Goal: Task Accomplishment & Management: Complete application form

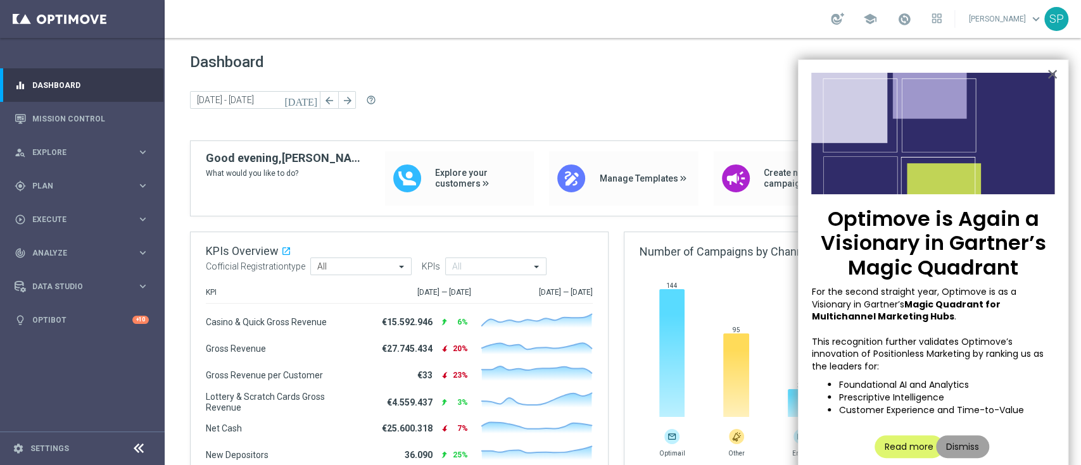
click at [952, 437] on button "Dismiss" at bounding box center [962, 447] width 53 height 23
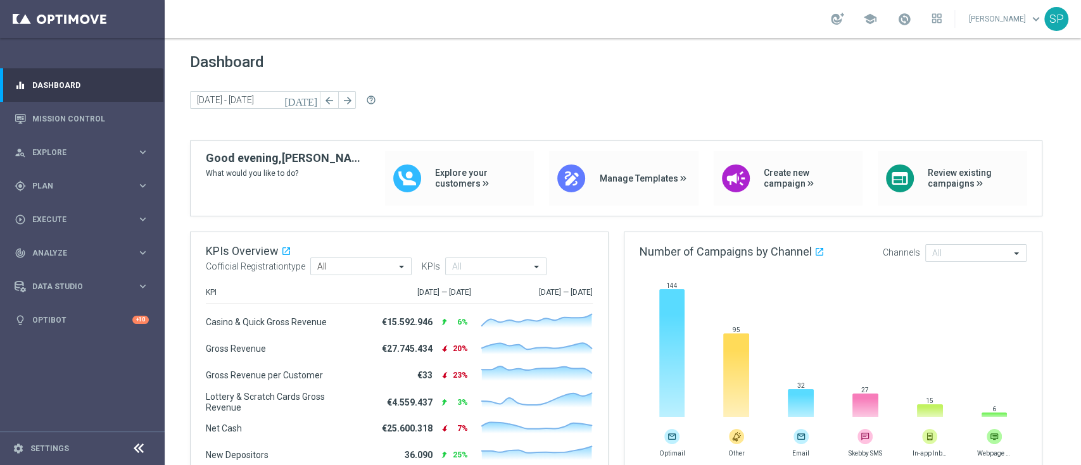
drag, startPoint x: 902, startPoint y: 13, endPoint x: 922, endPoint y: 18, distance: 20.3
click at [922, 18] on div "school" at bounding box center [886, 19] width 111 height 22
click at [911, 18] on span at bounding box center [904, 19] width 14 height 14
click at [103, 184] on span "Plan" at bounding box center [84, 186] width 104 height 8
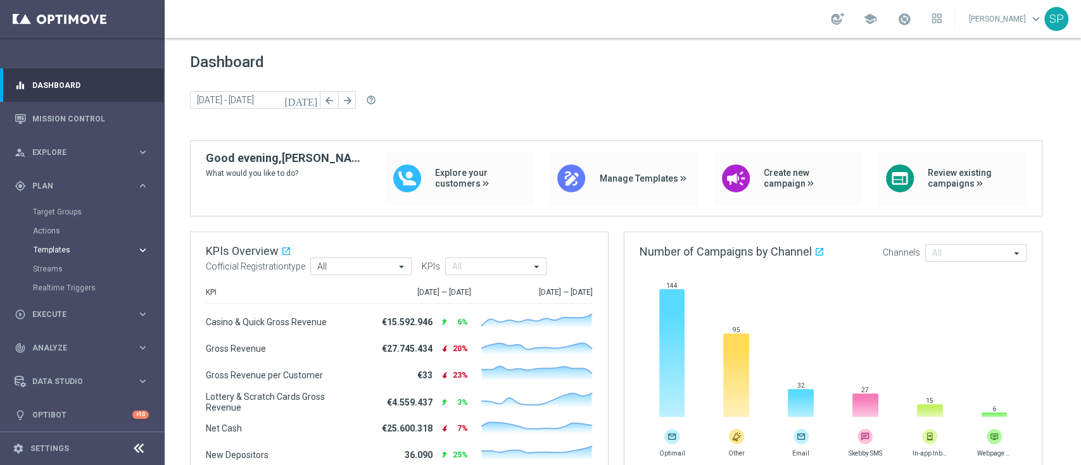
click at [68, 249] on span "Templates" at bounding box center [79, 250] width 91 height 8
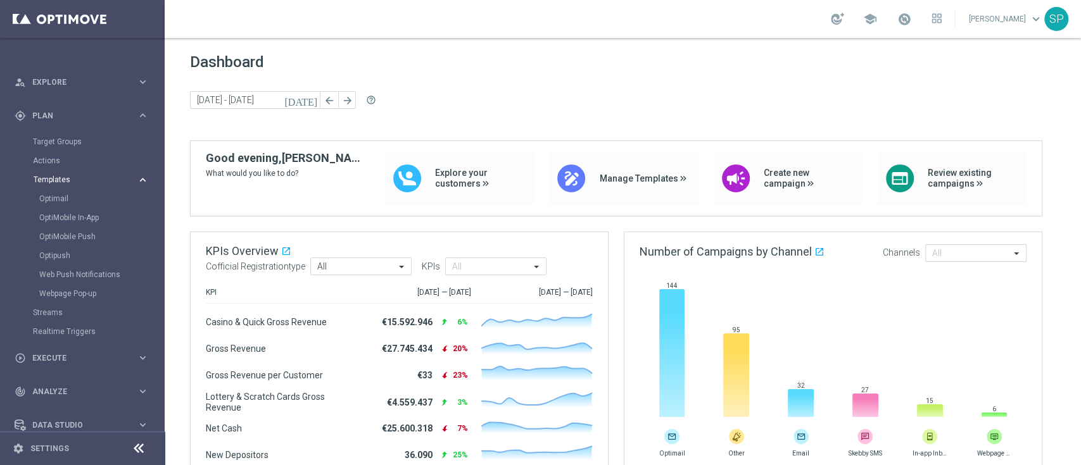
scroll to position [71, 0]
click at [57, 200] on link "Optimail" at bounding box center [85, 198] width 92 height 10
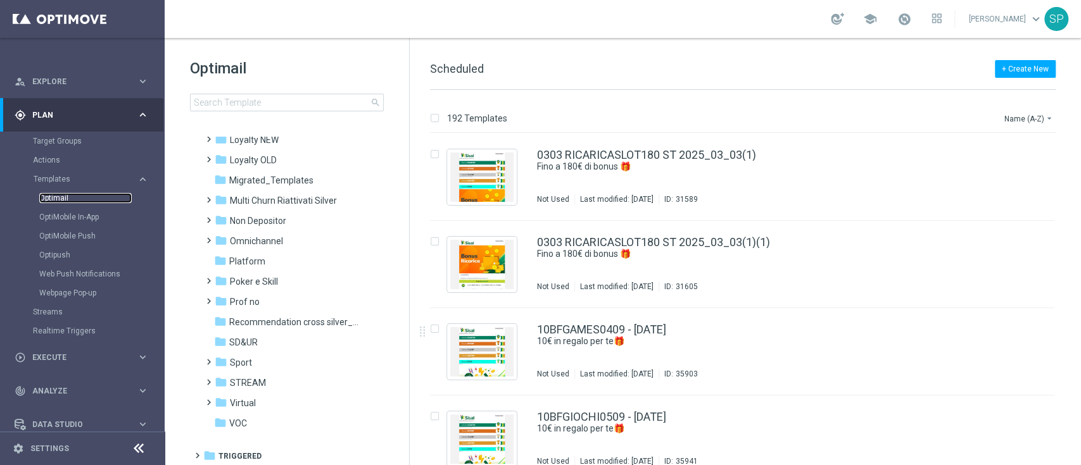
scroll to position [233, 0]
click at [282, 217] on span "Non Depositor" at bounding box center [258, 218] width 56 height 11
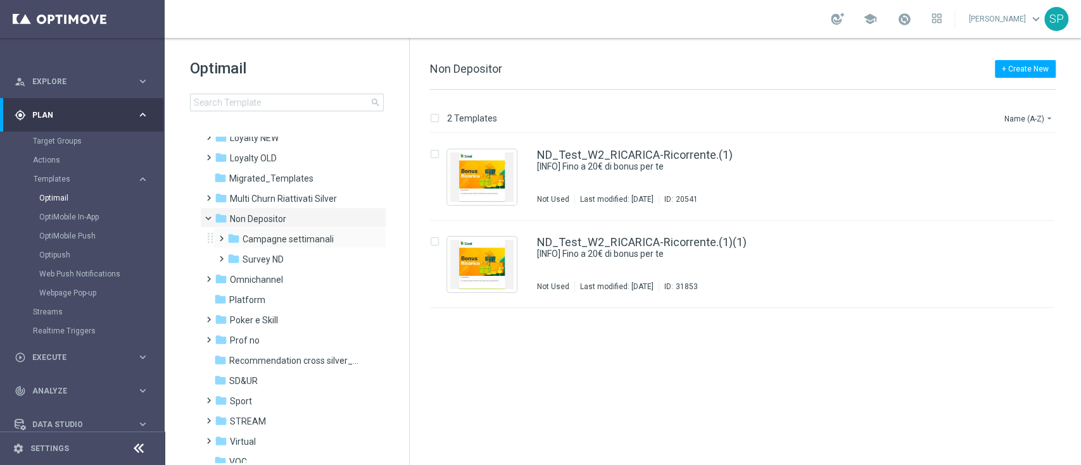
click at [296, 229] on div "folder Campagne settimanali more_vert" at bounding box center [299, 238] width 173 height 20
click at [293, 240] on span "Campagne settimanali" at bounding box center [287, 239] width 91 height 11
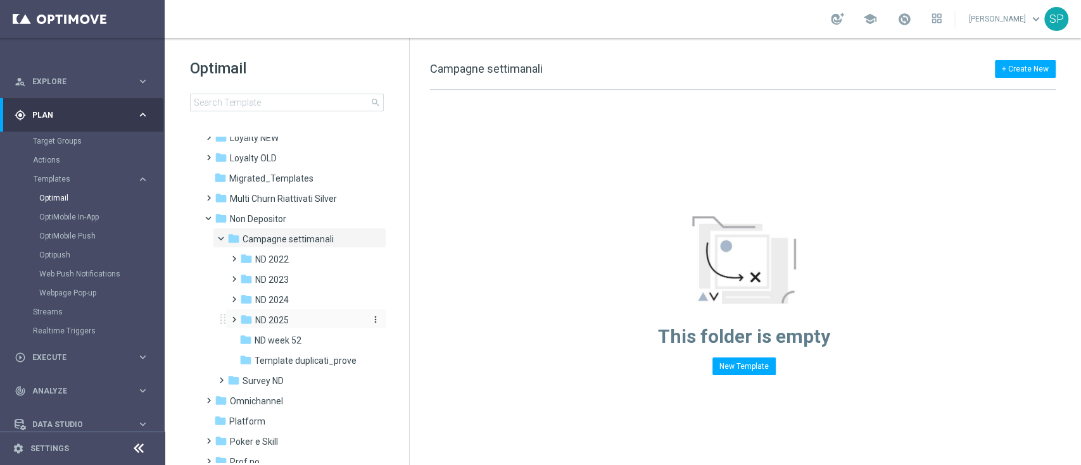
click at [294, 313] on div "folder ND 2025" at bounding box center [302, 320] width 124 height 15
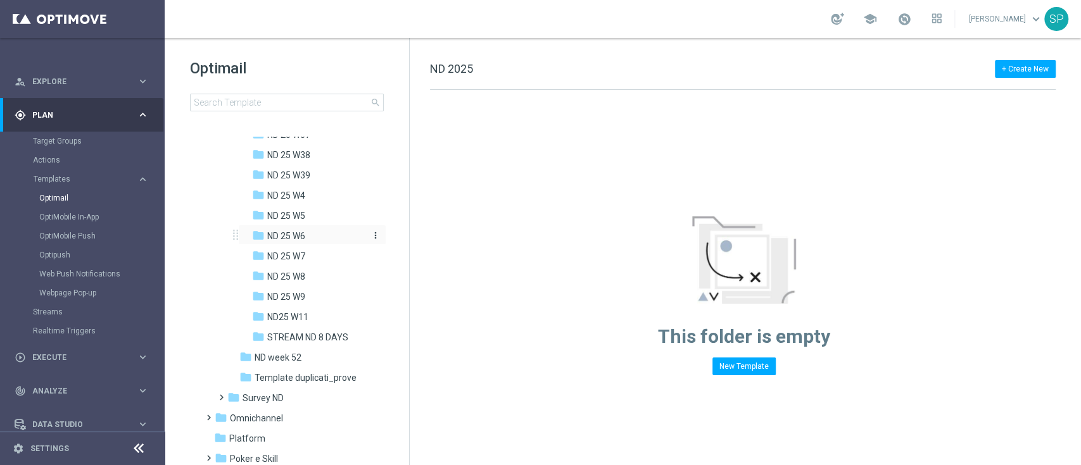
scroll to position [947, 0]
click at [331, 220] on div "folder ND 25 W39" at bounding box center [309, 214] width 114 height 15
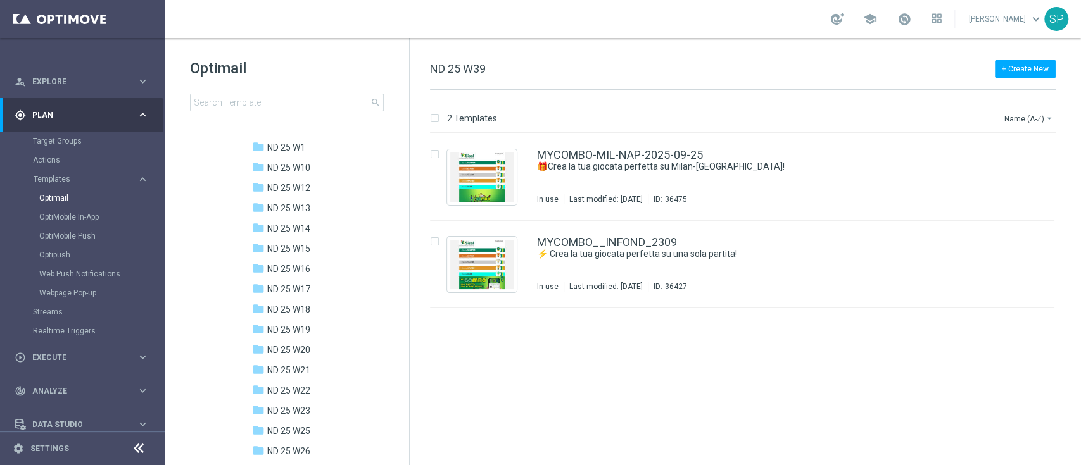
scroll to position [191, 0]
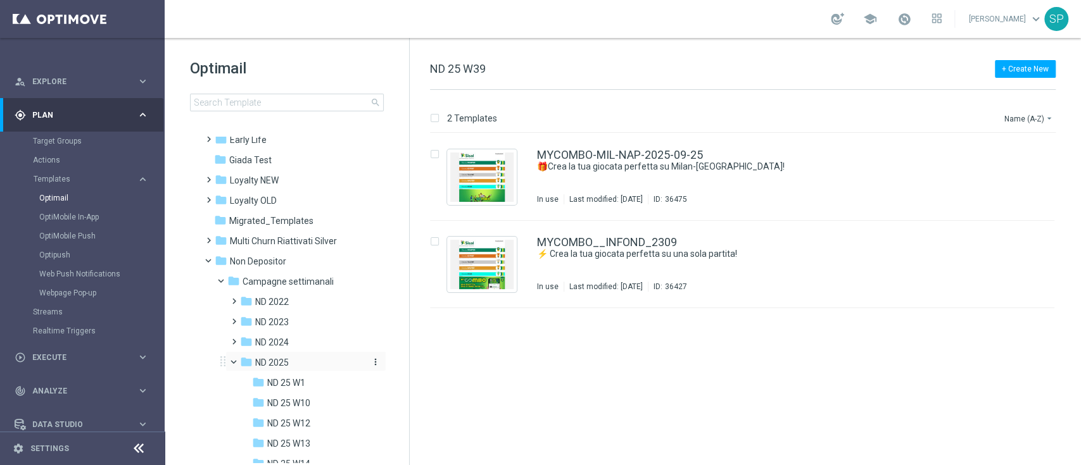
click at [368, 357] on button "more_vert" at bounding box center [374, 362] width 13 height 12
click at [418, 294] on span "New Folder" at bounding box center [425, 294] width 39 height 10
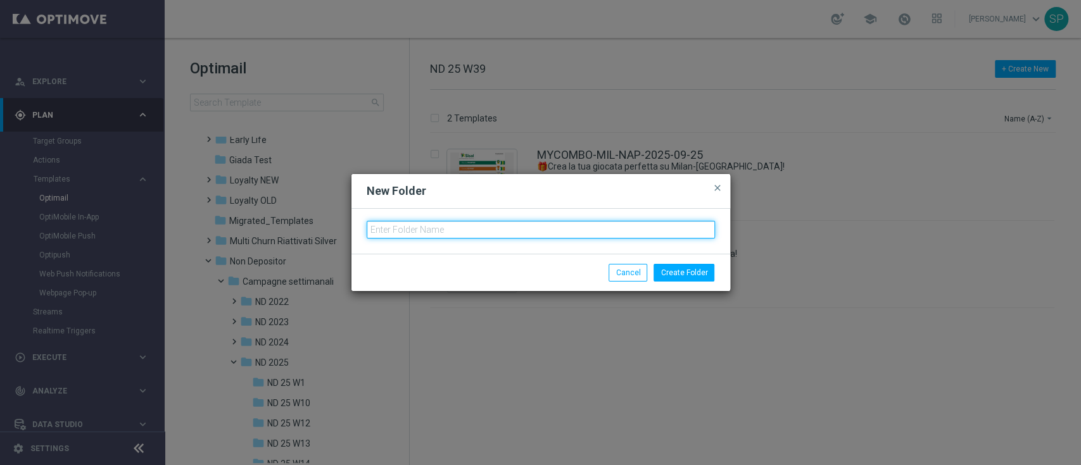
click at [456, 229] on input "text" at bounding box center [541, 230] width 348 height 18
type input "ND 25 W40"
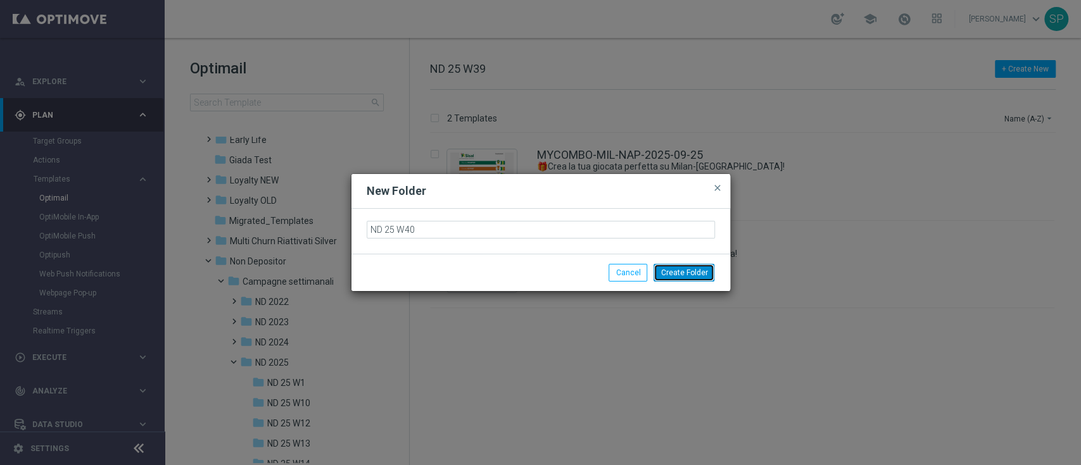
click at [707, 268] on button "Create Folder" at bounding box center [683, 273] width 61 height 18
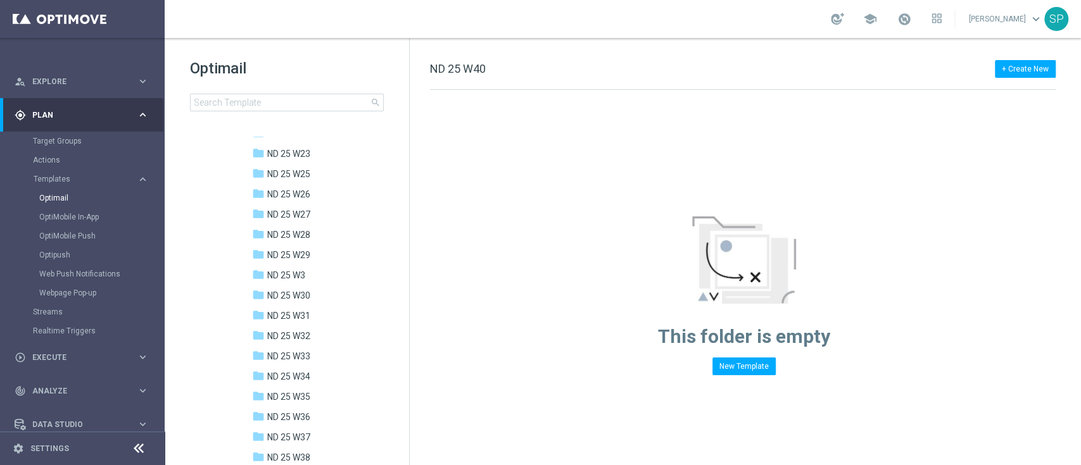
scroll to position [802, 0]
click at [321, 365] on div "folder ND 25 W39" at bounding box center [309, 360] width 114 height 15
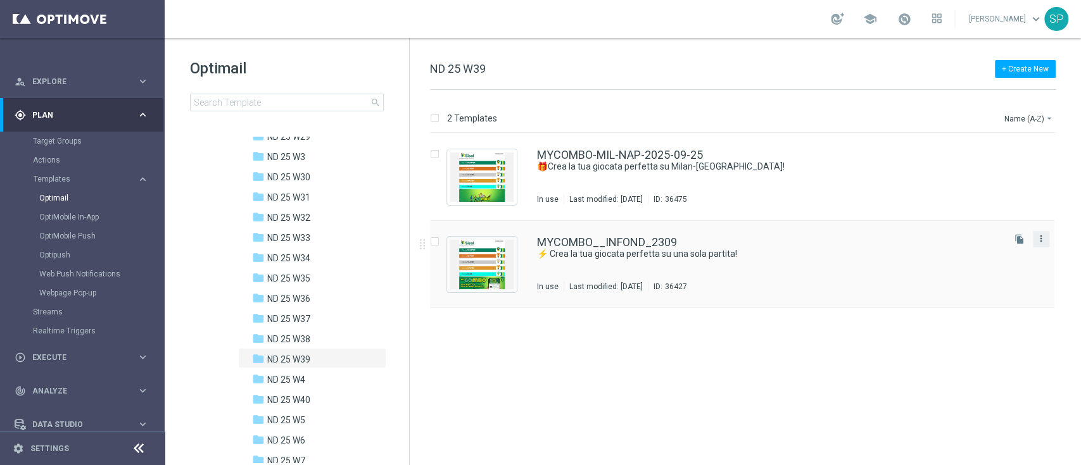
click at [1043, 239] on icon "more_vert" at bounding box center [1041, 239] width 10 height 10
click at [1012, 266] on div "Copy To" at bounding box center [990, 270] width 77 height 9
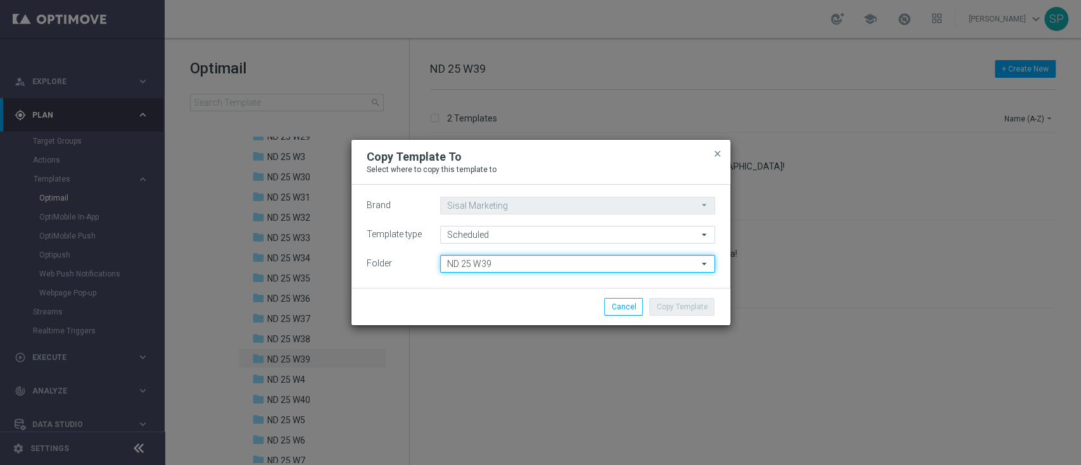
click at [572, 267] on input "ND 25 W39" at bounding box center [577, 264] width 275 height 18
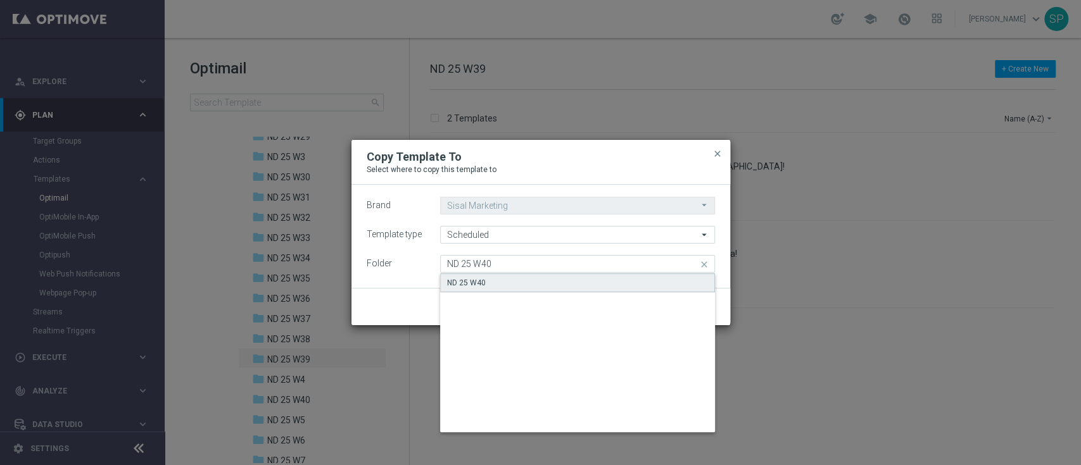
click at [579, 275] on div "ND 25 W40" at bounding box center [577, 283] width 275 height 19
type input "ND 25 W40"
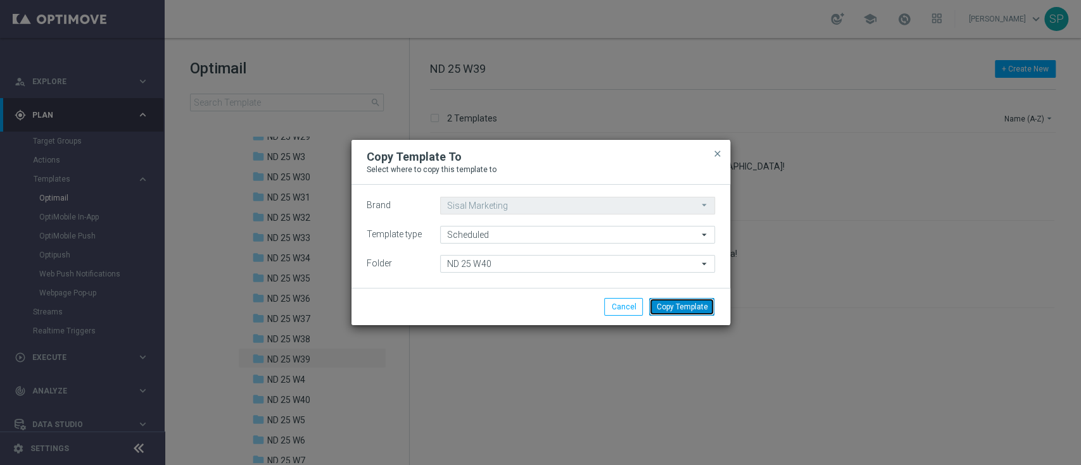
click at [695, 306] on button "Copy Template" at bounding box center [681, 307] width 65 height 18
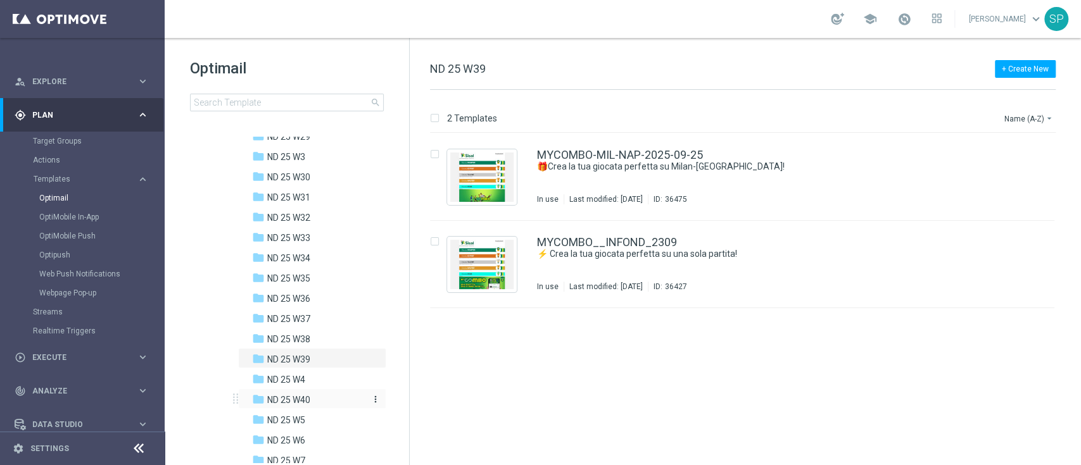
click at [351, 405] on div "folder ND 25 W40" at bounding box center [309, 400] width 114 height 15
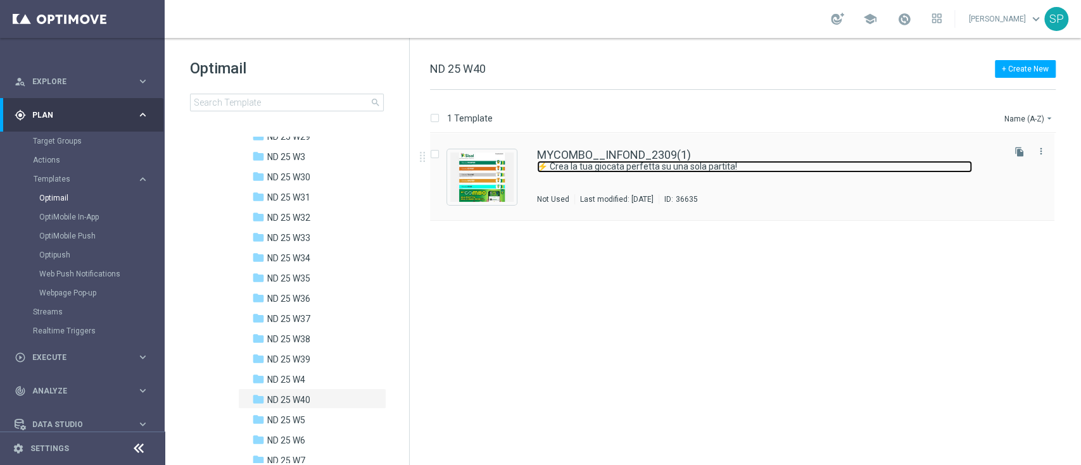
click at [570, 172] on link "⚡ Crea la tua giocata perfetta su una sola partita!" at bounding box center [754, 167] width 435 height 12
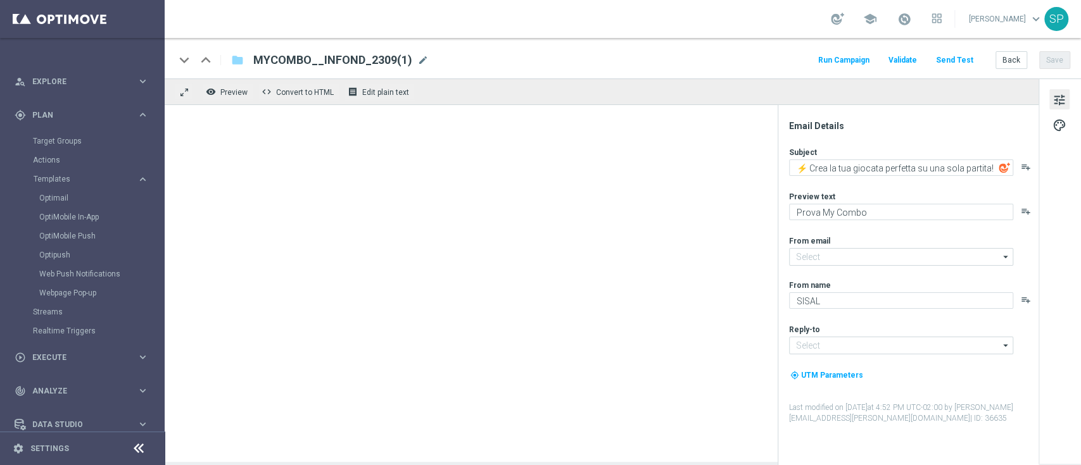
type input "[EMAIL_ADDRESS][DOMAIN_NAME]"
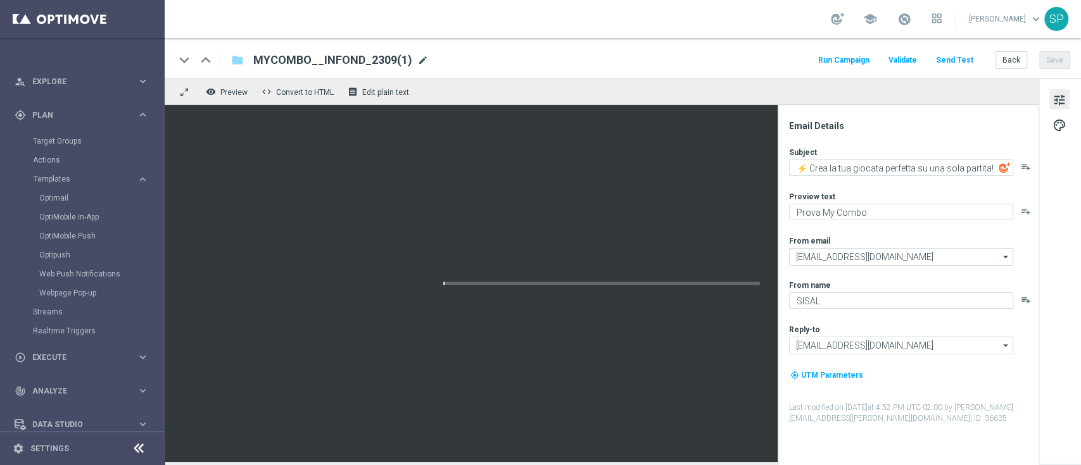
click at [417, 61] on span "mode_edit" at bounding box center [422, 59] width 11 height 11
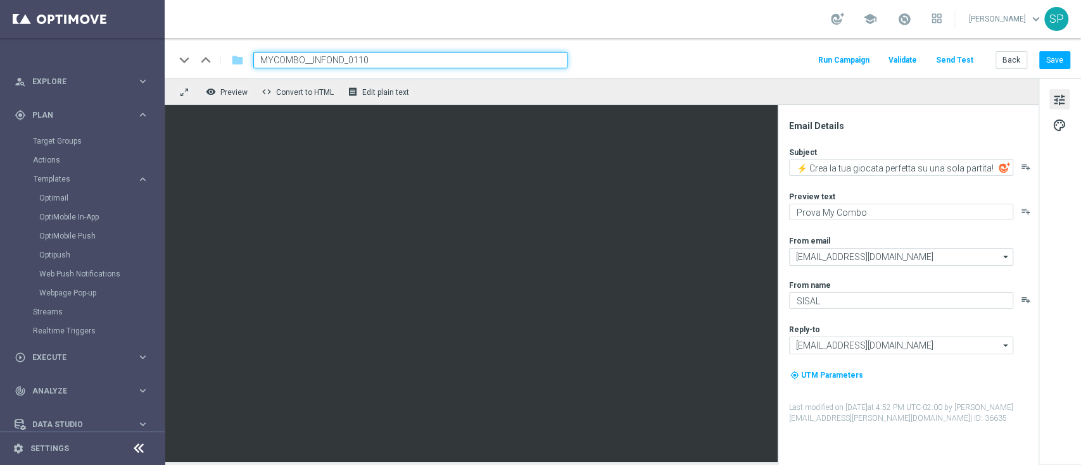
click at [343, 59] on input "MYCOMBO__INFOND_0110" at bounding box center [410, 60] width 314 height 16
type input "MYCOMBO__INFOND_0110"
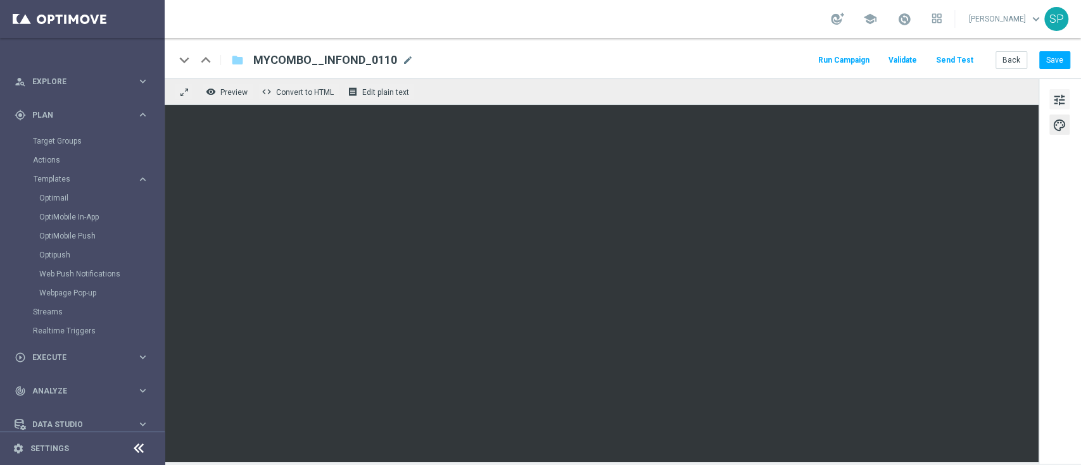
click at [1061, 102] on span "tune" at bounding box center [1059, 100] width 14 height 16
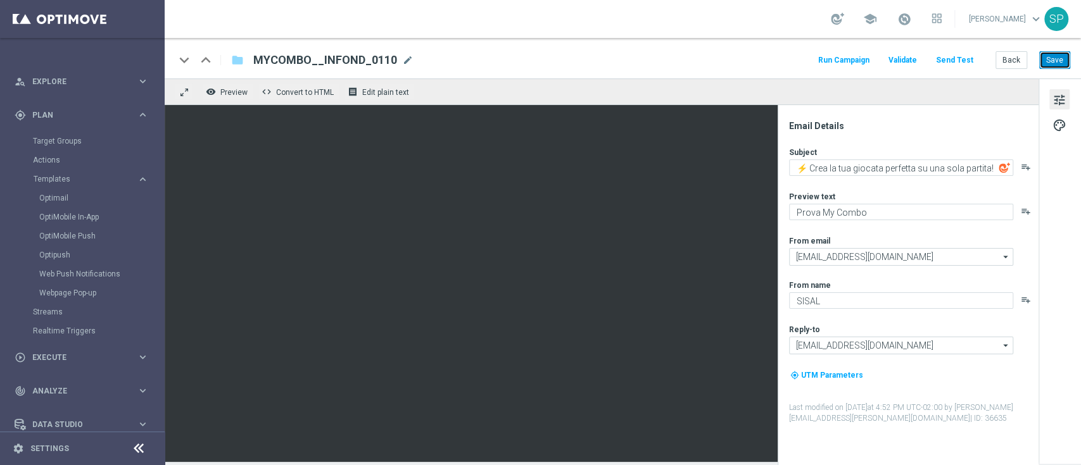
click at [1048, 60] on button "Save" at bounding box center [1054, 60] width 31 height 18
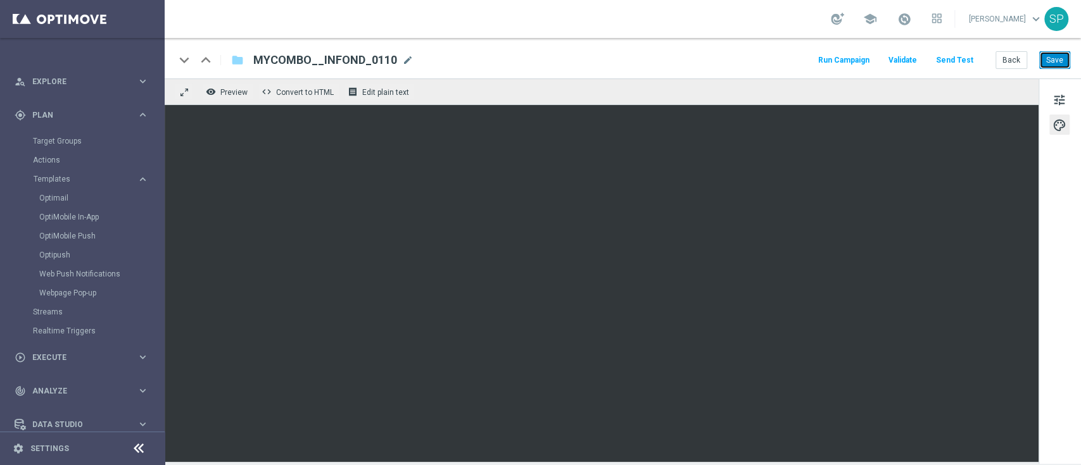
click at [1059, 64] on button "Save" at bounding box center [1054, 60] width 31 height 18
drag, startPoint x: 253, startPoint y: 53, endPoint x: 414, endPoint y: 66, distance: 161.4
click at [414, 66] on div "keyboard_arrow_down keyboard_arrow_up folder MYCOMBO__INFOND_0110 MYCOMBO__INFO…" at bounding box center [622, 60] width 895 height 16
copy span "MYCOMBO__INFOND_0110"
click at [72, 358] on span "Execute" at bounding box center [84, 358] width 104 height 8
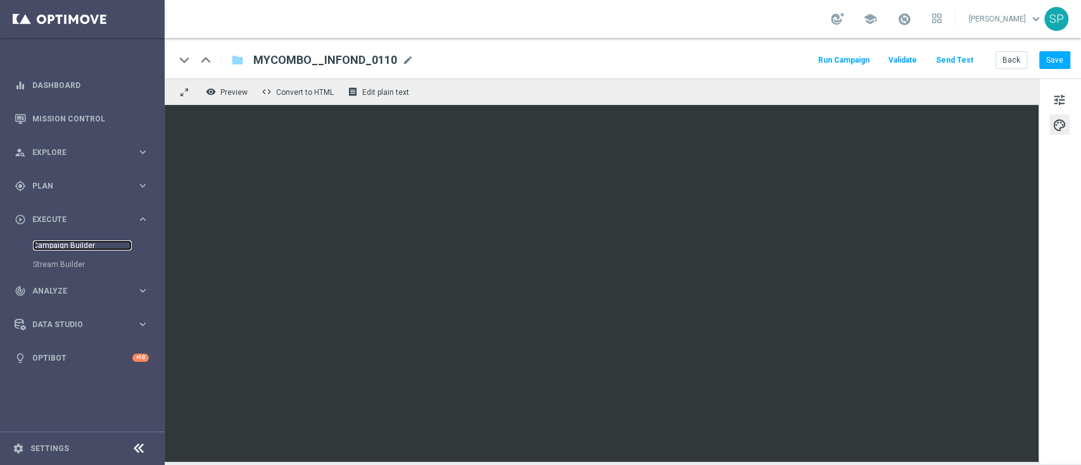
click at [80, 248] on link "Campaign Builder" at bounding box center [82, 246] width 99 height 10
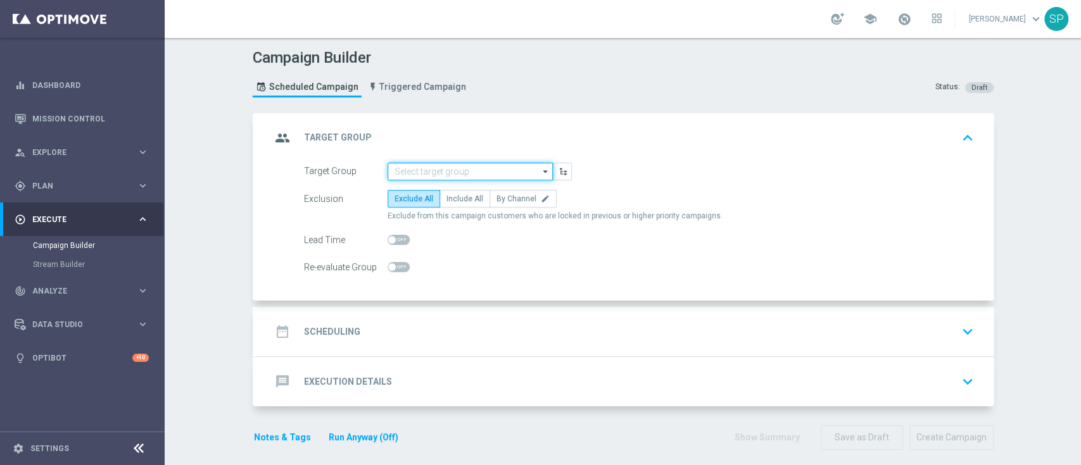
click at [476, 167] on input at bounding box center [469, 172] width 165 height 18
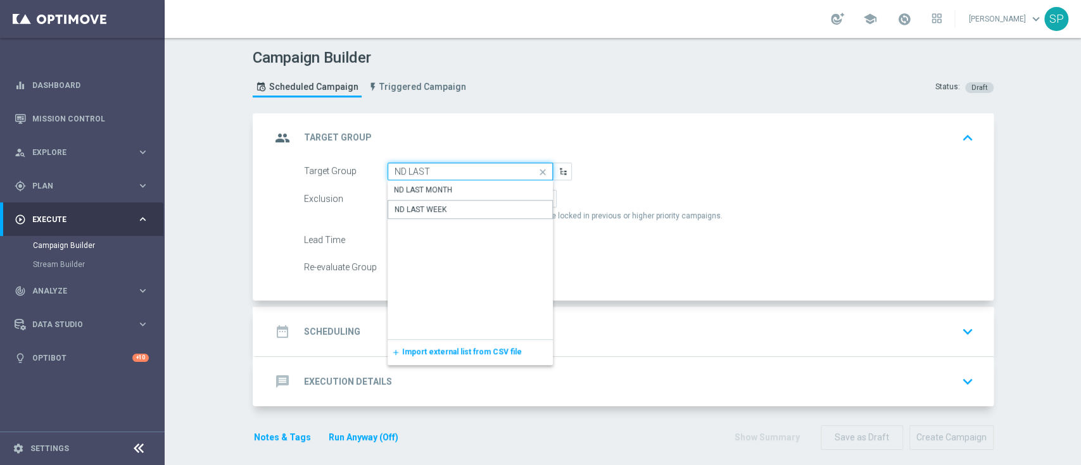
type input "ND LAST WEEK"
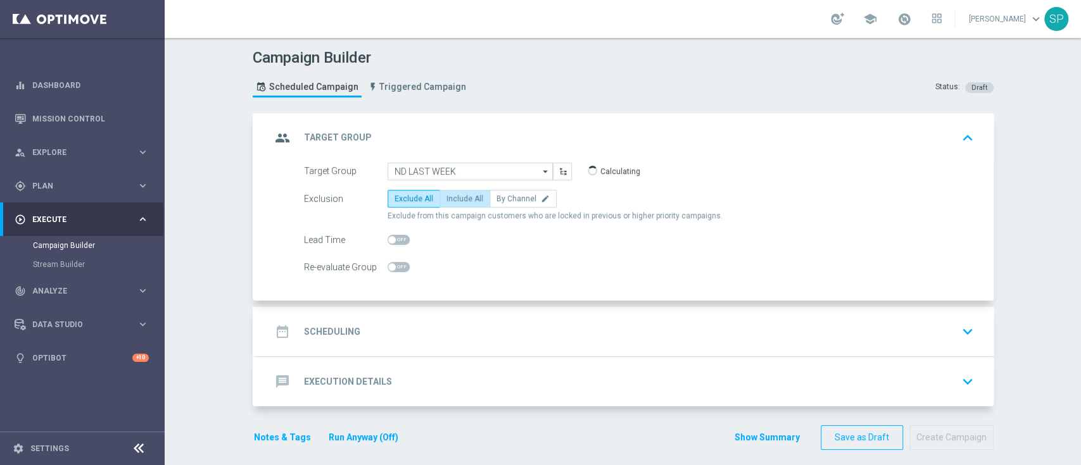
click at [467, 191] on label "Include All" at bounding box center [464, 199] width 51 height 18
click at [455, 197] on input "Include All" at bounding box center [450, 201] width 8 height 8
radio input "true"
click at [541, 325] on div "date_range Scheduling keyboard_arrow_down" at bounding box center [624, 332] width 707 height 24
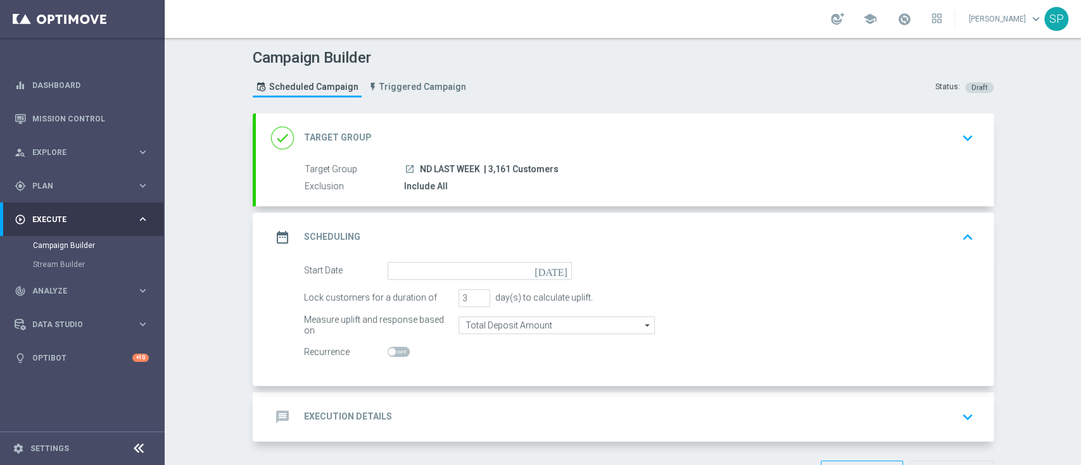
click at [482, 280] on form "Start Date [DATE] Lock customers for a duration of 3 day(s) to calculate uplift…" at bounding box center [639, 311] width 670 height 99
click at [491, 274] on input at bounding box center [479, 271] width 184 height 18
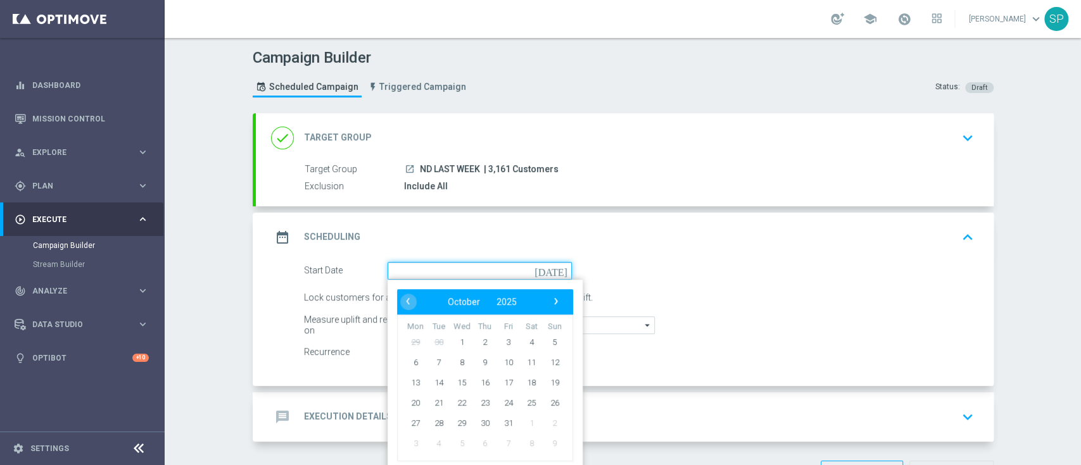
paste input "MYCOMBO__INFOND_0110"
type input "MYCOMBO__INFOND_0110"
click at [460, 337] on span "1" at bounding box center [461, 342] width 20 height 20
type input "[DATE]"
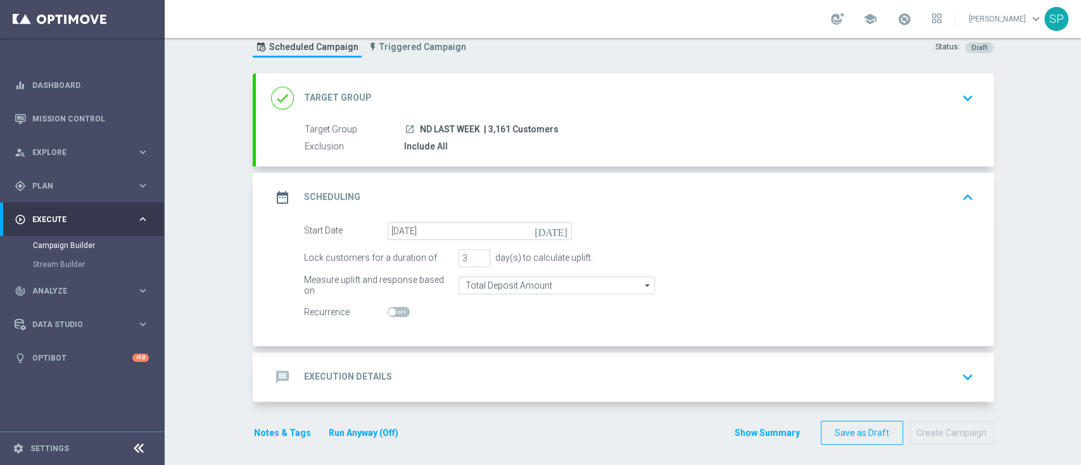
scroll to position [44, 0]
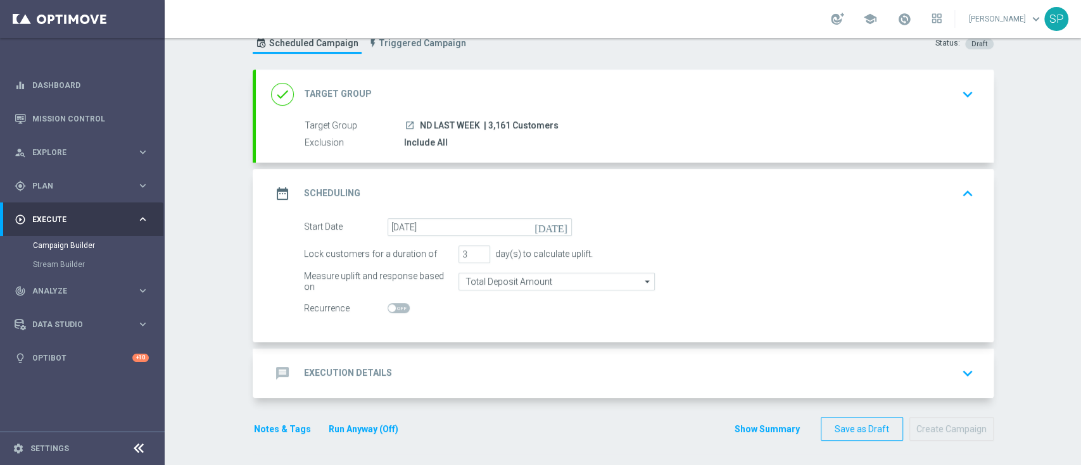
click at [524, 372] on div "message Execution Details keyboard_arrow_down" at bounding box center [624, 374] width 707 height 24
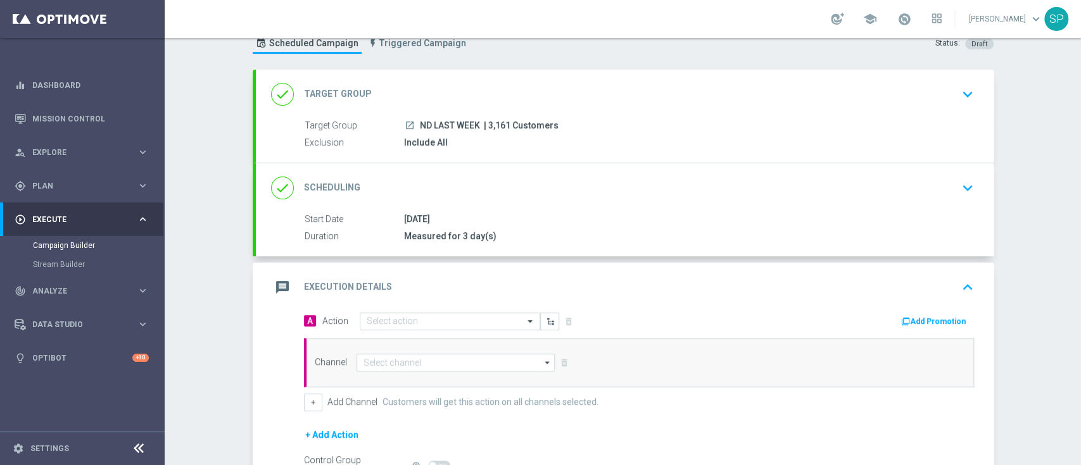
scroll to position [187, 0]
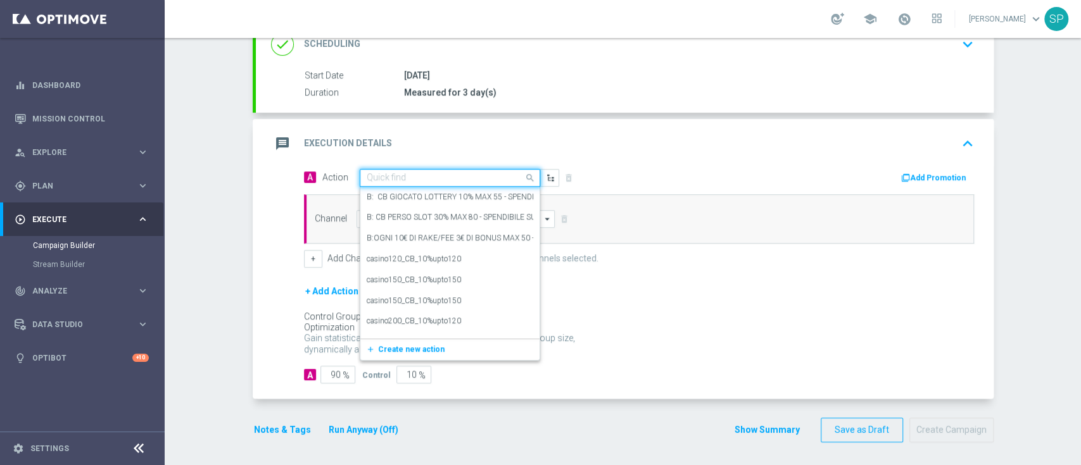
click at [489, 175] on input "text" at bounding box center [437, 178] width 141 height 11
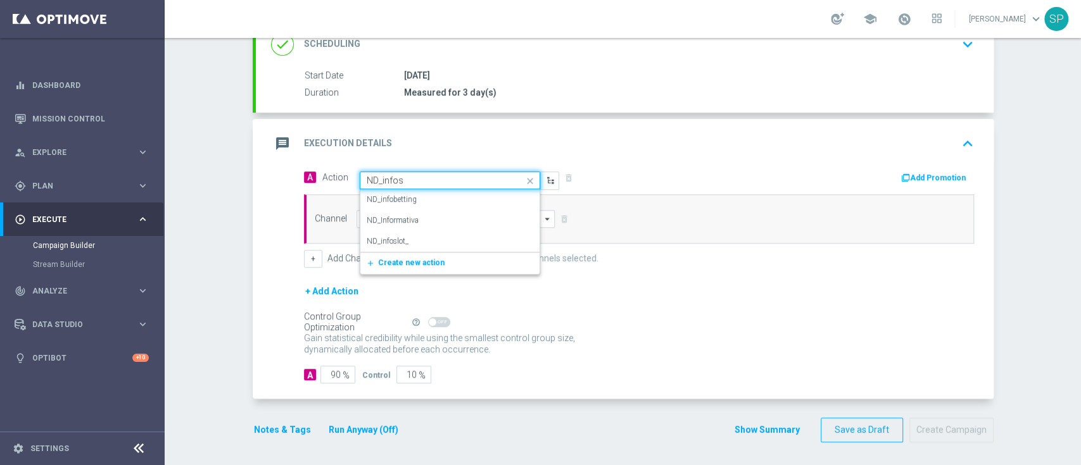
type input "ND_infosl"
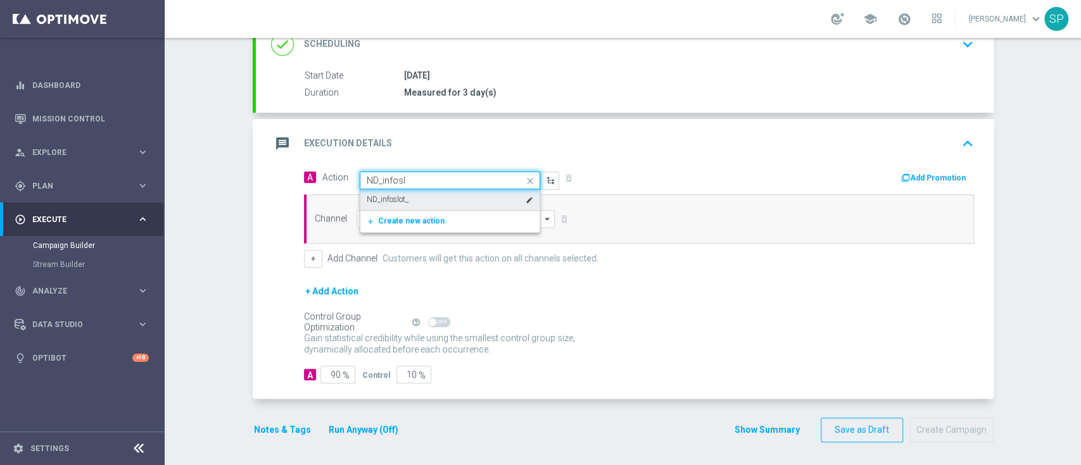
click at [489, 192] on div "ND_infoslot_ edit" at bounding box center [450, 199] width 167 height 21
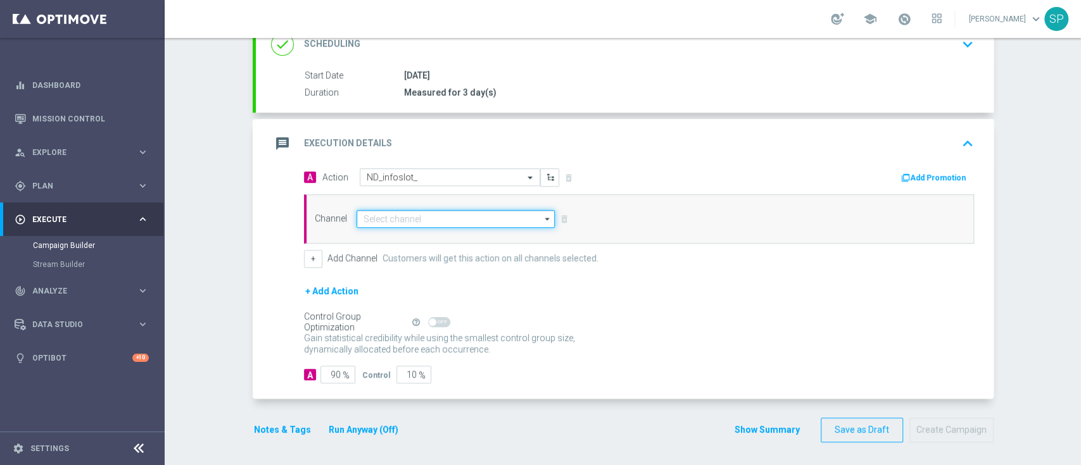
click at [514, 224] on input at bounding box center [455, 219] width 199 height 18
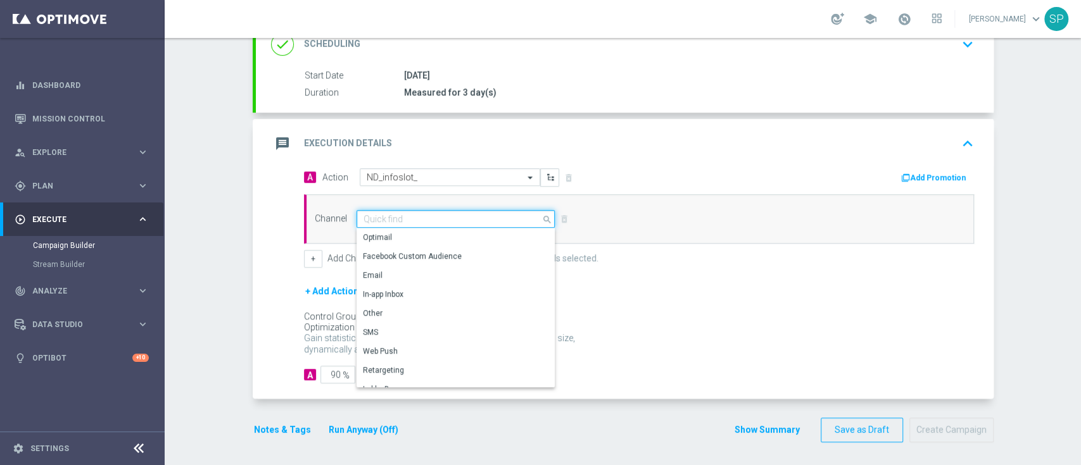
click at [514, 224] on input at bounding box center [455, 219] width 199 height 18
click at [508, 232] on div "Optimail" at bounding box center [450, 238] width 189 height 19
type input "Optimail"
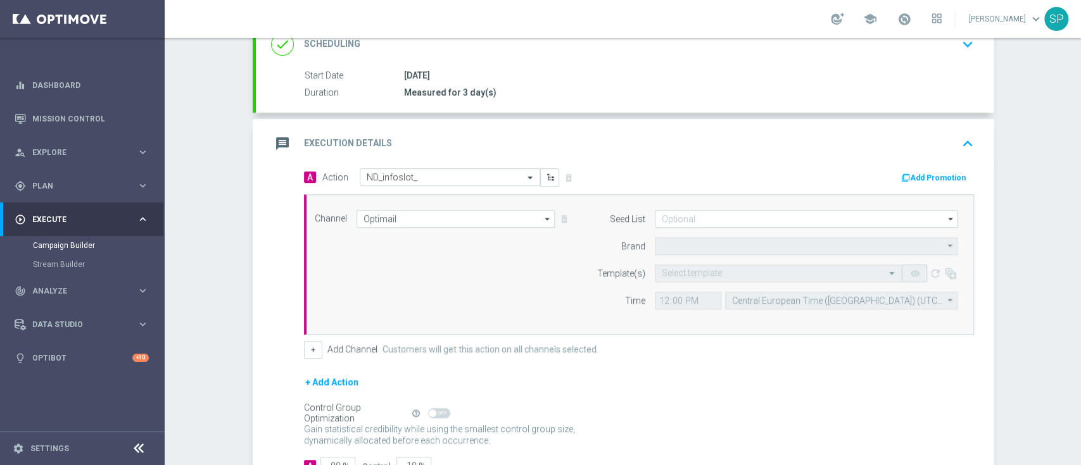
type input "Sisal Marketing"
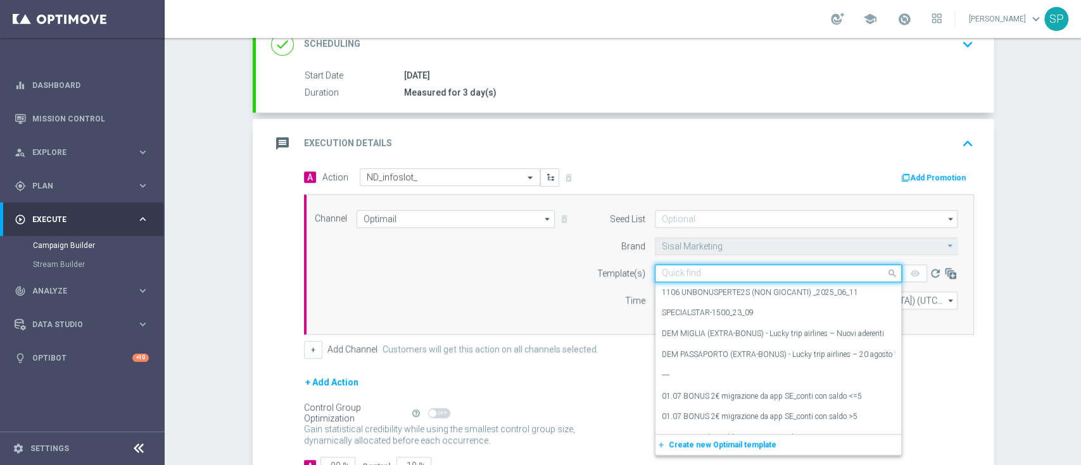
click at [674, 268] on input "text" at bounding box center [766, 273] width 208 height 11
paste input "MYCOMBO__INFOND_0110"
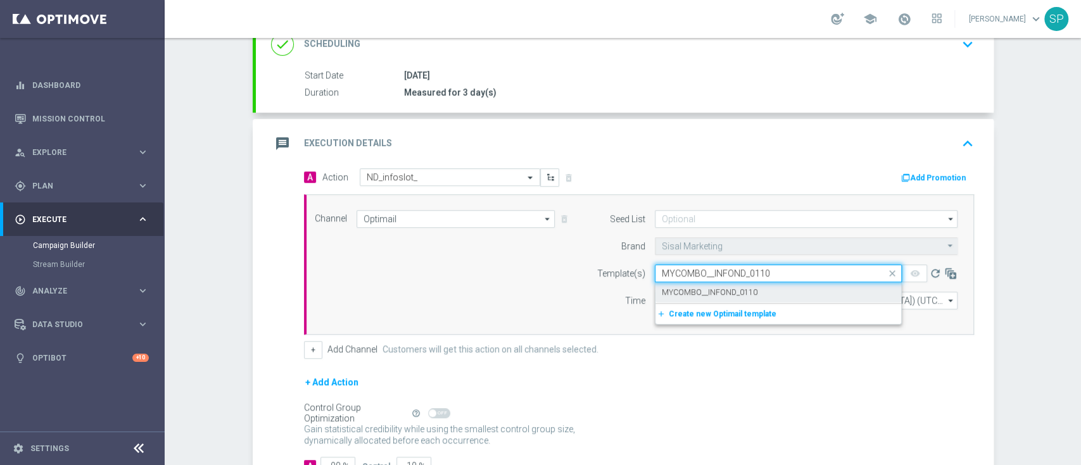
click at [681, 289] on label "MYCOMBO__INFOND_0110" at bounding box center [710, 292] width 96 height 11
type input "MYCOMBO__INFOND_0110"
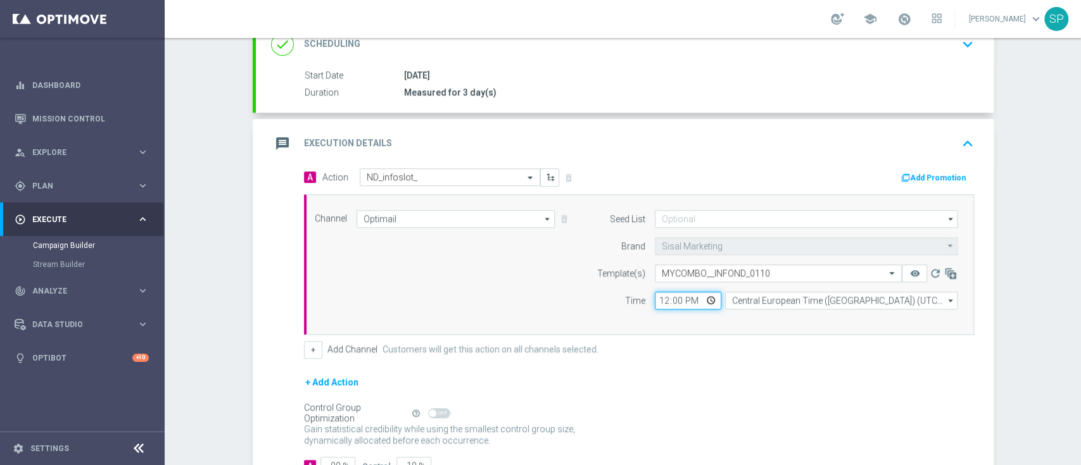
click at [655, 298] on input "12:00" at bounding box center [688, 301] width 66 height 18
type input "17:30"
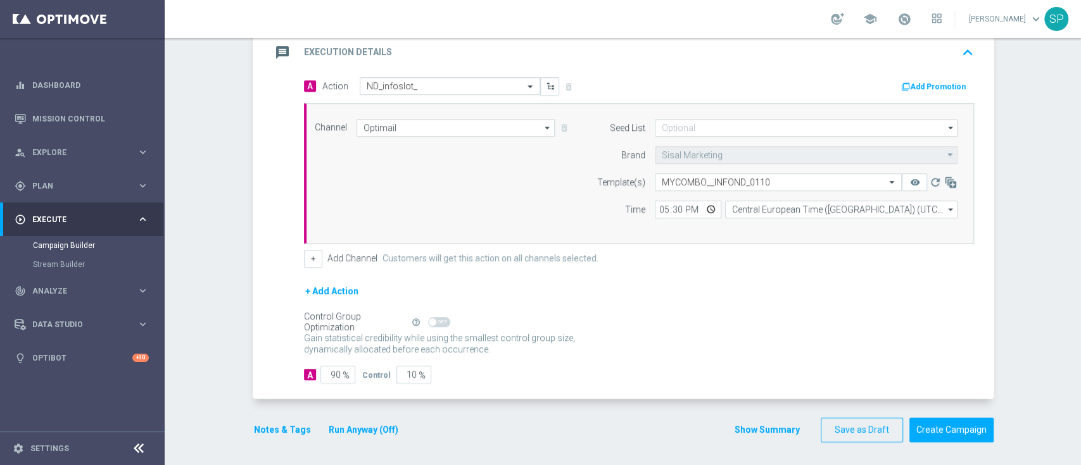
click at [272, 424] on button "Notes & Tags" at bounding box center [283, 430] width 60 height 16
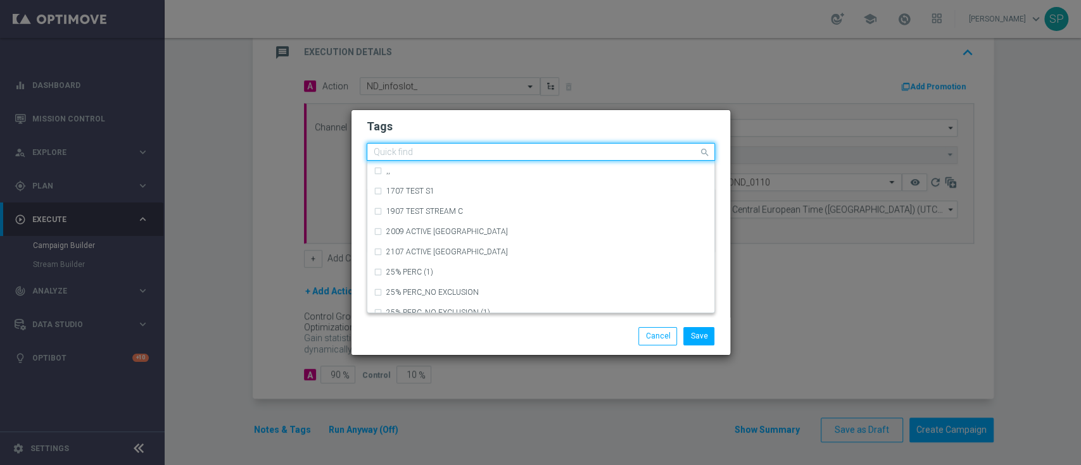
click at [566, 149] on input "text" at bounding box center [536, 153] width 325 height 11
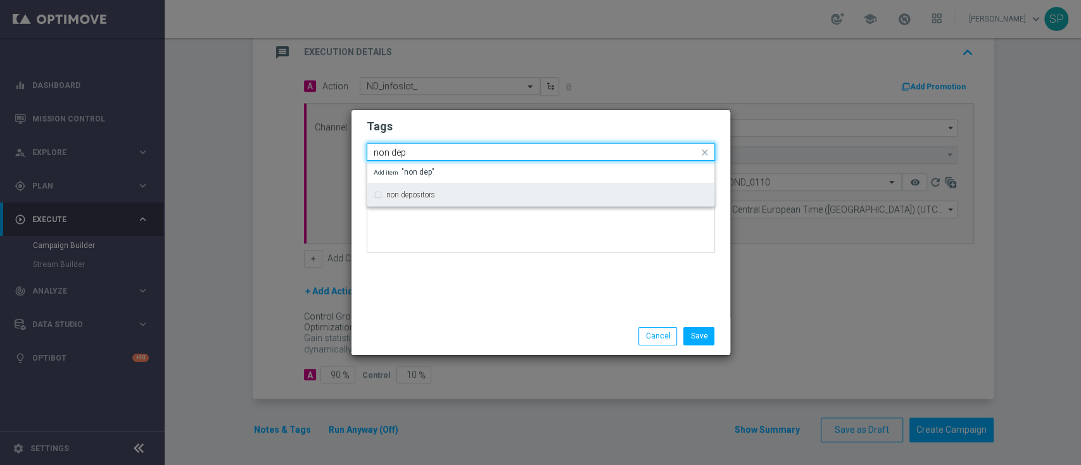
type input "non dep"
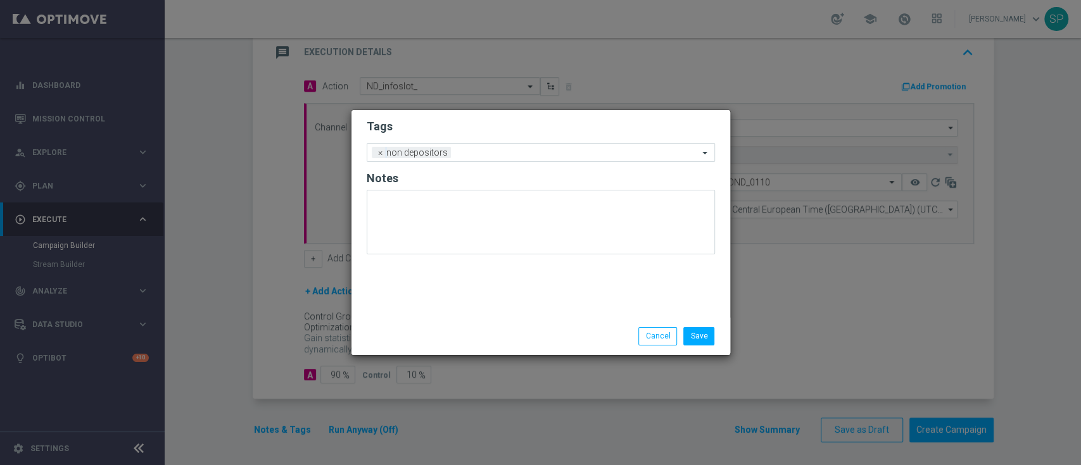
click at [588, 127] on h2 "Tags" at bounding box center [541, 126] width 348 height 15
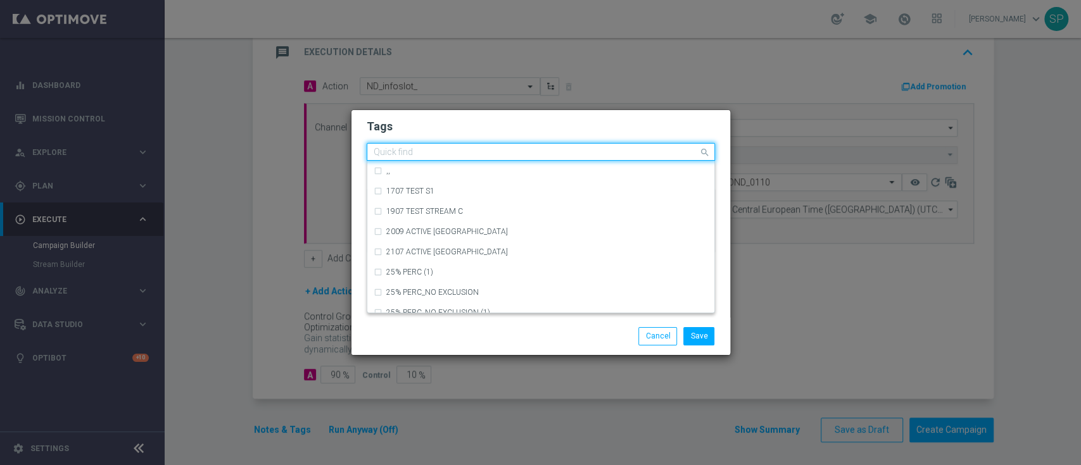
click at [579, 161] on ng-select "Quick find × non depositors ,, 1707 TEST S1 1907 TEST STREAM C 2009 ACTIVE CASI…" at bounding box center [541, 152] width 348 height 18
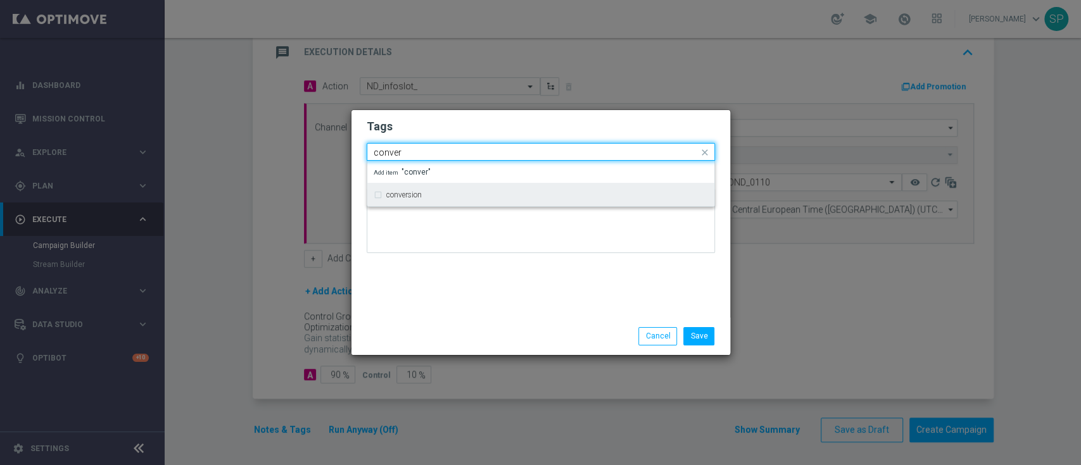
type input "conver"
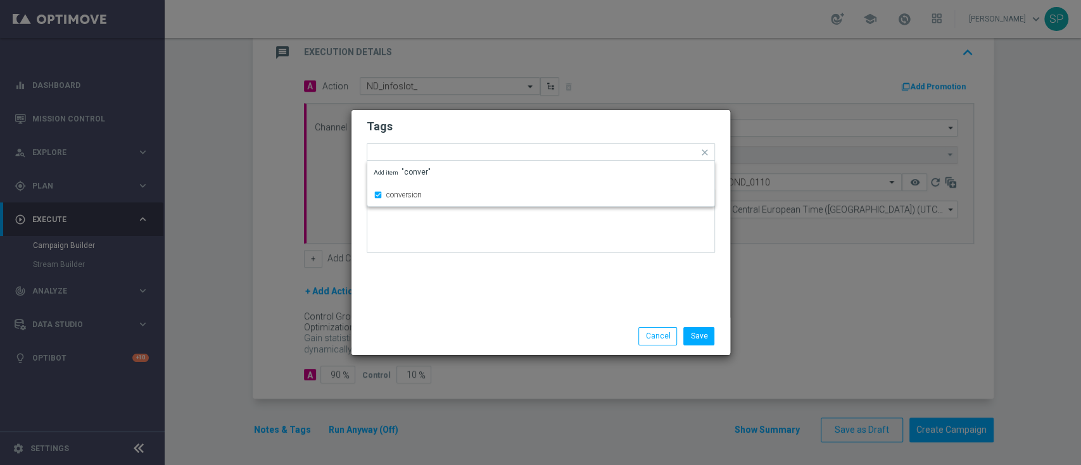
click at [606, 134] on h2 "Tags" at bounding box center [541, 126] width 348 height 15
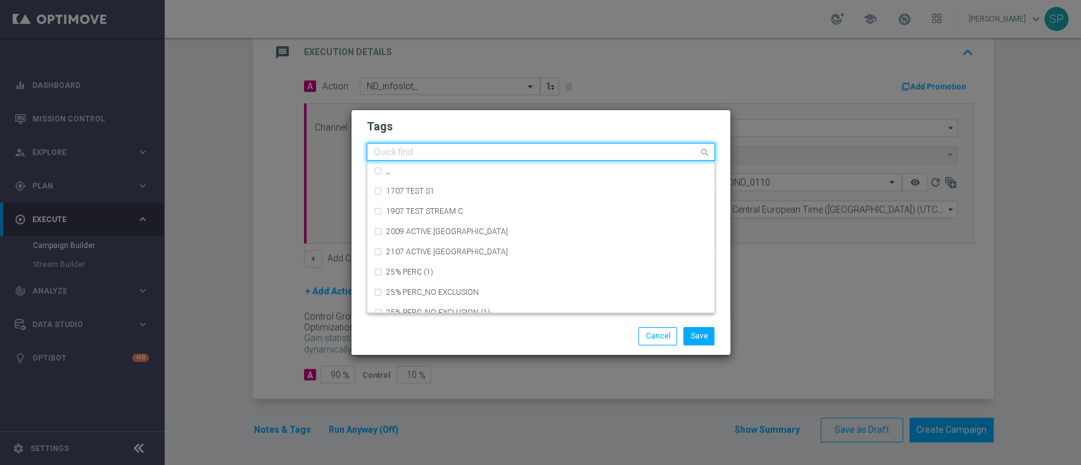
click at [609, 153] on input "text" at bounding box center [536, 153] width 325 height 11
type input "n"
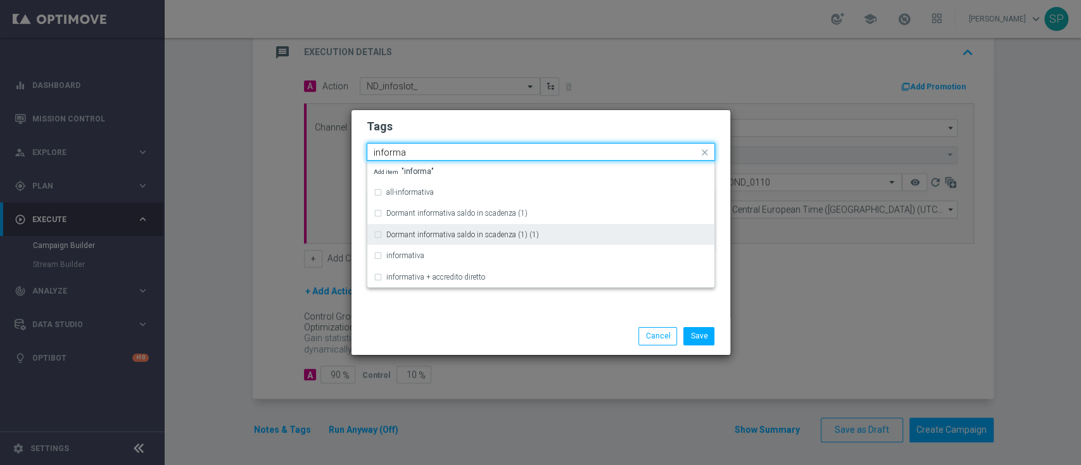
type input "informa"
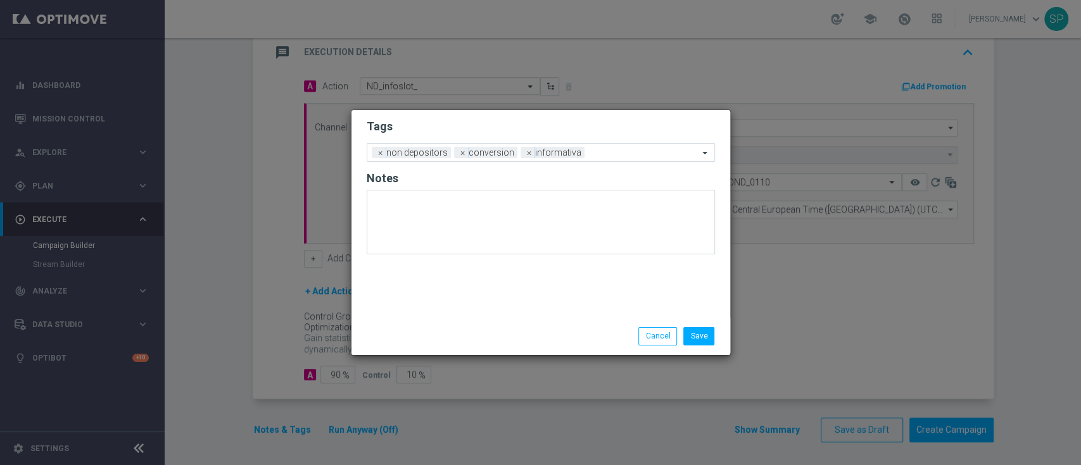
click at [639, 107] on modal-container "Tags Add a new tag × non depositors × conversion × informativa Notes Save Cancel" at bounding box center [540, 232] width 1081 height 465
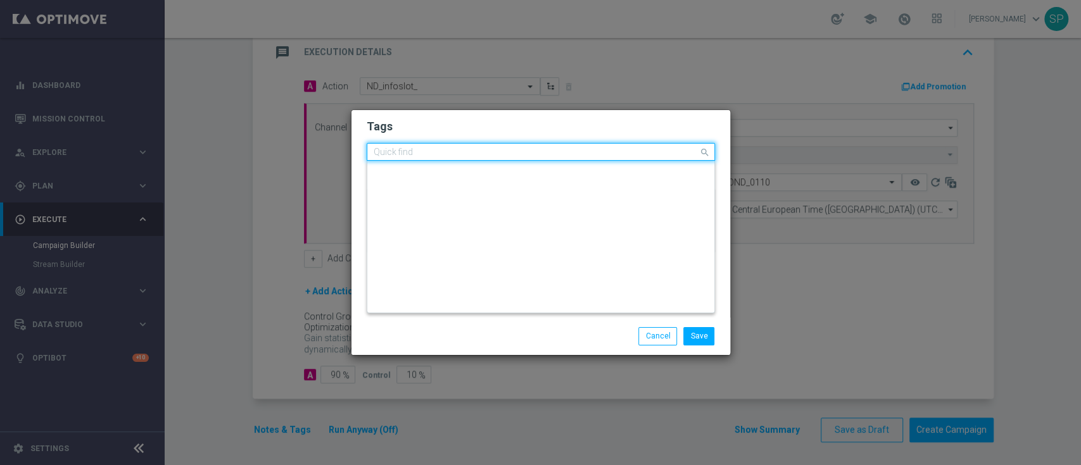
scroll to position [0, 0]
click at [628, 153] on input "text" at bounding box center [536, 153] width 325 height 11
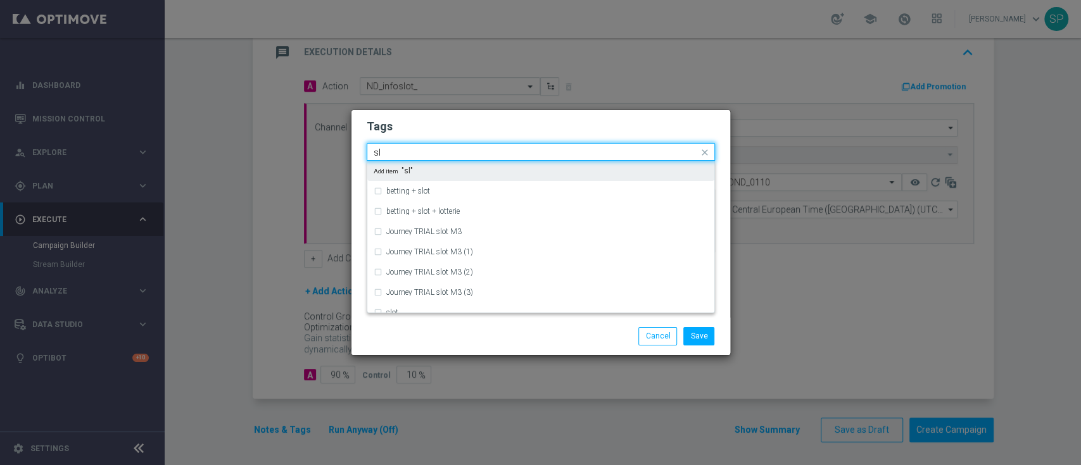
type input "s"
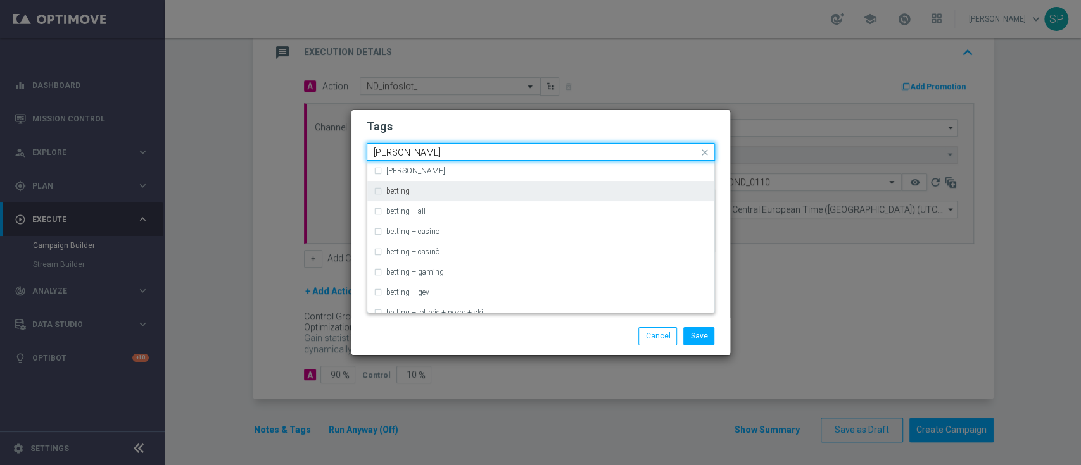
click at [606, 199] on div "betting" at bounding box center [541, 191] width 334 height 20
type input "[PERSON_NAME]"
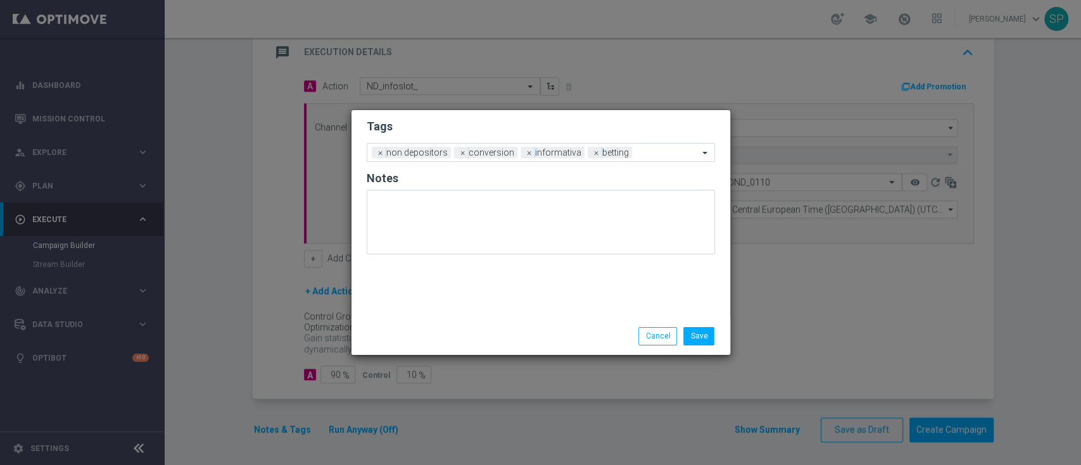
click at [584, 344] on div "Save Cancel" at bounding box center [601, 336] width 245 height 18
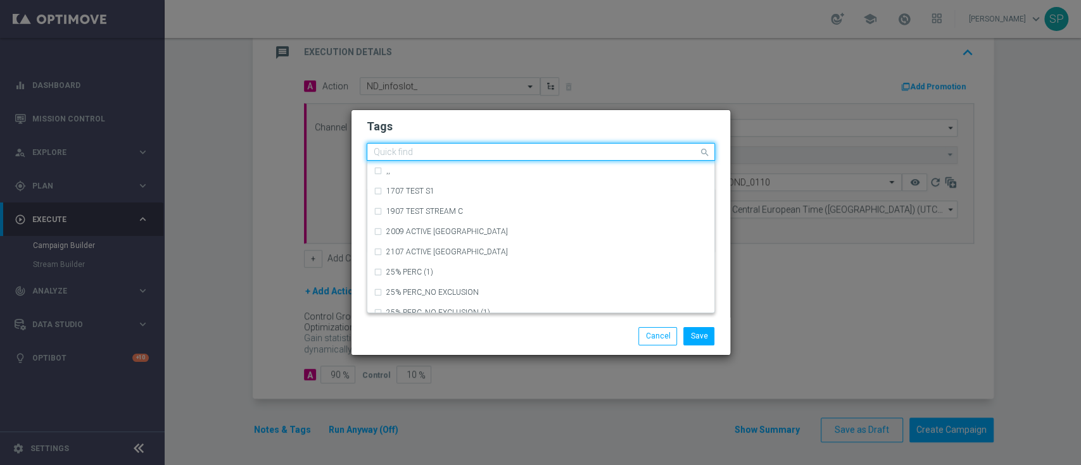
click at [655, 153] on input "text" at bounding box center [536, 153] width 325 height 11
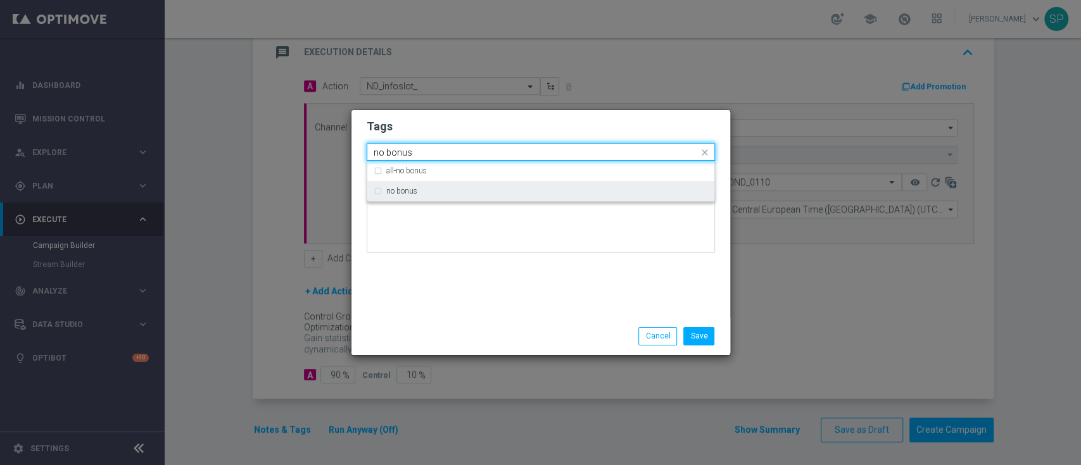
click at [660, 201] on div "no bonus" at bounding box center [541, 191] width 334 height 20
type input "no bonus"
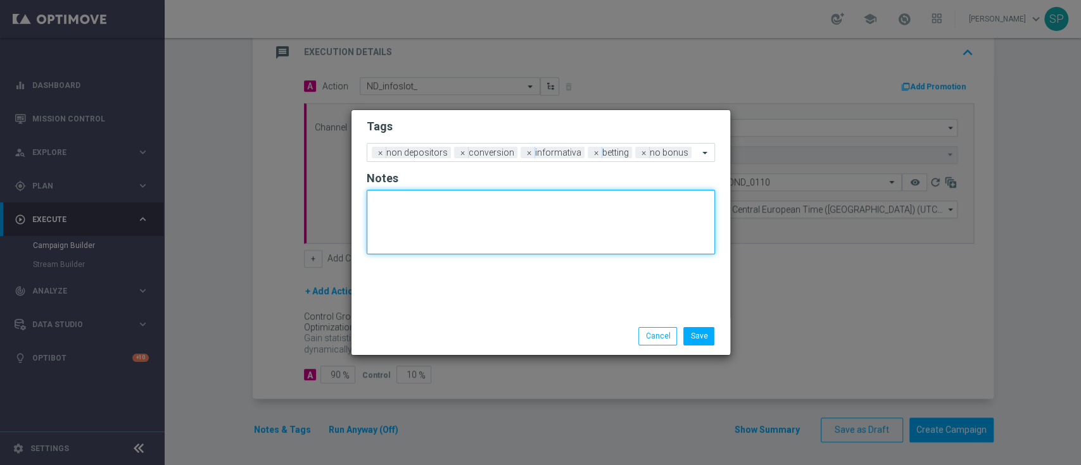
click at [682, 253] on textarea at bounding box center [541, 222] width 348 height 65
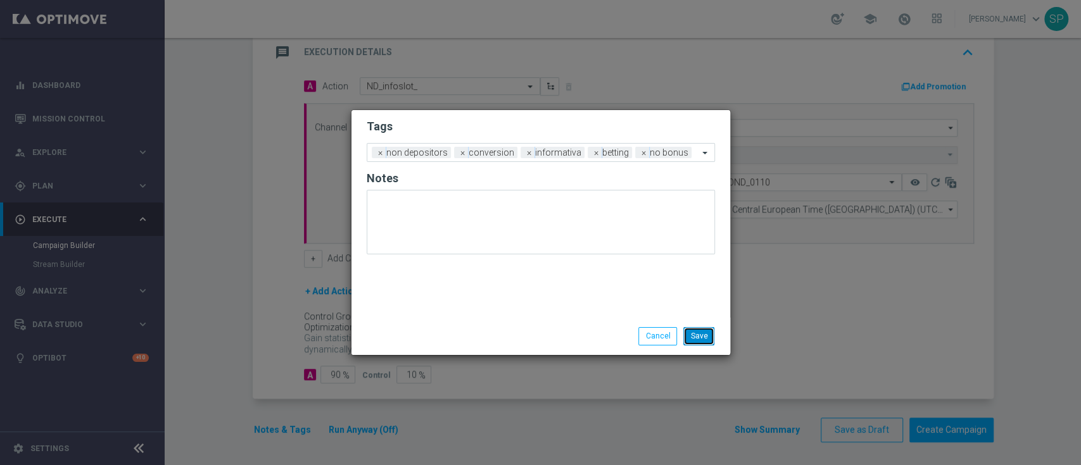
click at [698, 335] on button "Save" at bounding box center [698, 336] width 31 height 18
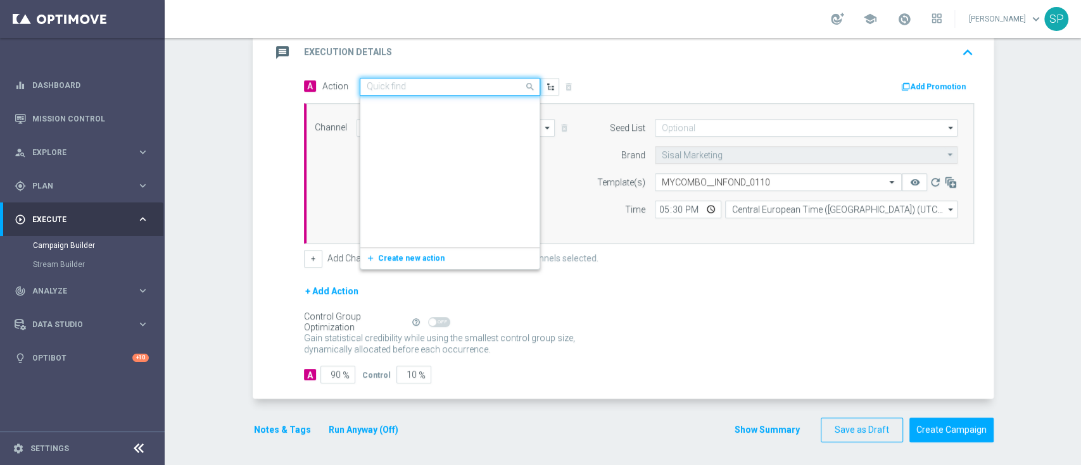
click at [412, 78] on div "Quick find ND_infoslot_" at bounding box center [450, 87] width 180 height 18
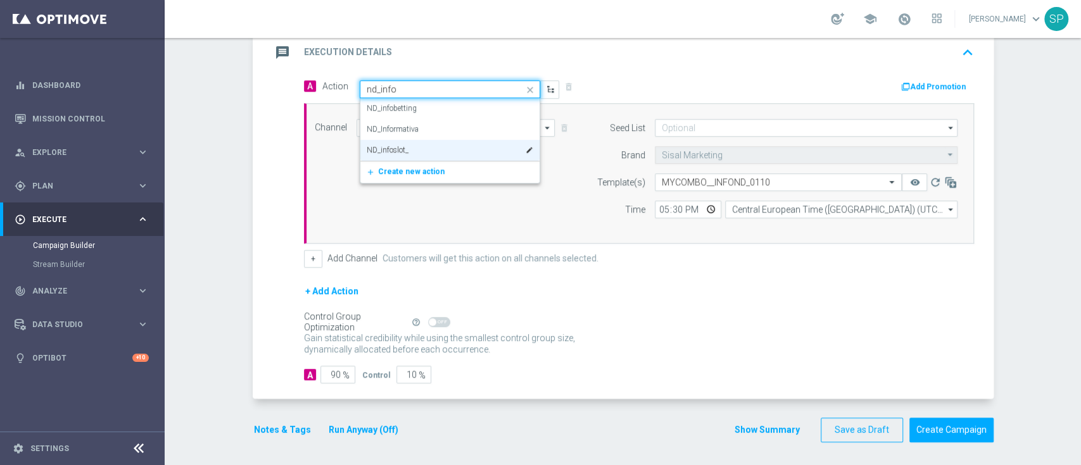
type input "nd_infob"
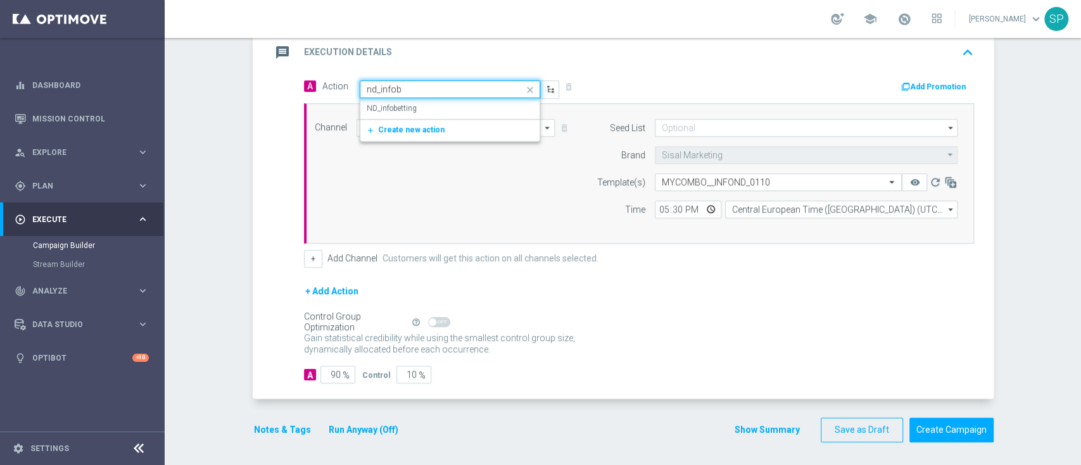
click at [420, 108] on div "ND_infobetting edit" at bounding box center [450, 108] width 167 height 21
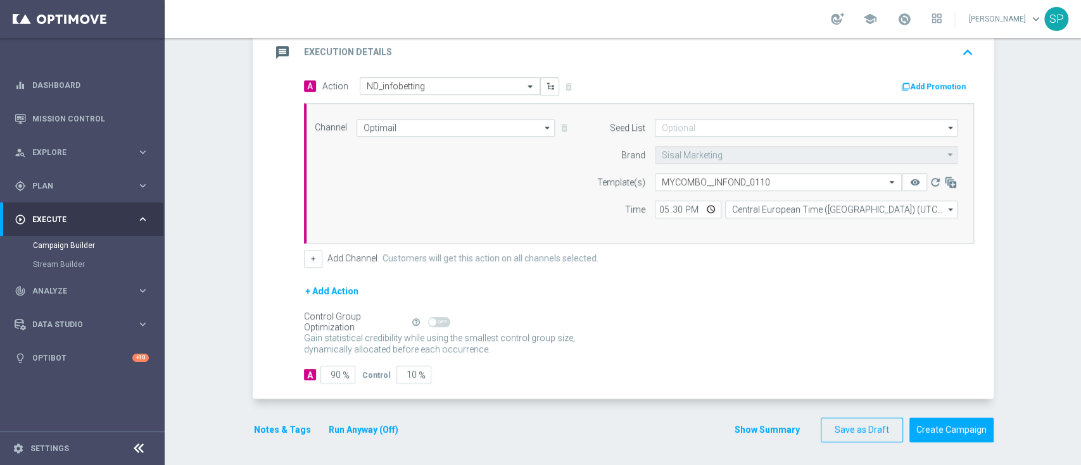
drag, startPoint x: 835, startPoint y: 413, endPoint x: 772, endPoint y: 398, distance: 64.6
click at [772, 398] on form "done Target Group keyboard_arrow_down Target Group launch ND LAST WEEK | 3,161 …" at bounding box center [623, 139] width 741 height 608
click at [776, 428] on button "Show Summary" at bounding box center [767, 430] width 66 height 15
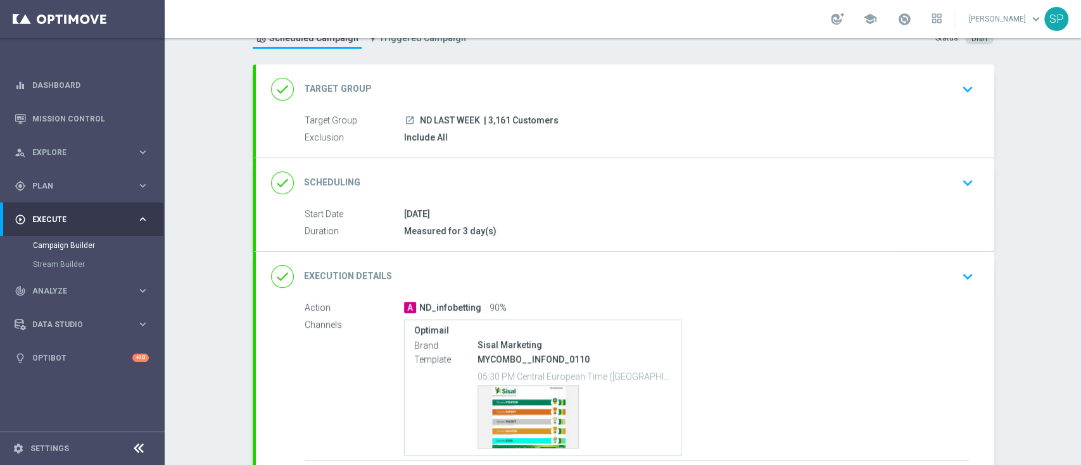
scroll to position [151, 0]
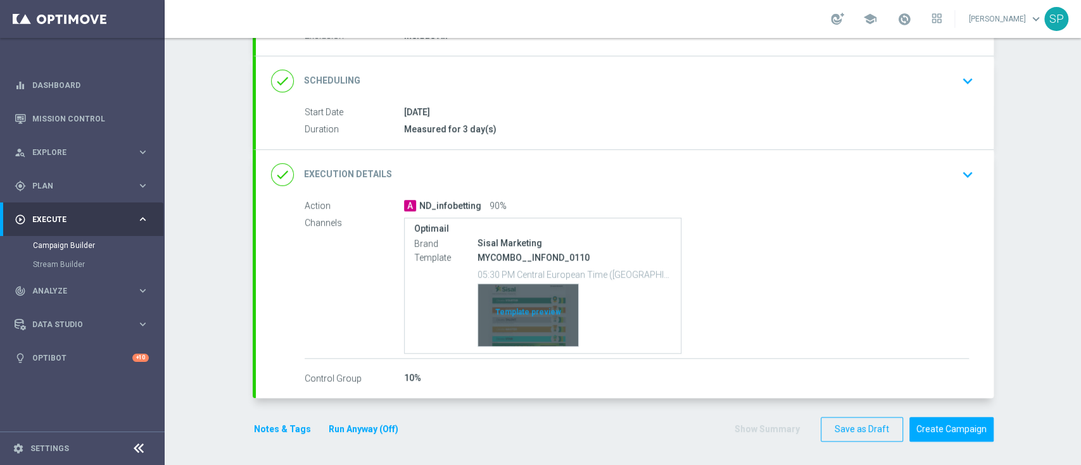
click at [550, 322] on div "Template preview" at bounding box center [528, 315] width 100 height 62
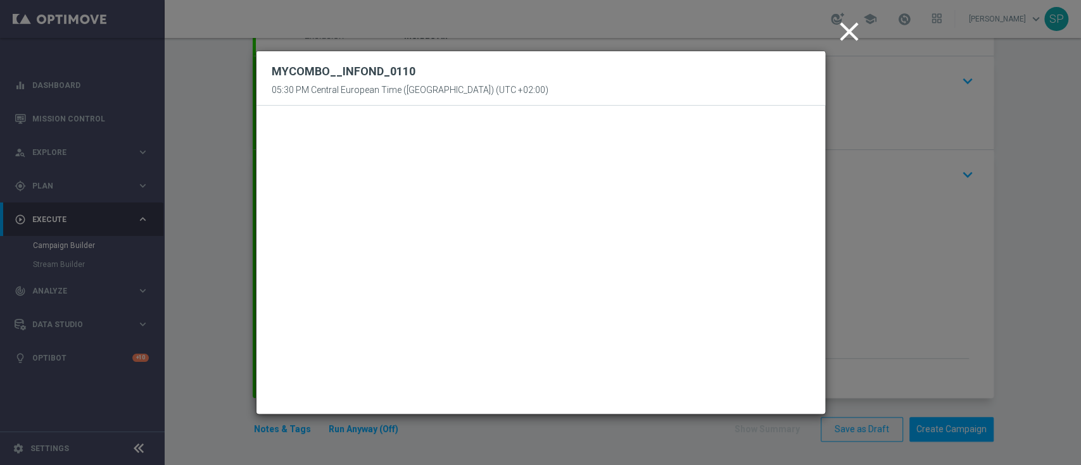
click at [845, 23] on icon "close" at bounding box center [849, 32] width 32 height 32
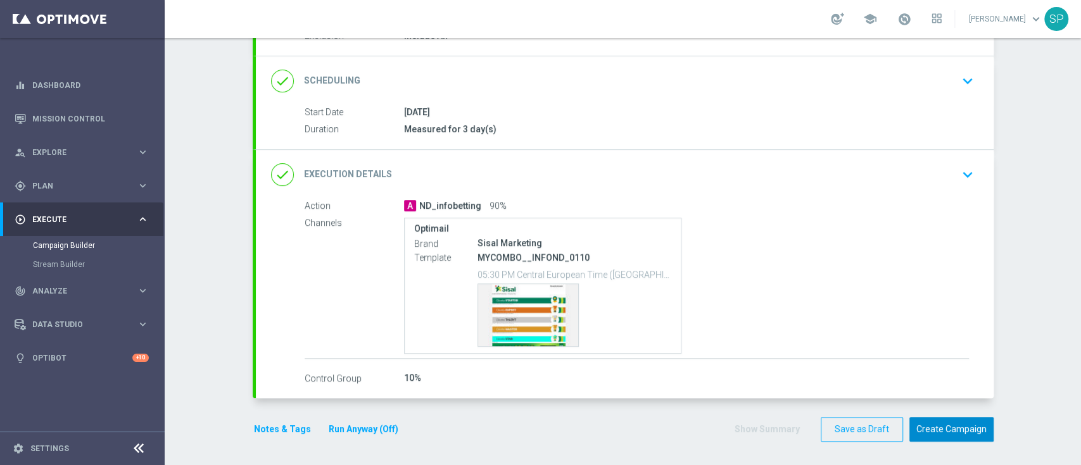
click at [953, 433] on button "Create Campaign" at bounding box center [951, 429] width 84 height 25
click at [908, 23] on body "equalizer Dashboard Mission Control" at bounding box center [540, 232] width 1081 height 465
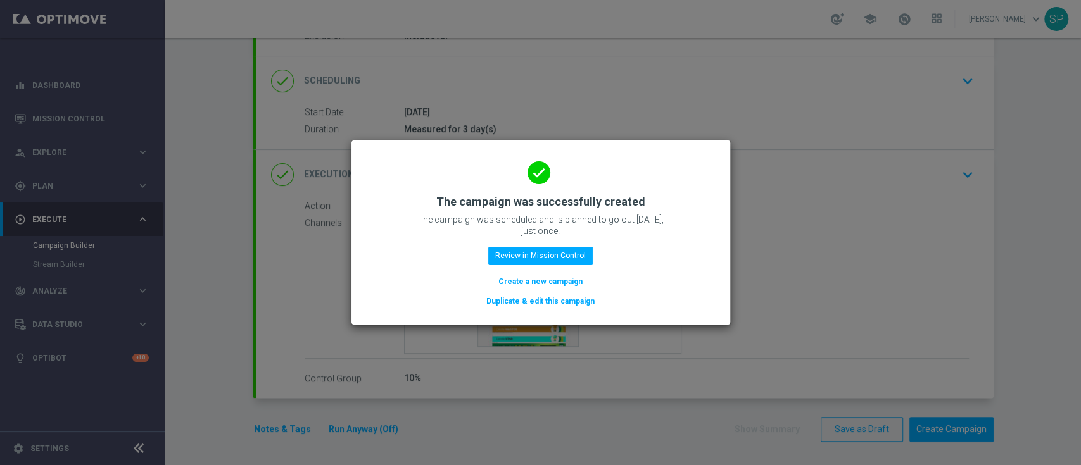
click at [563, 277] on button "Create a new campaign" at bounding box center [540, 282] width 87 height 14
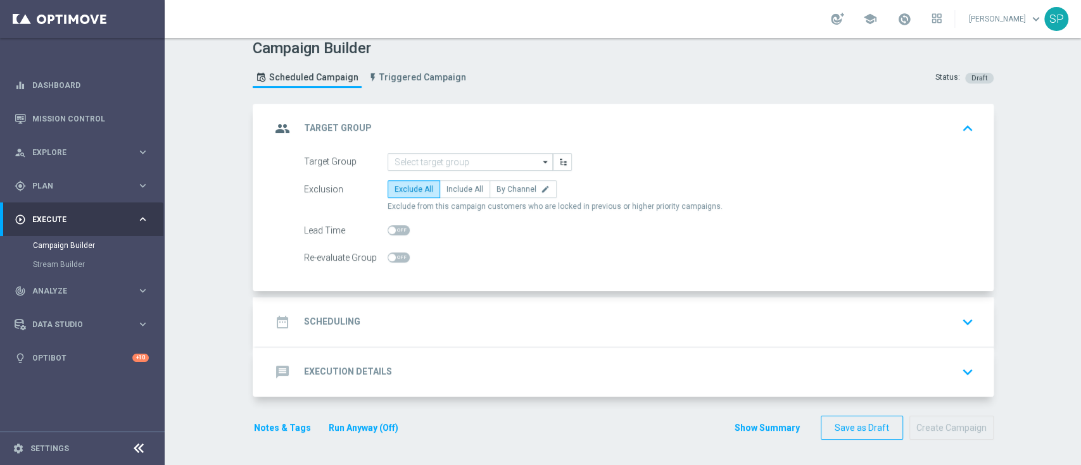
scroll to position [0, 0]
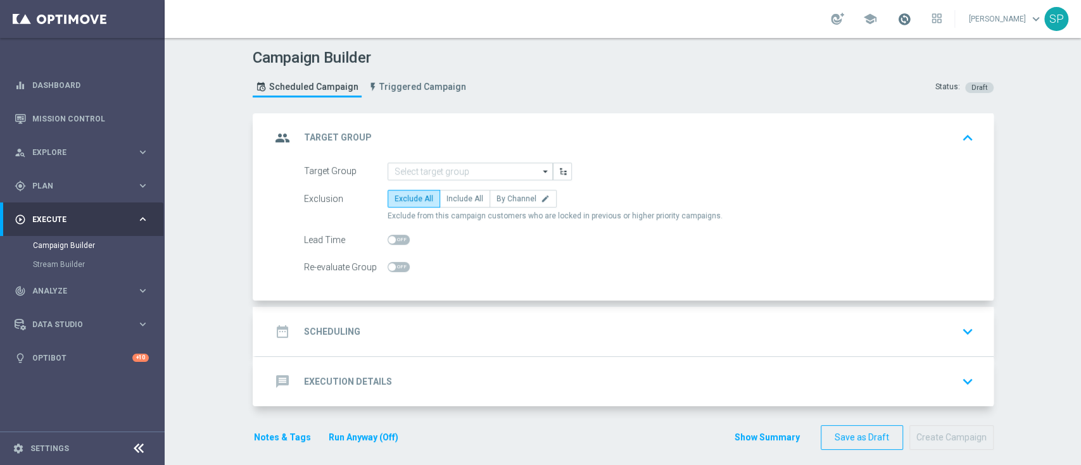
click at [911, 16] on span at bounding box center [904, 19] width 14 height 14
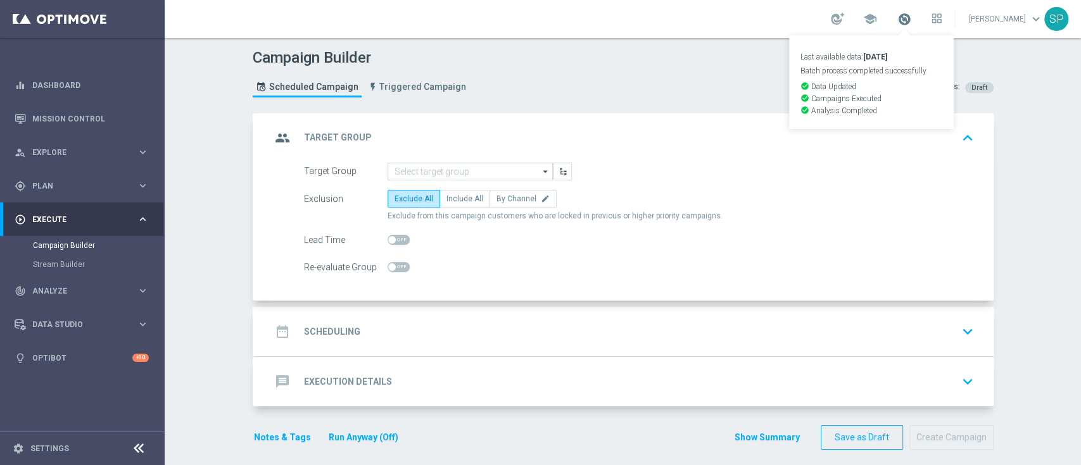
click at [911, 16] on span at bounding box center [904, 19] width 14 height 14
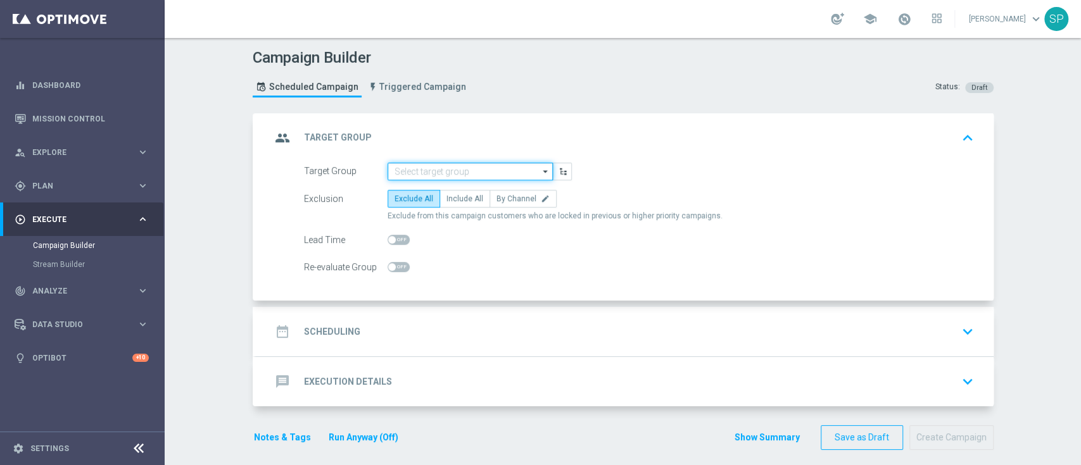
click at [425, 165] on input at bounding box center [469, 172] width 165 height 18
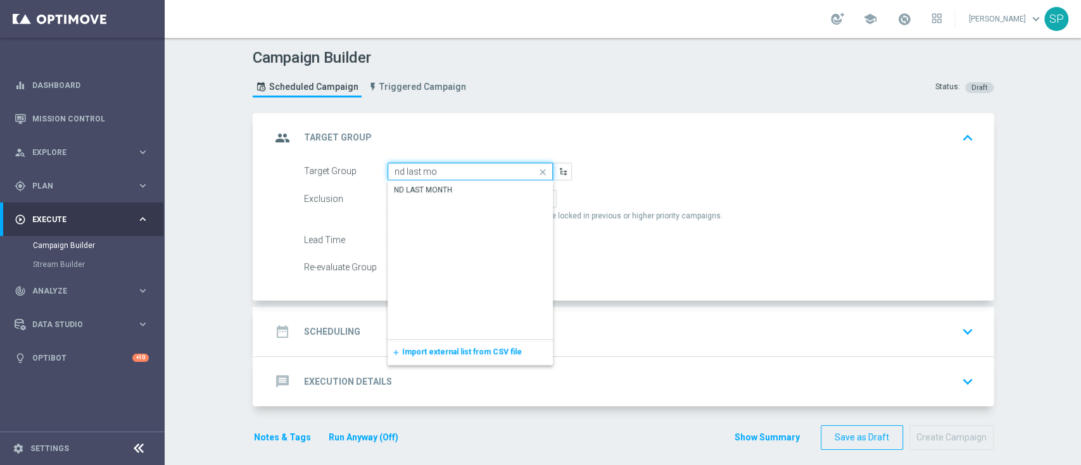
type input "ND LAST MONTH"
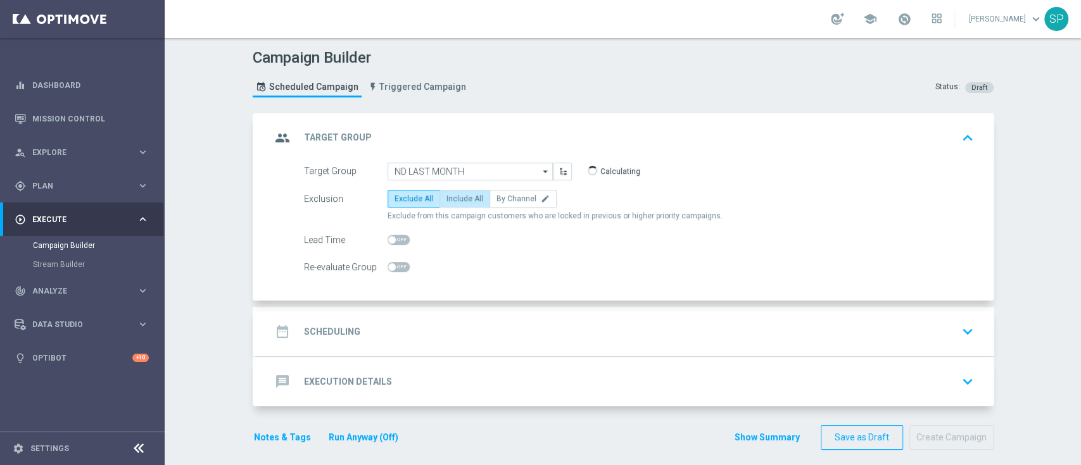
click at [453, 192] on label "Include All" at bounding box center [464, 199] width 51 height 18
click at [453, 197] on input "Include All" at bounding box center [450, 201] width 8 height 8
radio input "true"
click at [463, 339] on div "date_range Scheduling keyboard_arrow_down" at bounding box center [624, 332] width 707 height 24
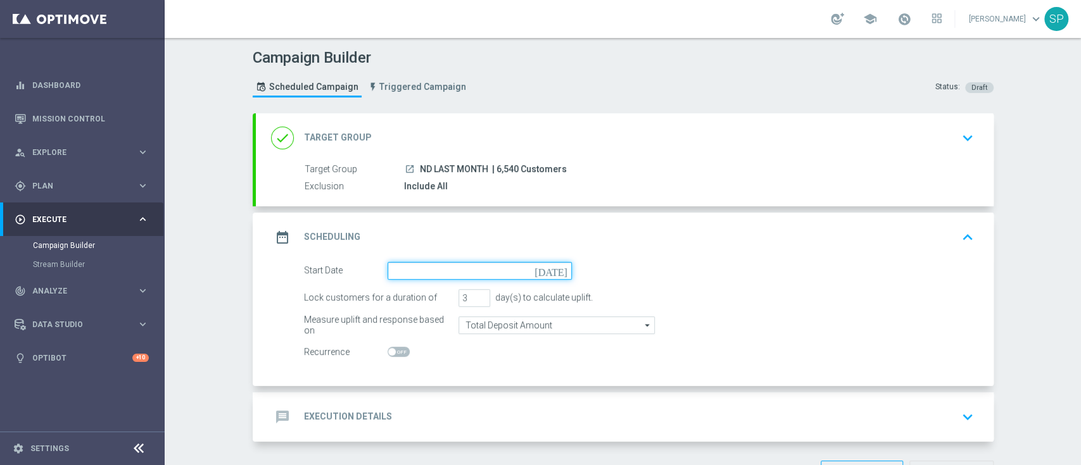
click at [469, 266] on input at bounding box center [479, 271] width 184 height 18
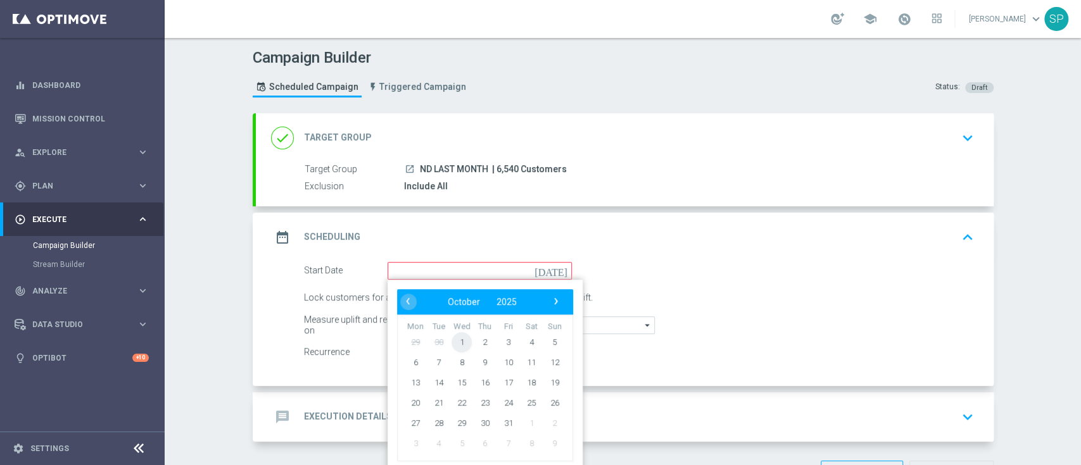
click at [460, 341] on span "1" at bounding box center [461, 342] width 20 height 20
type input "[DATE]"
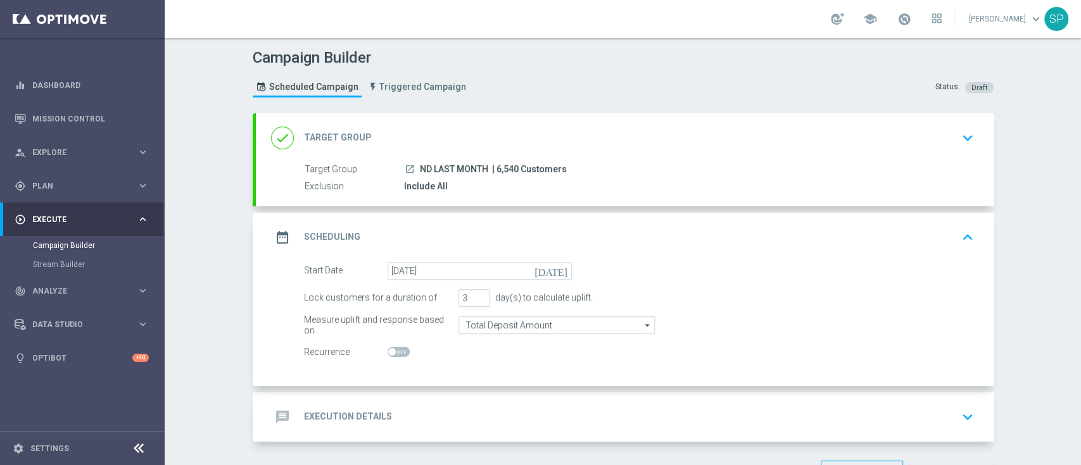
scroll to position [44, 0]
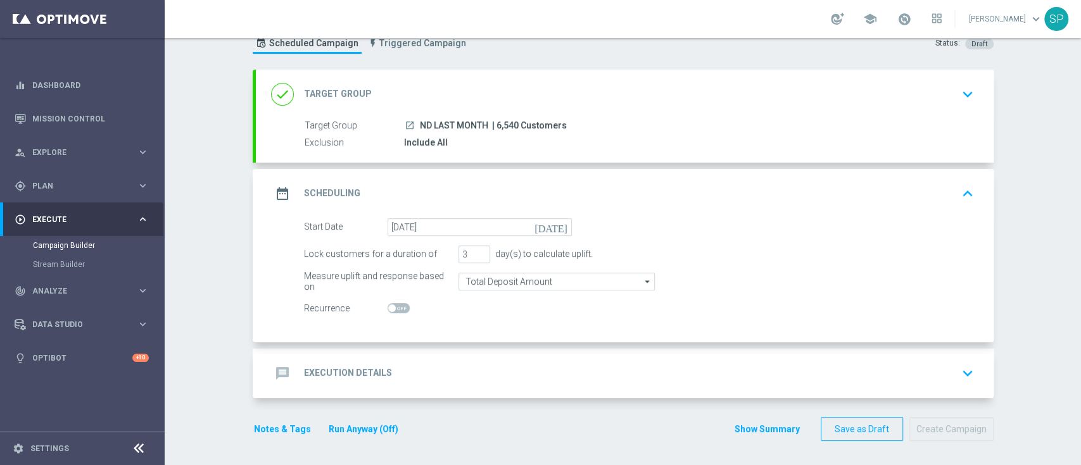
click at [509, 362] on div "message Execution Details keyboard_arrow_down" at bounding box center [624, 374] width 707 height 24
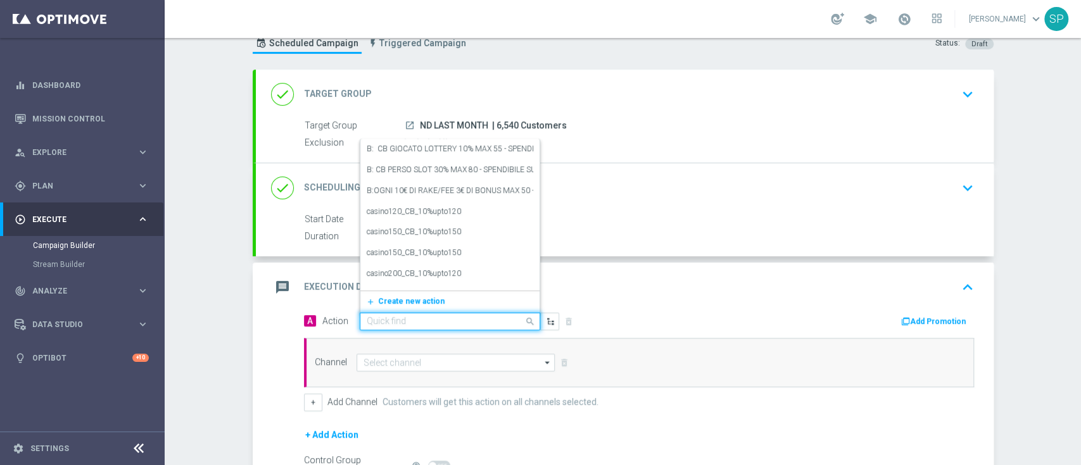
click at [502, 323] on div at bounding box center [449, 322] width 179 height 11
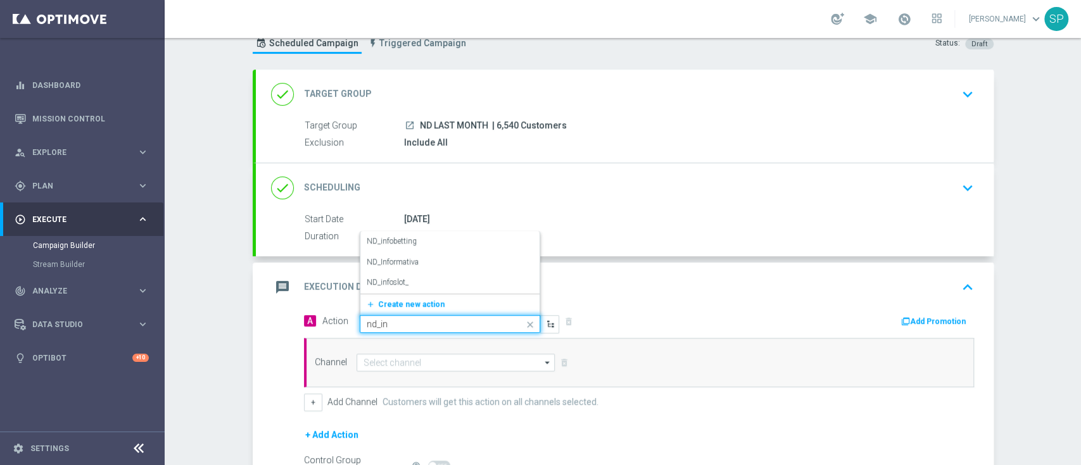
type input "nd_inf"
click at [430, 246] on div "ND_infobetting edit" at bounding box center [450, 241] width 167 height 21
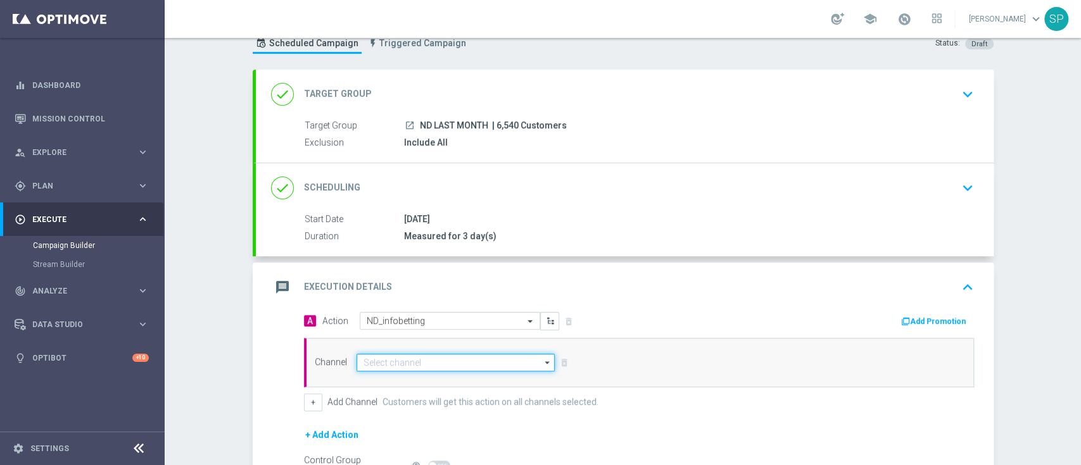
click at [490, 354] on input at bounding box center [455, 363] width 199 height 18
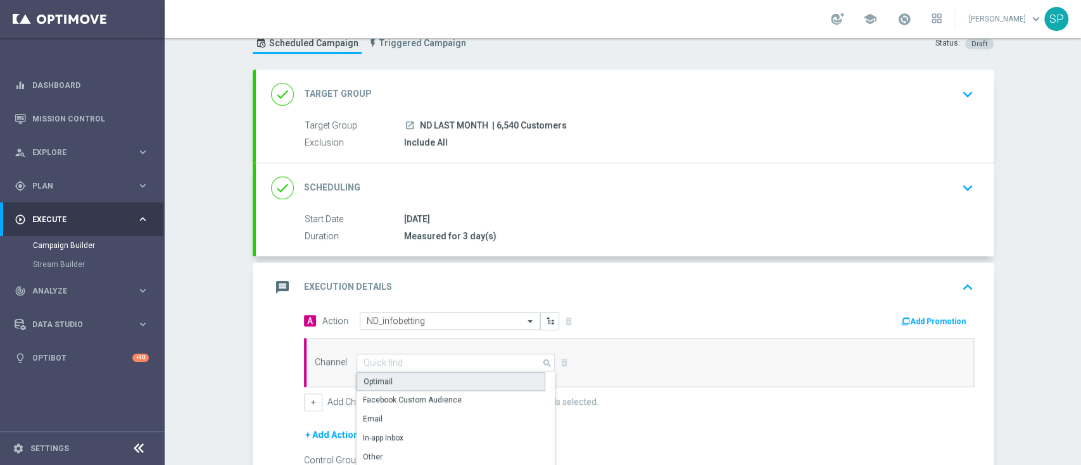
click at [484, 377] on div "Optimail" at bounding box center [450, 381] width 189 height 19
type input "Optimail"
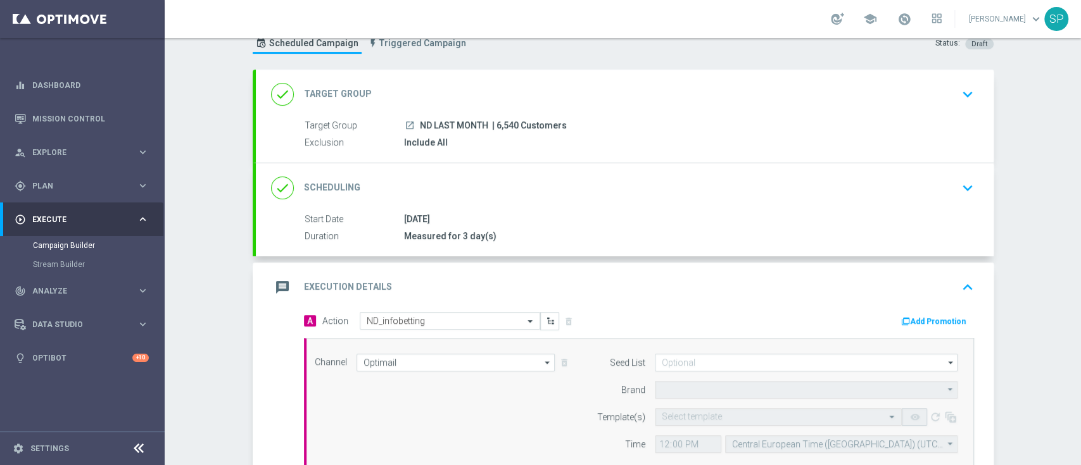
type input "Sisal Marketing"
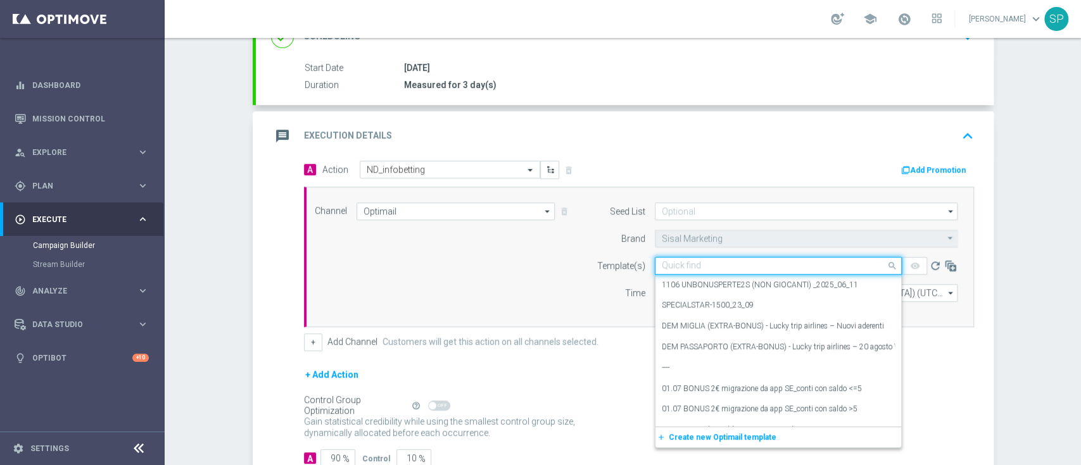
click at [754, 261] on input "text" at bounding box center [766, 266] width 208 height 11
paste input "Bonus da utilizzare entro 7 giorni bonus ripartito al 25% su tutte le scommesse…"
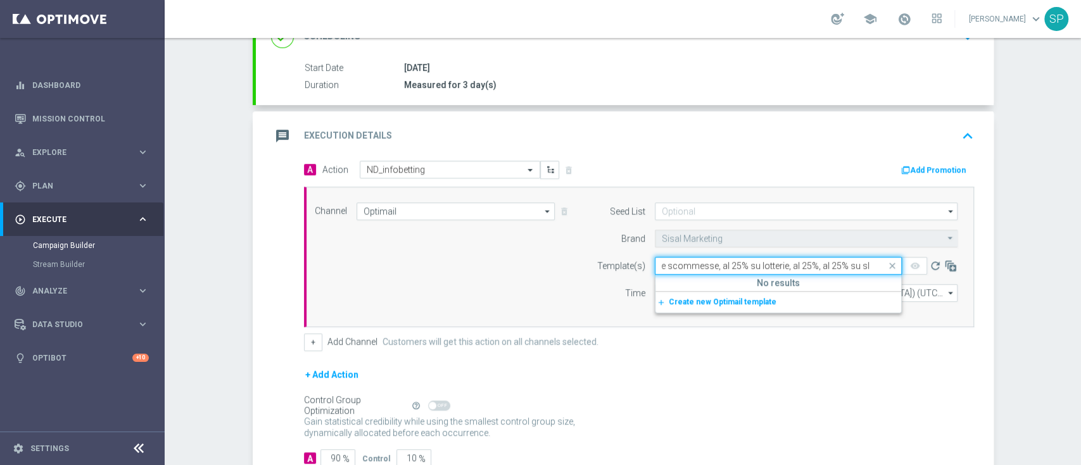
type input "Bonus da utilizzare entro 7 giorni bonus ripartito al 25% su tutte le scommesse…"
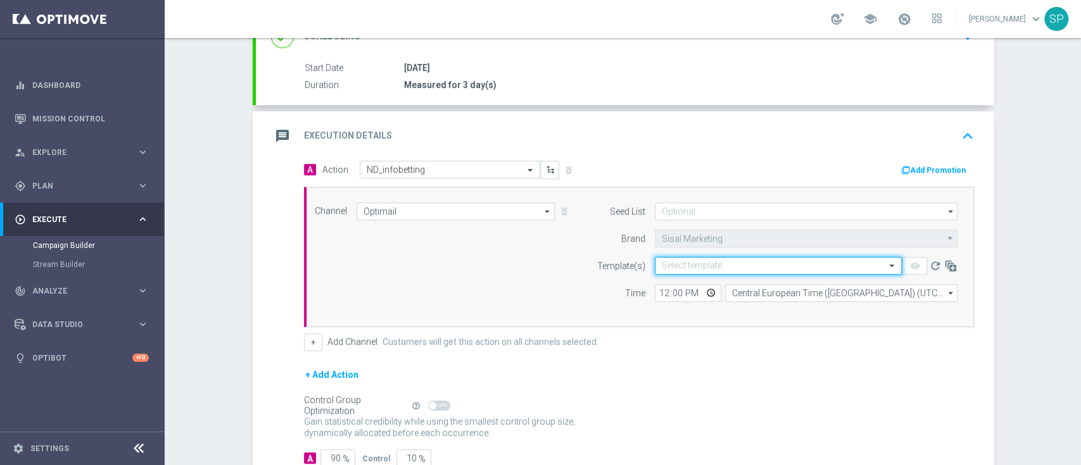
click at [885, 262] on span at bounding box center [893, 265] width 16 height 11
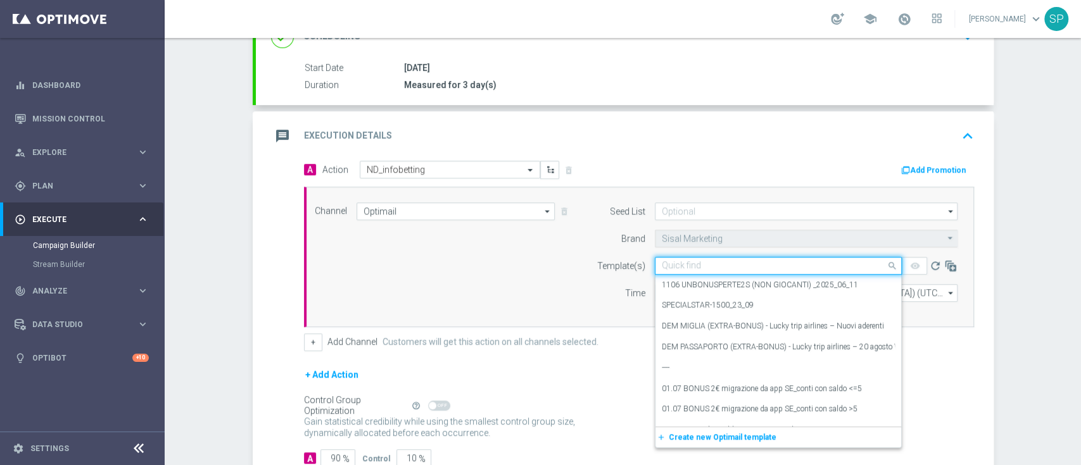
click at [793, 258] on div "Quick find" at bounding box center [778, 266] width 247 height 18
paste input "MYCOMBO__INFOND_011"
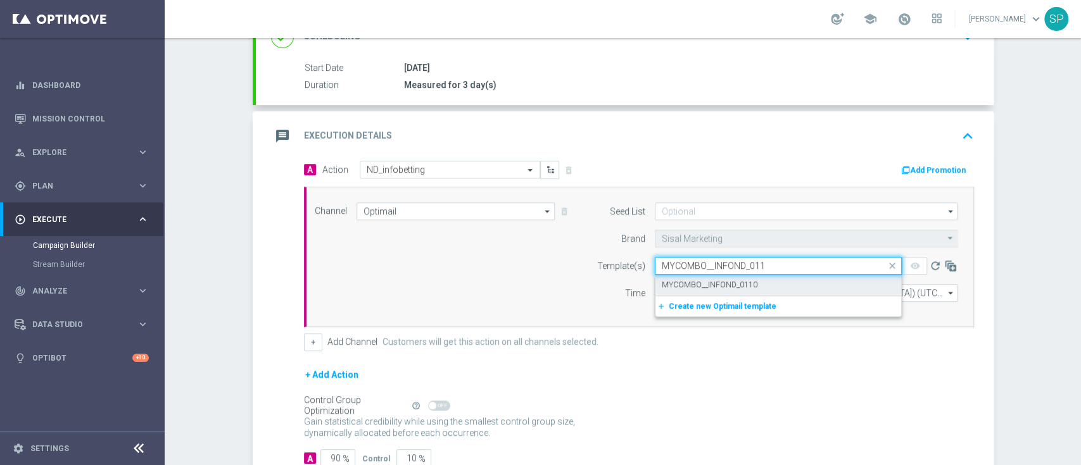
click at [750, 284] on div "MYCOMBO__INFOND_0110" at bounding box center [778, 285] width 233 height 21
type input "MYCOMBO__INFOND_011"
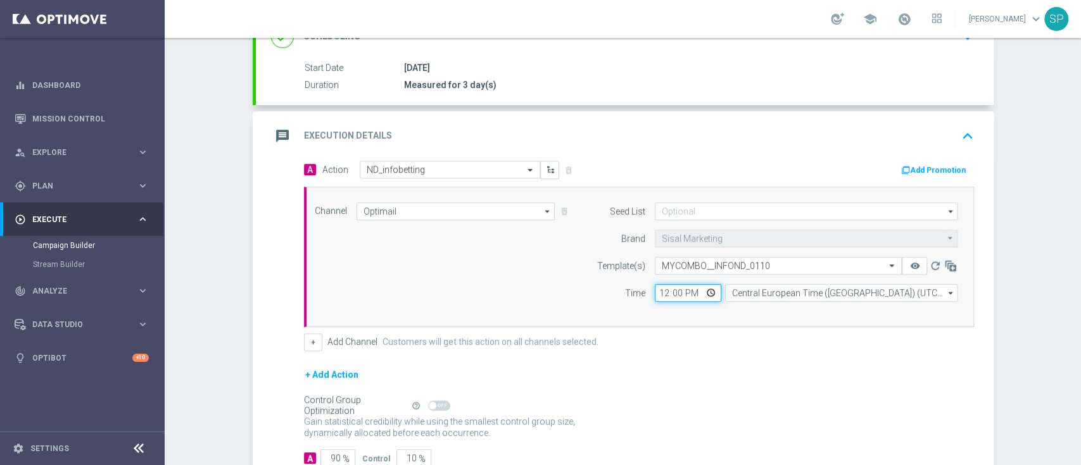
click at [655, 284] on input "12:00" at bounding box center [688, 293] width 66 height 18
type input "17:30"
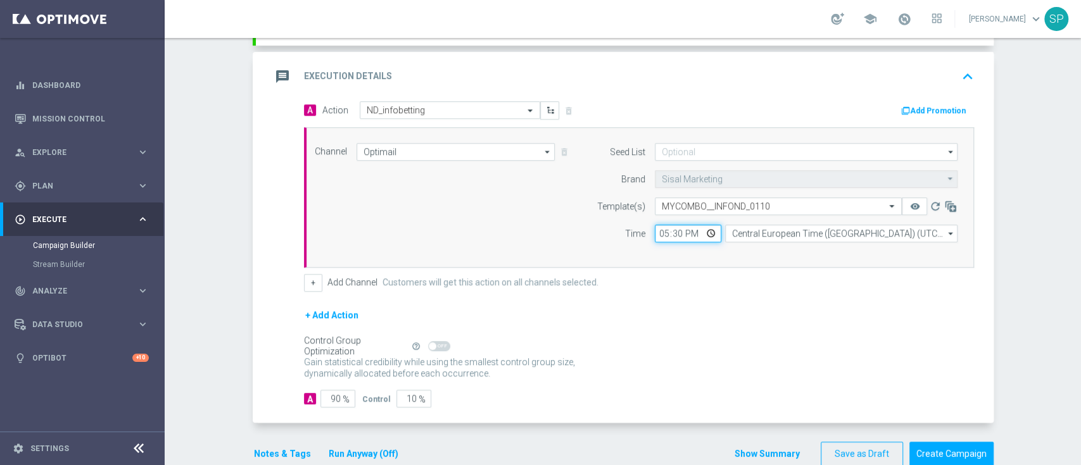
scroll to position [279, 0]
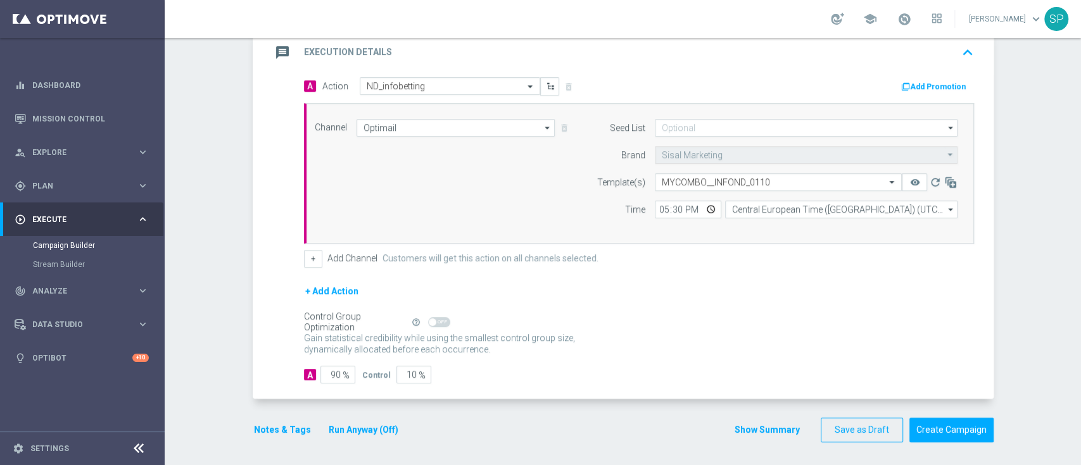
click at [296, 432] on button "Notes & Tags" at bounding box center [283, 430] width 60 height 16
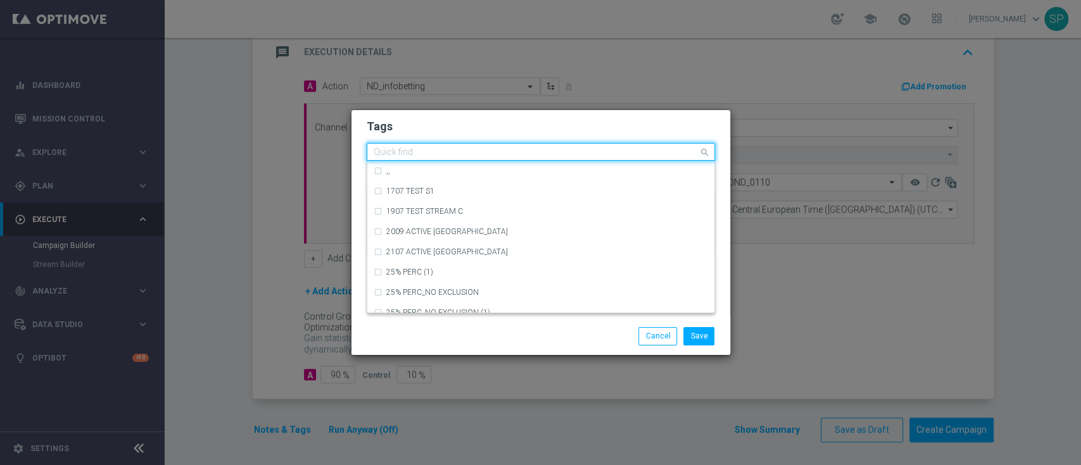
click at [517, 160] on div at bounding box center [535, 154] width 327 height 13
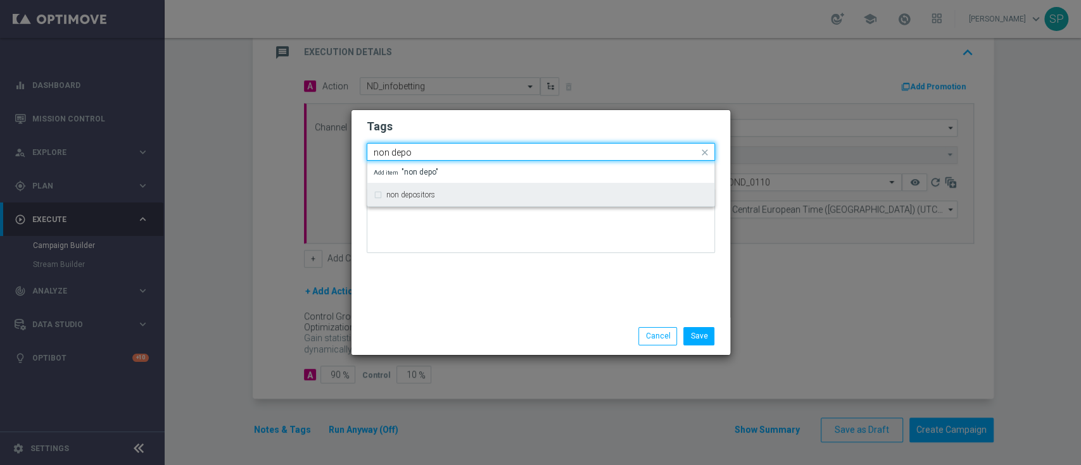
type input "non depo"
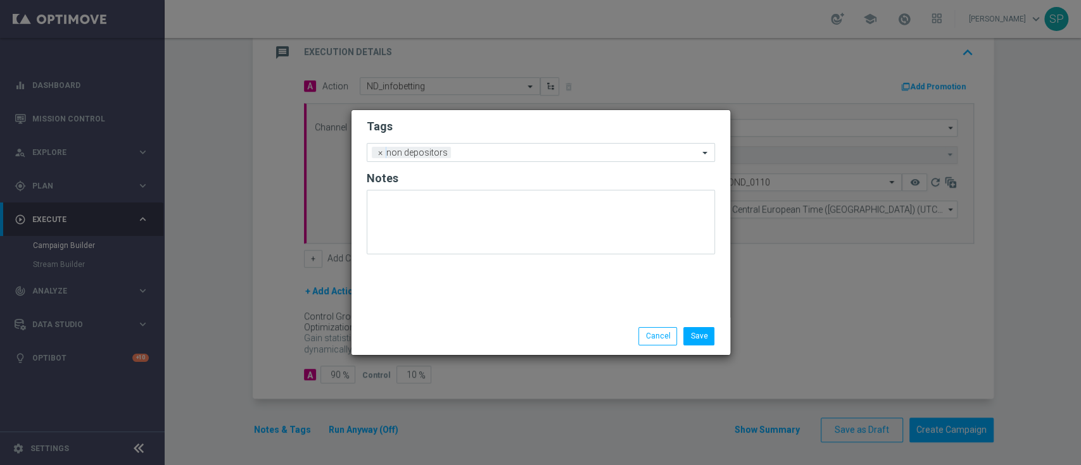
click at [540, 114] on div "Tags Add a new tag × non depositors Notes" at bounding box center [540, 214] width 379 height 208
click at [547, 145] on div "Add a new tag × non depositors" at bounding box center [532, 153] width 331 height 18
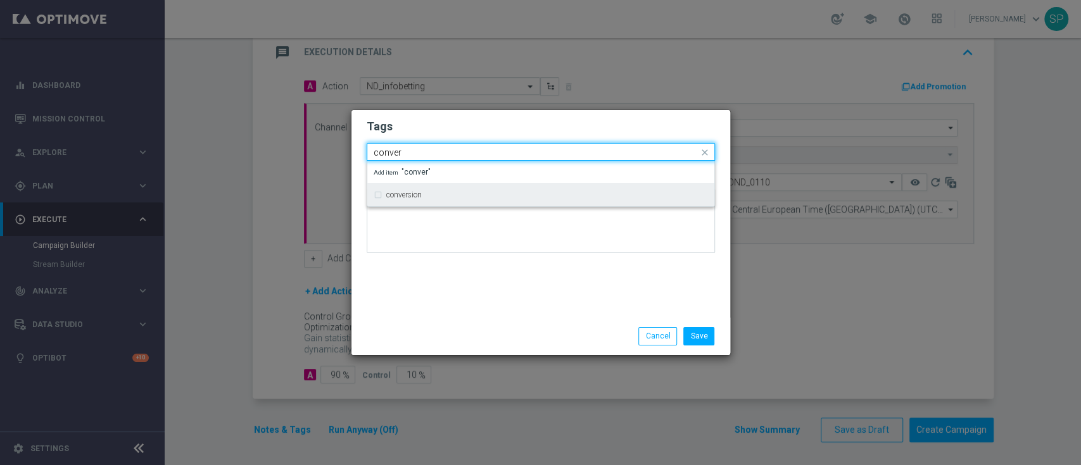
type input "conver"
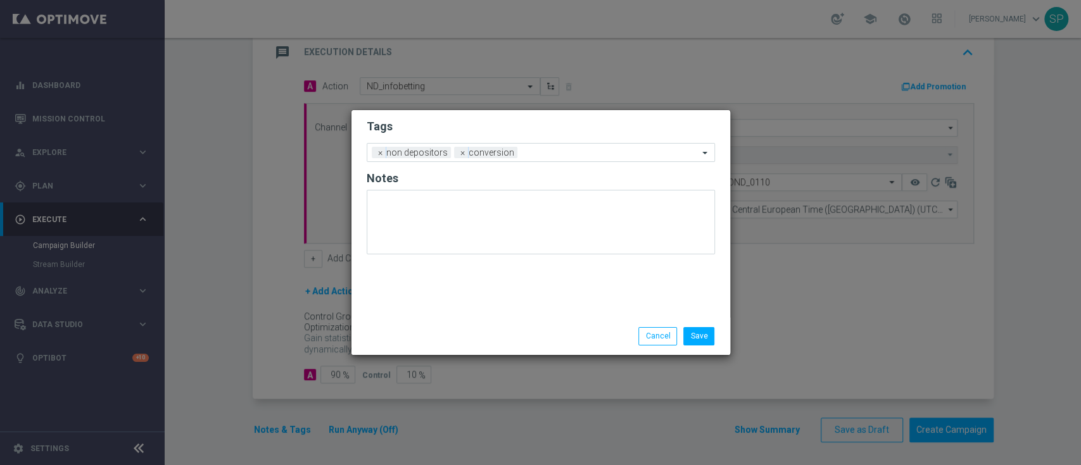
click at [582, 138] on form "Tags Add a new tag × non depositors × conversion Notes" at bounding box center [541, 190] width 348 height 148
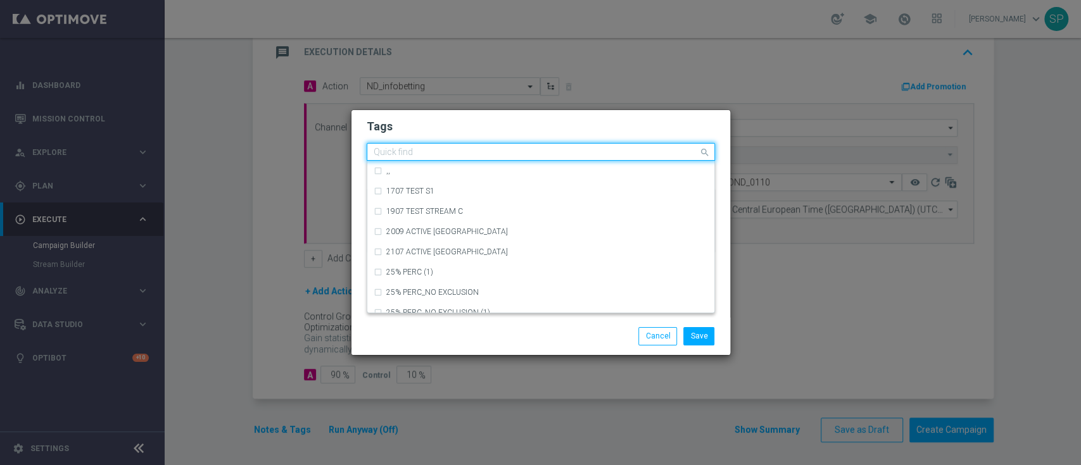
click at [579, 146] on div "Quick find × non depositors × conversion" at bounding box center [532, 152] width 331 height 16
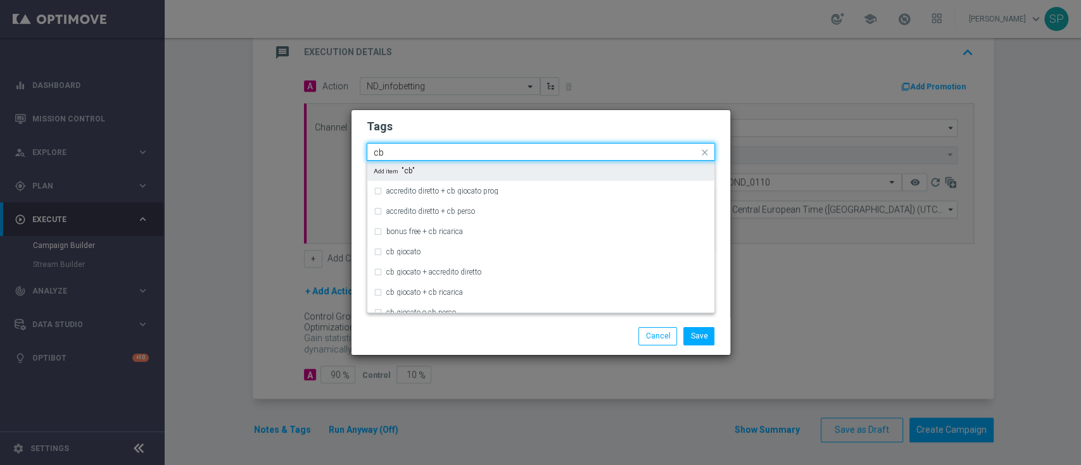
type input "c"
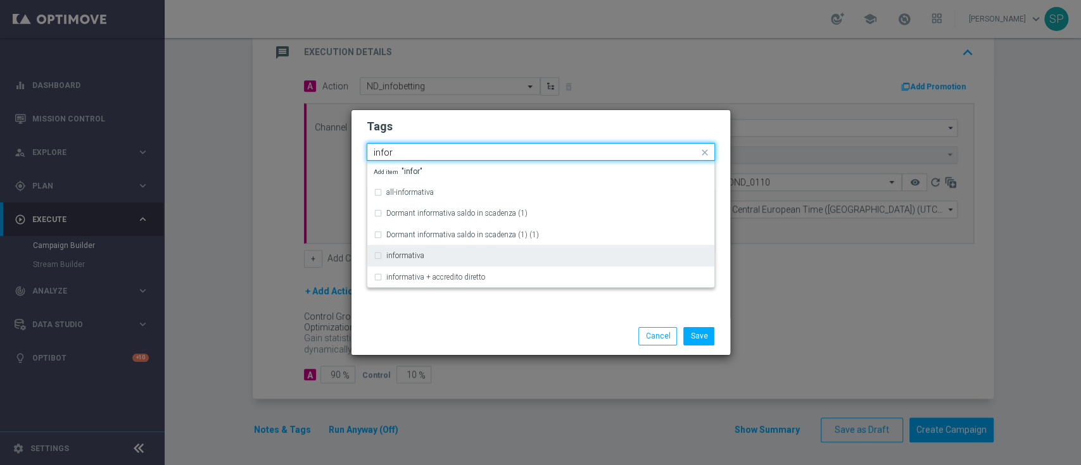
click at [547, 249] on div "informativa" at bounding box center [541, 256] width 334 height 20
type input "infor"
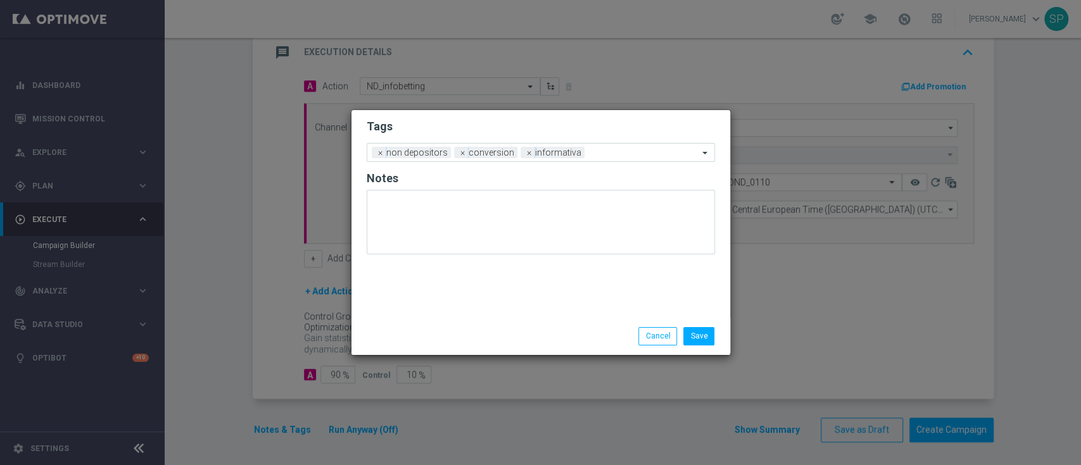
click at [587, 123] on h2 "Tags" at bounding box center [541, 126] width 348 height 15
click at [597, 149] on input "text" at bounding box center [643, 153] width 109 height 11
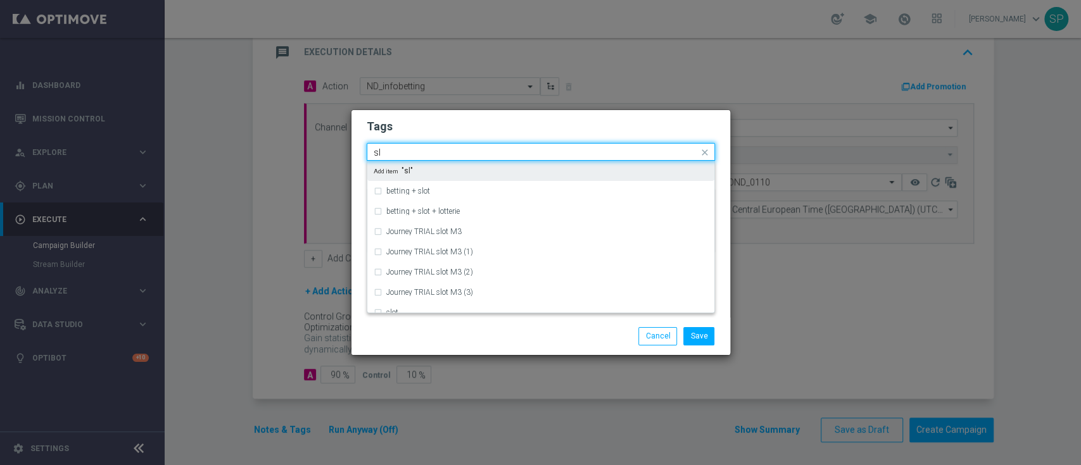
type input "s"
click at [601, 173] on div "betting" at bounding box center [547, 171] width 322 height 8
type input "betting"
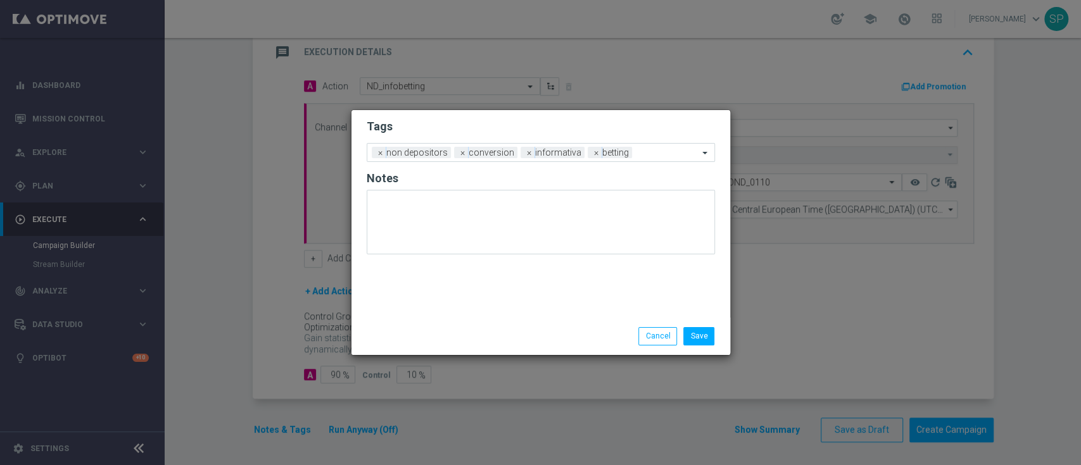
click at [628, 124] on h2 "Tags" at bounding box center [541, 126] width 348 height 15
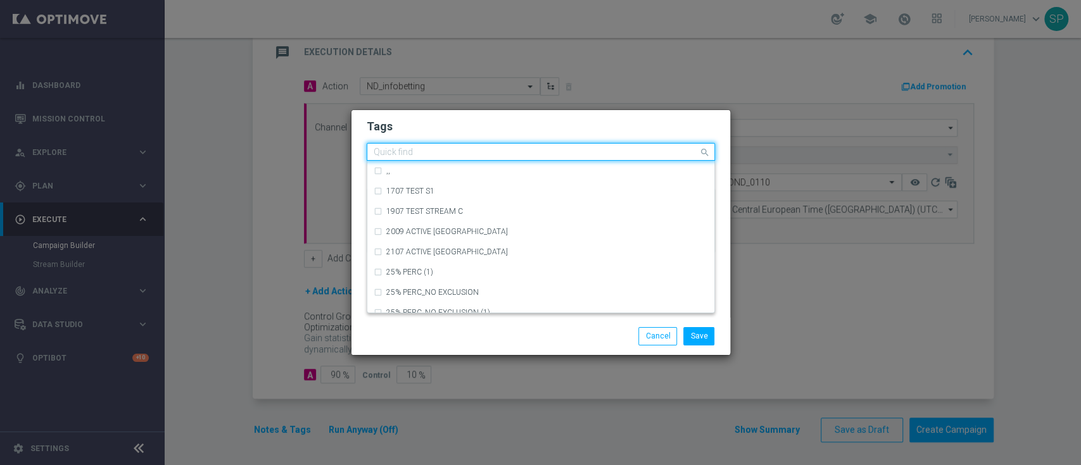
click at [643, 144] on div "Quick find × non depositors × conversion × informativa × betting" at bounding box center [532, 152] width 331 height 16
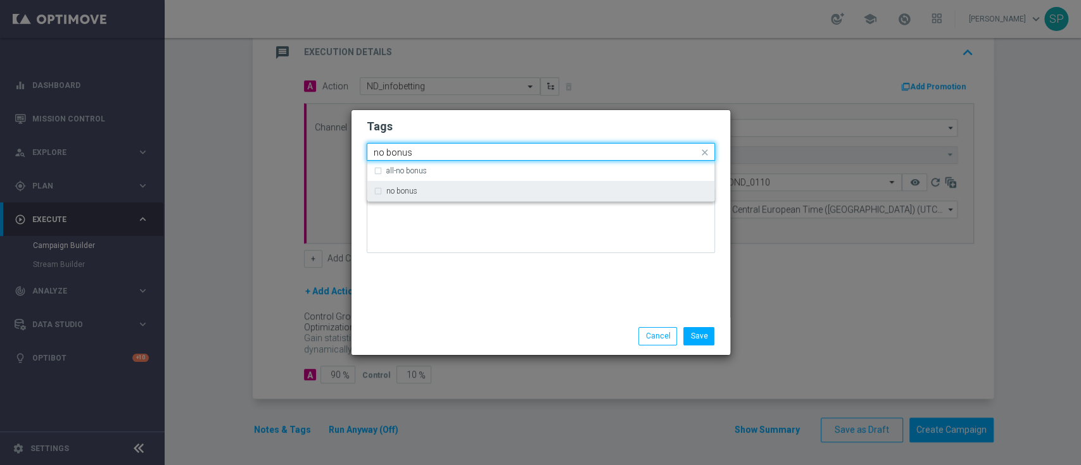
click at [649, 184] on div "no bonus" at bounding box center [541, 191] width 334 height 20
type input "no bonus"
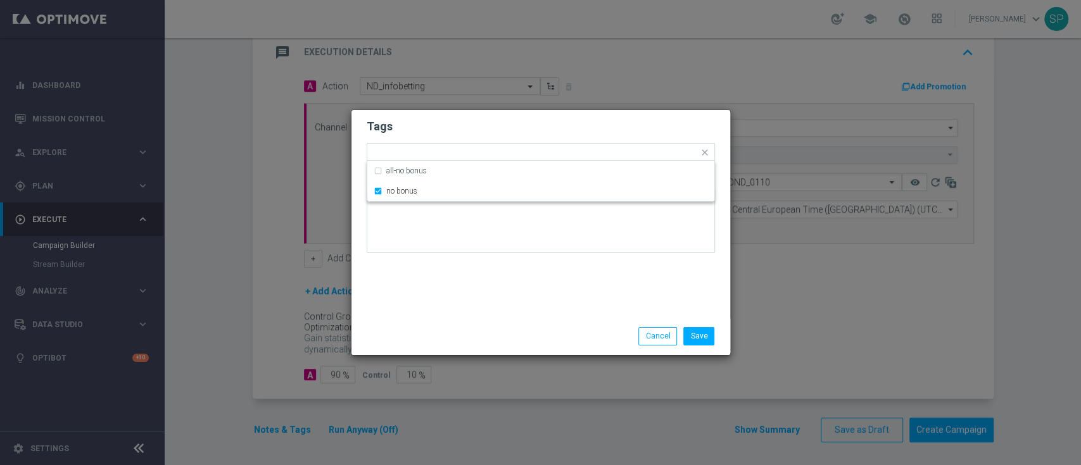
click at [590, 291] on div "Tags Quick find × non depositors × conversion × informativa × betting × no bonu…" at bounding box center [540, 214] width 379 height 208
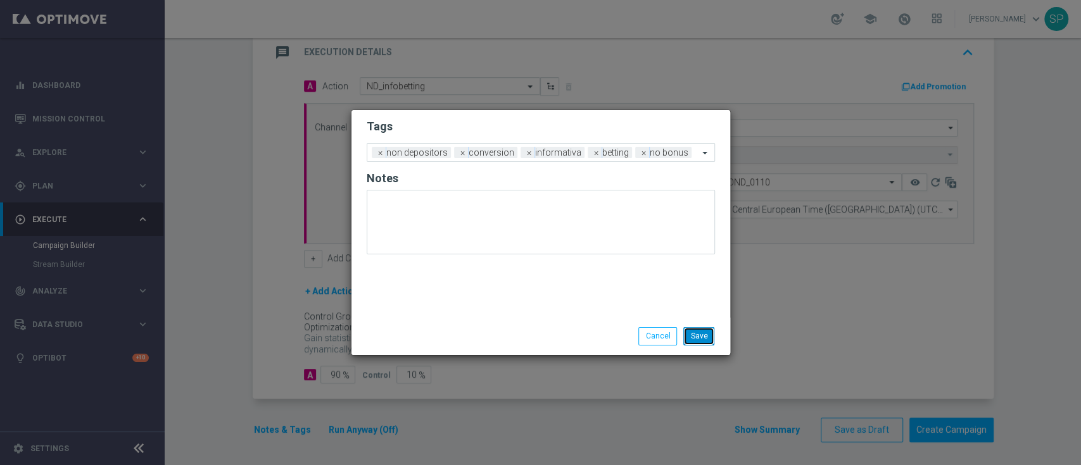
click at [691, 339] on button "Save" at bounding box center [698, 336] width 31 height 18
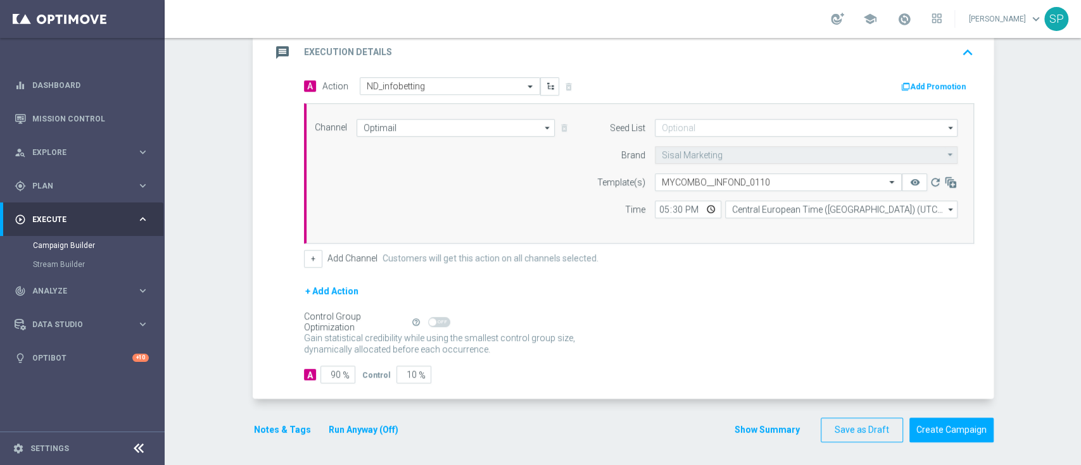
click at [742, 426] on button "Show Summary" at bounding box center [767, 430] width 66 height 15
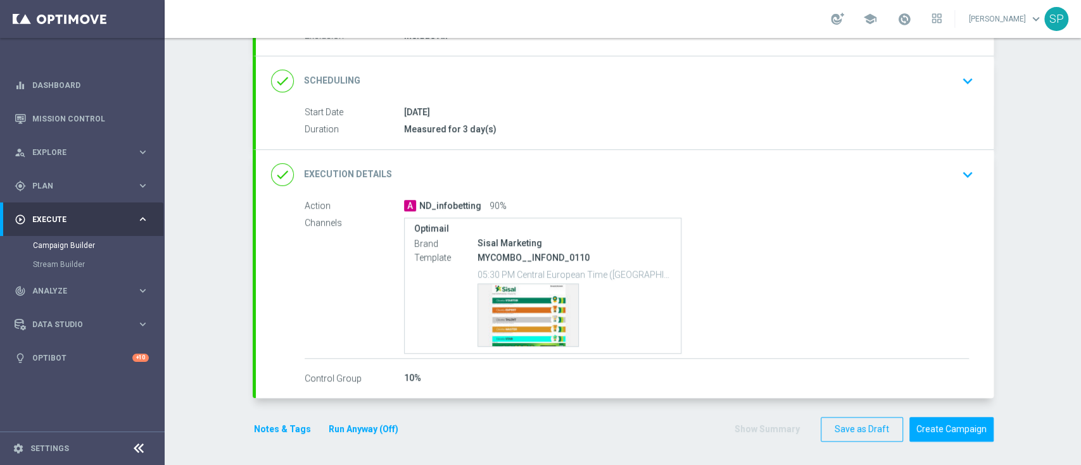
scroll to position [0, 0]
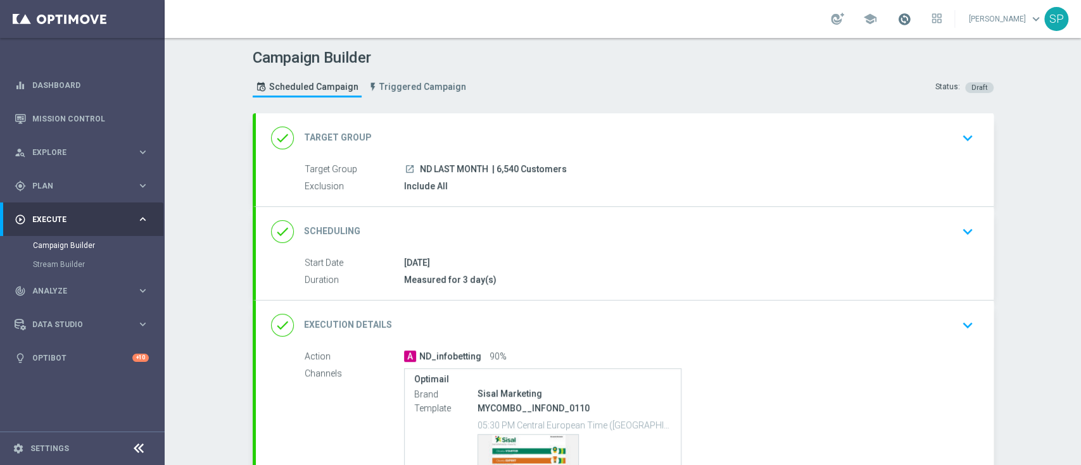
click at [911, 15] on span at bounding box center [904, 19] width 14 height 14
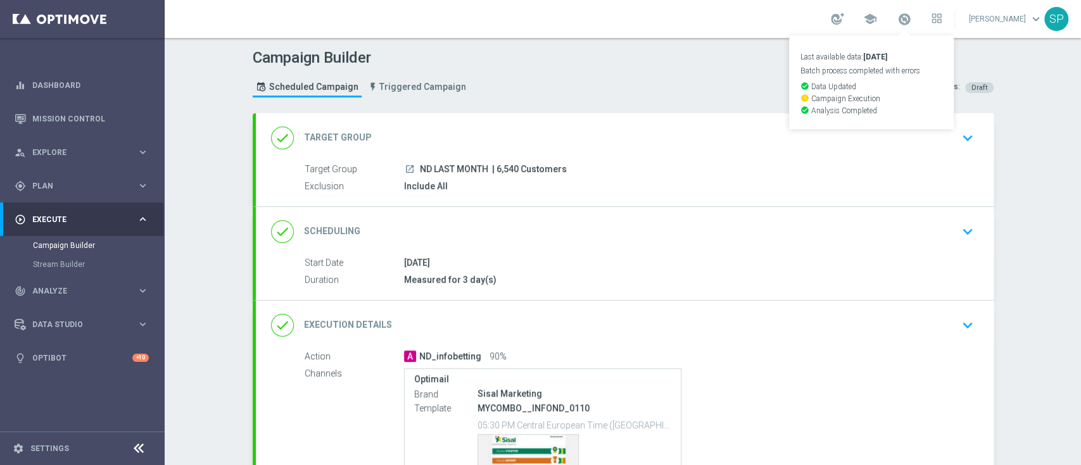
scroll to position [151, 0]
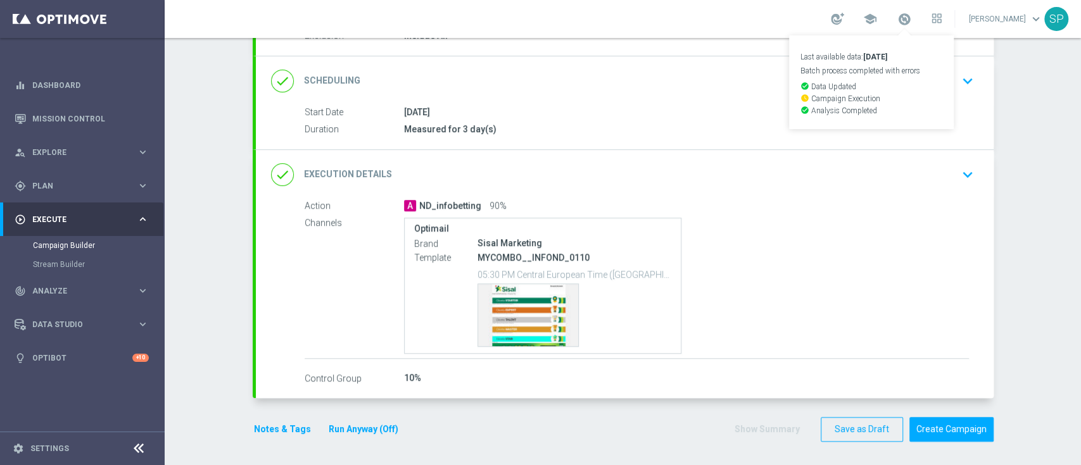
click at [363, 432] on button "Run Anyway (Off)" at bounding box center [363, 430] width 72 height 16
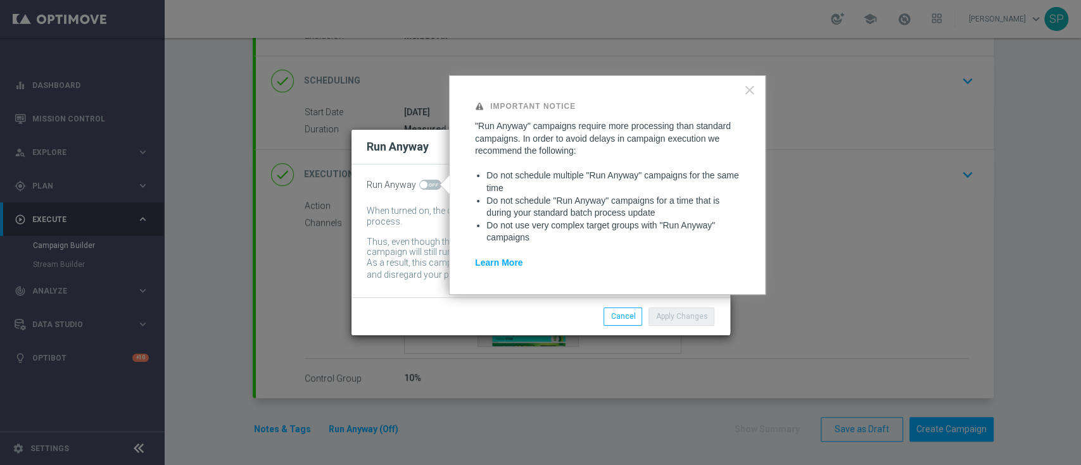
click at [436, 195] on div "Run Anyway When turned on, the campaign will be executed regardless of your sit…" at bounding box center [540, 231] width 379 height 133
drag, startPoint x: 434, startPoint y: 192, endPoint x: 431, endPoint y: 183, distance: 9.6
click at [431, 183] on div "Run Anyway When turned on, the campaign will be executed regardless of your sit…" at bounding box center [540, 231] width 379 height 133
click at [431, 183] on span at bounding box center [430, 185] width 22 height 10
click at [431, 183] on input "checkbox" at bounding box center [430, 185] width 22 height 10
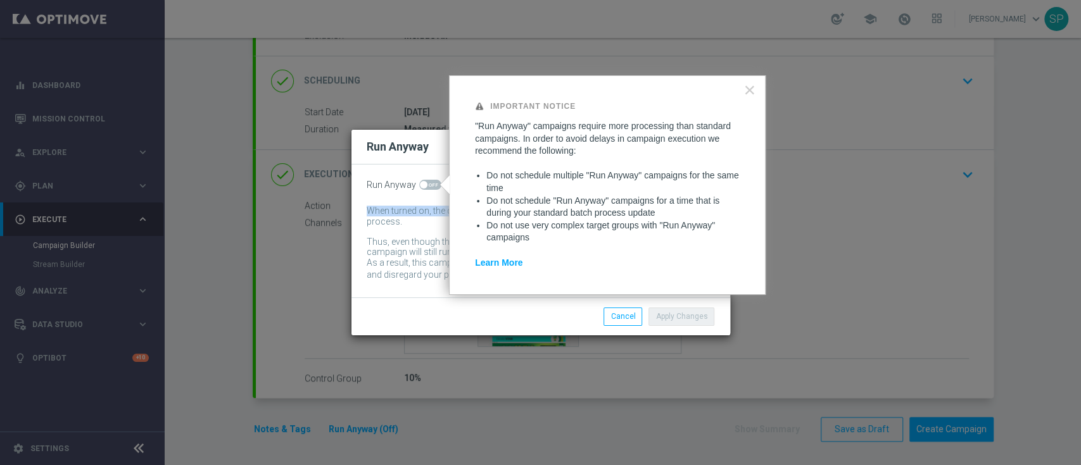
checkbox input "true"
click at [680, 312] on button "Apply Changes" at bounding box center [681, 317] width 66 height 18
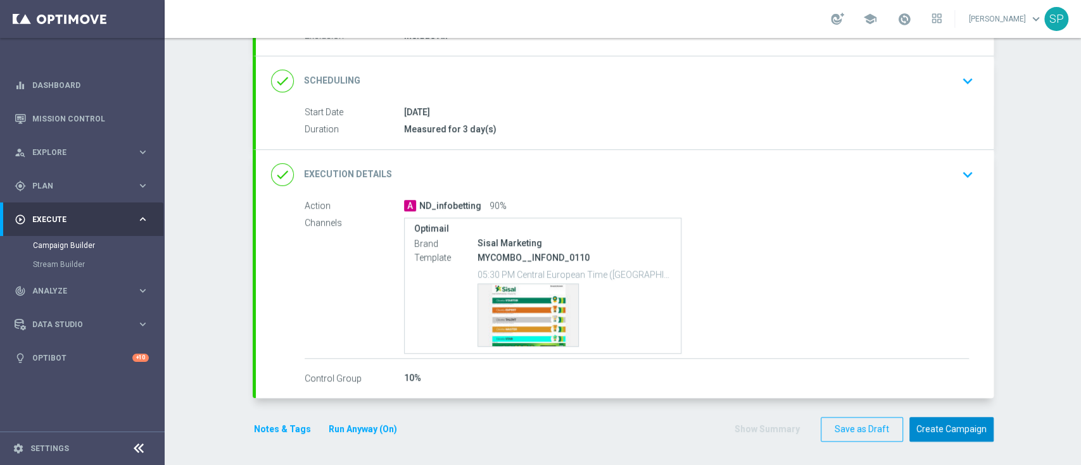
click at [948, 429] on button "Create Campaign" at bounding box center [951, 429] width 84 height 25
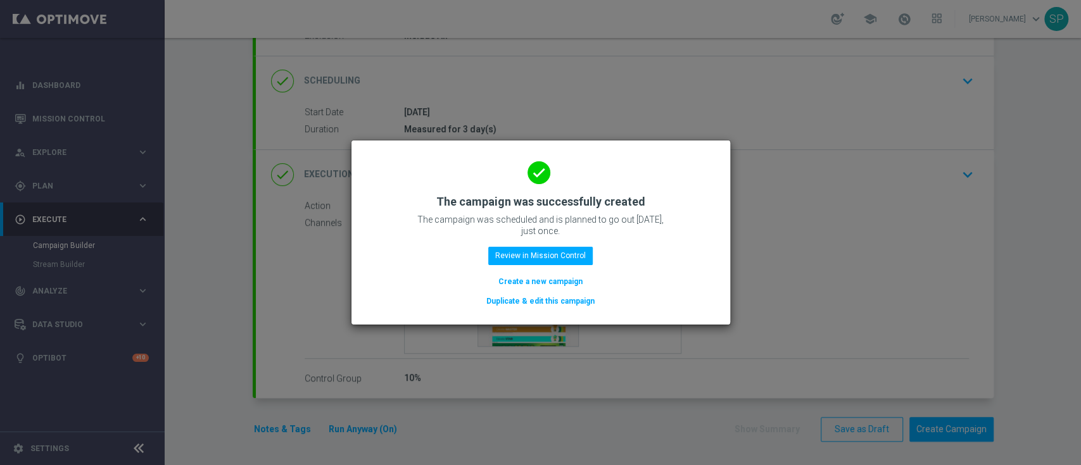
click at [560, 281] on button "Create a new campaign" at bounding box center [540, 282] width 87 height 14
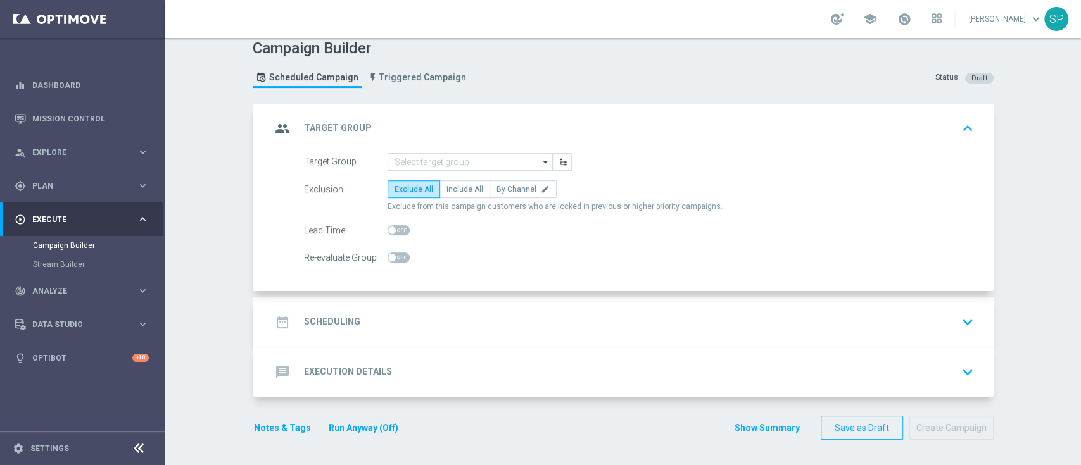
scroll to position [0, 0]
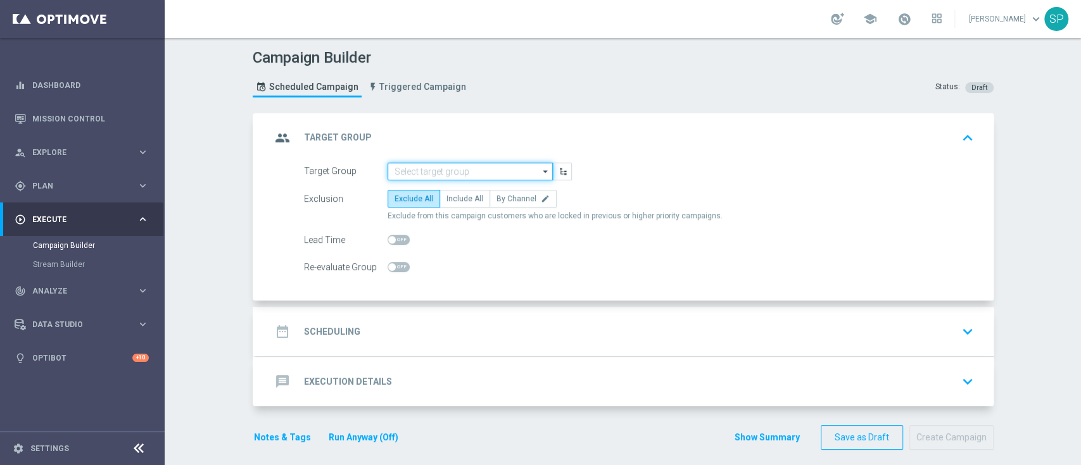
click at [412, 165] on input at bounding box center [469, 172] width 165 height 18
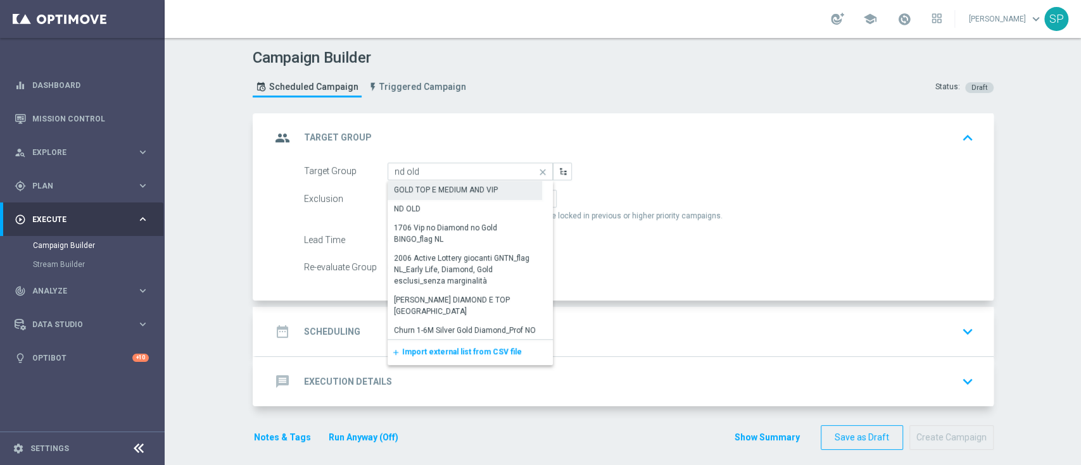
click at [432, 198] on div "GOLD TOP E MEDIUM AND VIP" at bounding box center [464, 190] width 155 height 19
type input "GOLD TOP E MEDIUM AND VIP"
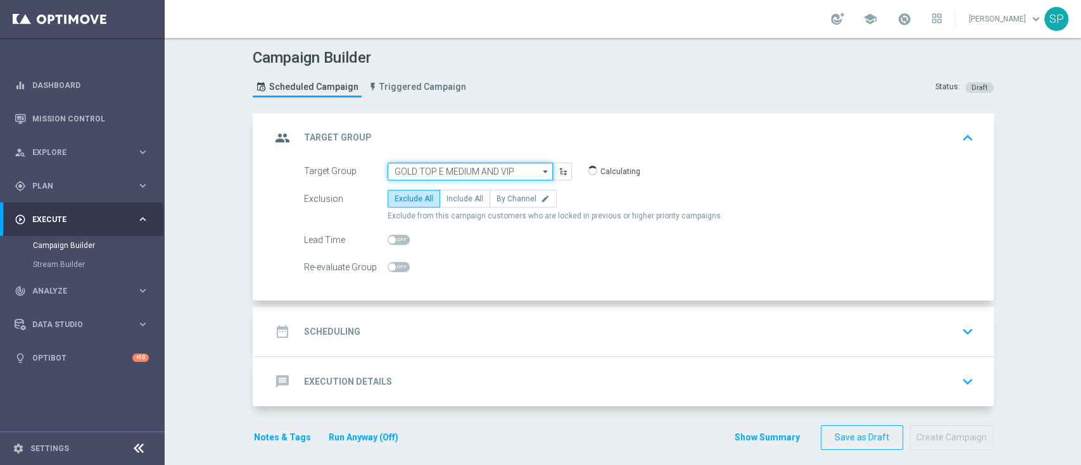
click at [500, 172] on input "GOLD TOP E MEDIUM AND VIP" at bounding box center [469, 172] width 165 height 18
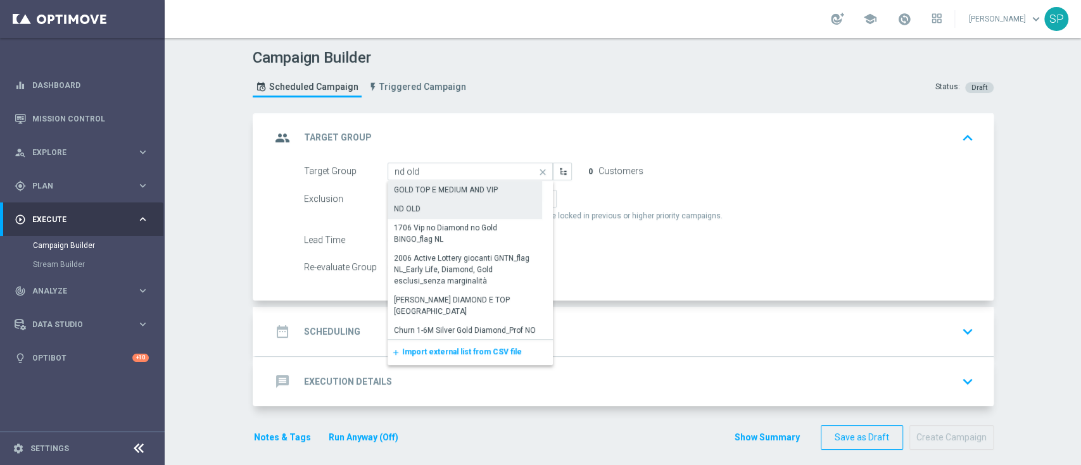
click at [498, 207] on div "ND OLD" at bounding box center [464, 209] width 155 height 18
type input "ND OLD"
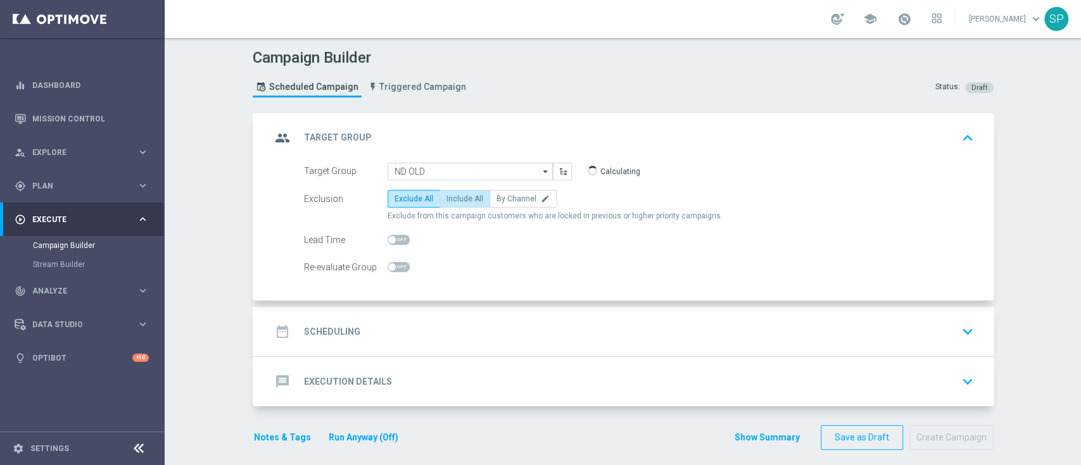
click at [474, 201] on label "Include All" at bounding box center [464, 199] width 51 height 18
click at [455, 201] on input "Include All" at bounding box center [450, 201] width 8 height 8
radio input "true"
click at [496, 324] on div "date_range Scheduling keyboard_arrow_down" at bounding box center [624, 332] width 707 height 24
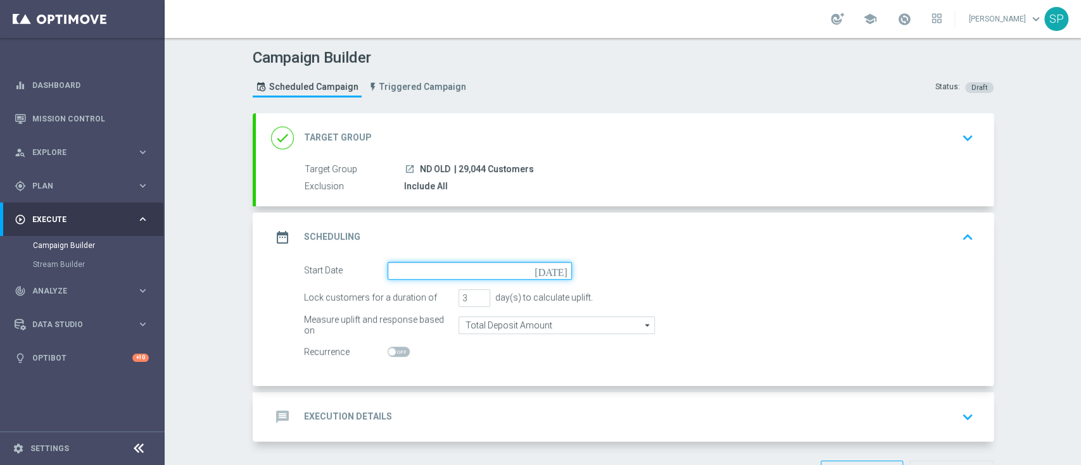
click at [466, 278] on input at bounding box center [479, 271] width 184 height 18
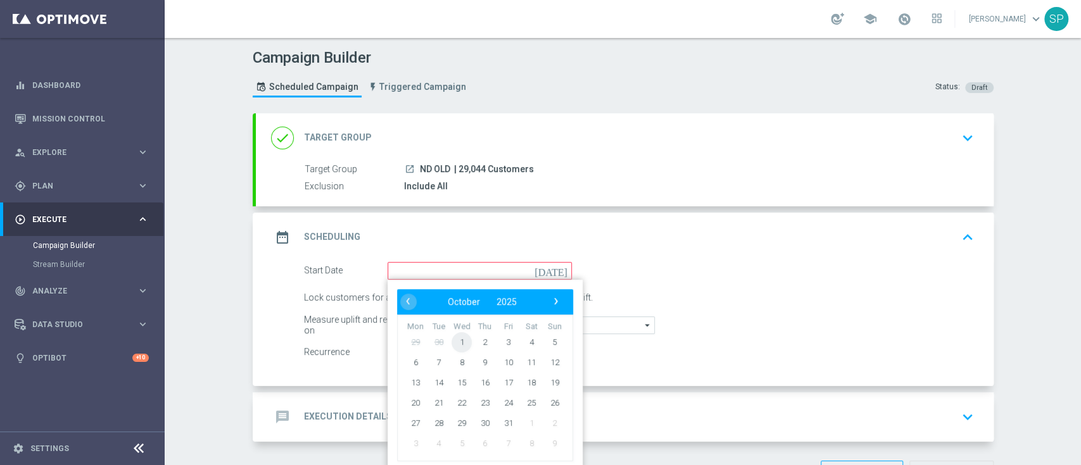
click at [456, 343] on span "1" at bounding box center [461, 342] width 20 height 20
type input "[DATE]"
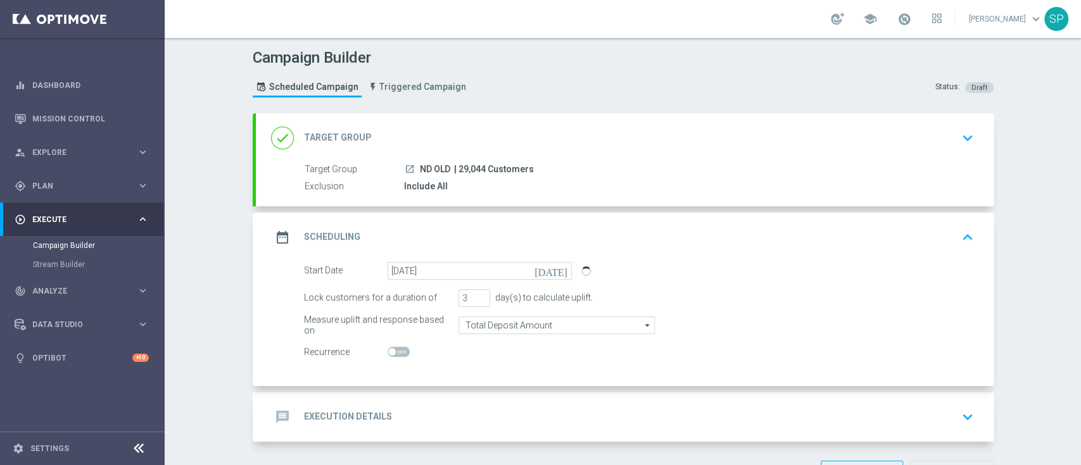
scroll to position [44, 0]
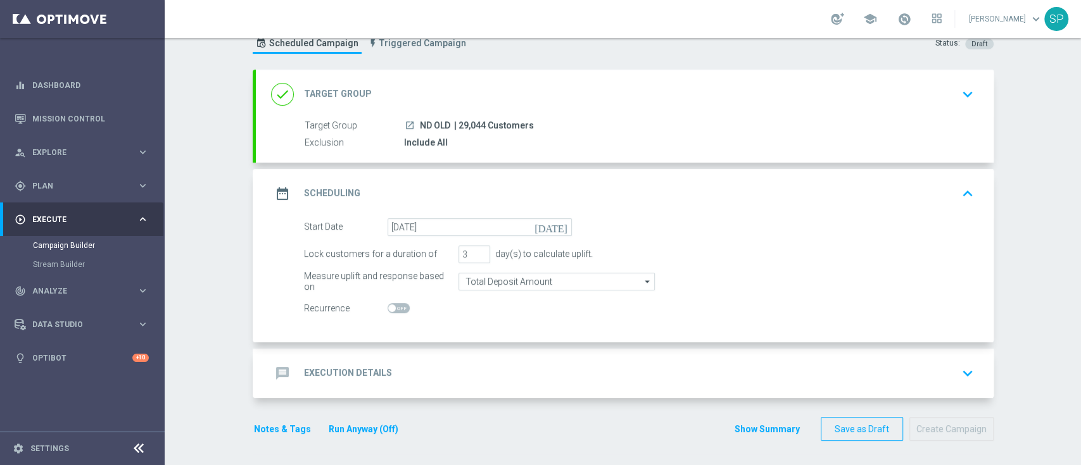
click at [446, 376] on div "message Execution Details keyboard_arrow_down" at bounding box center [624, 374] width 707 height 24
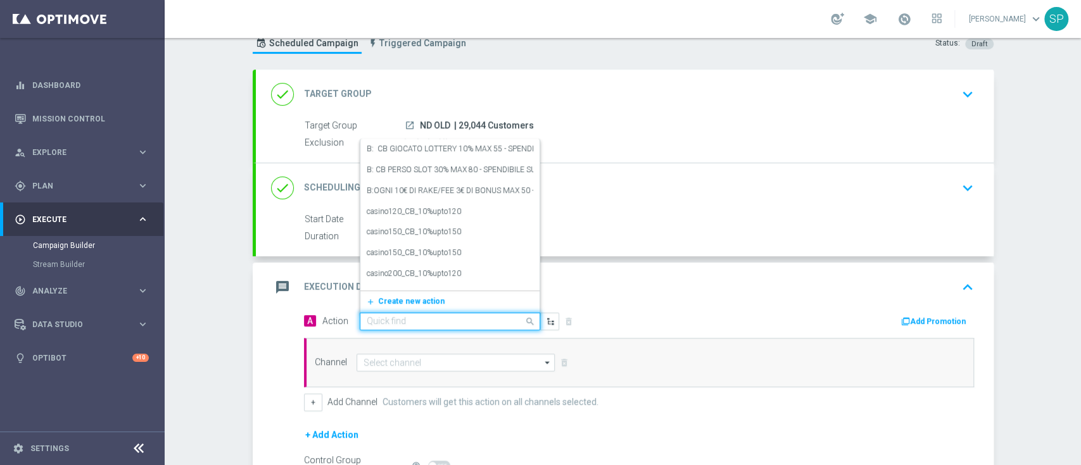
click at [451, 325] on input "text" at bounding box center [437, 322] width 141 height 11
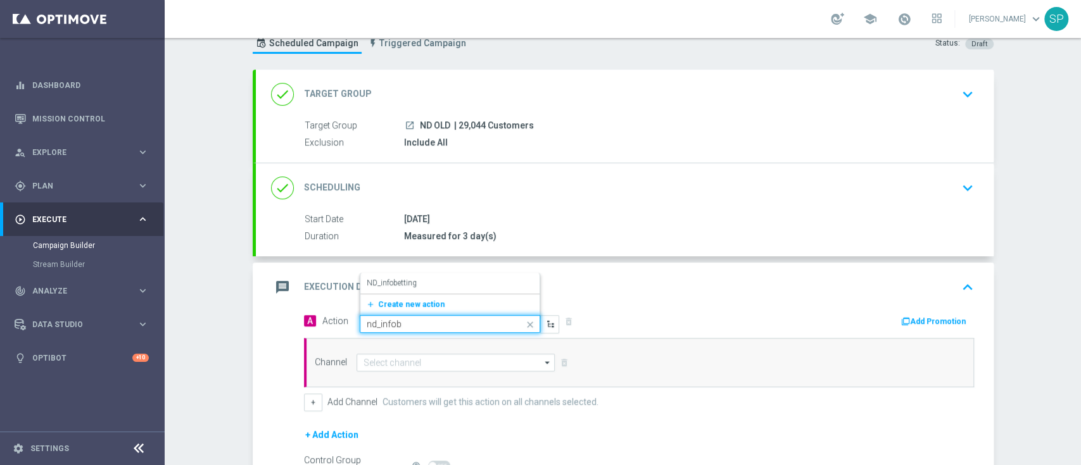
type input "nd_infobe"
click at [461, 275] on div "ND_infobetting edit" at bounding box center [450, 283] width 167 height 21
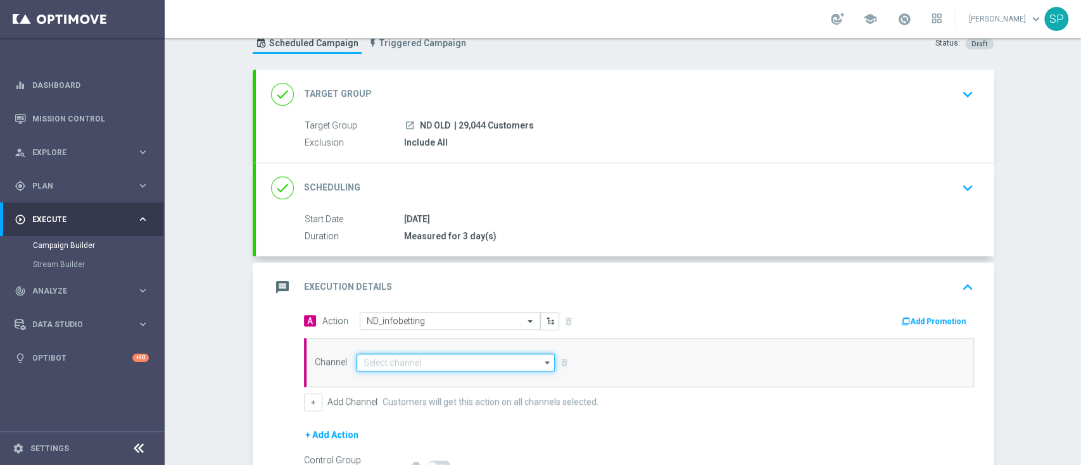
click at [473, 358] on input at bounding box center [455, 363] width 199 height 18
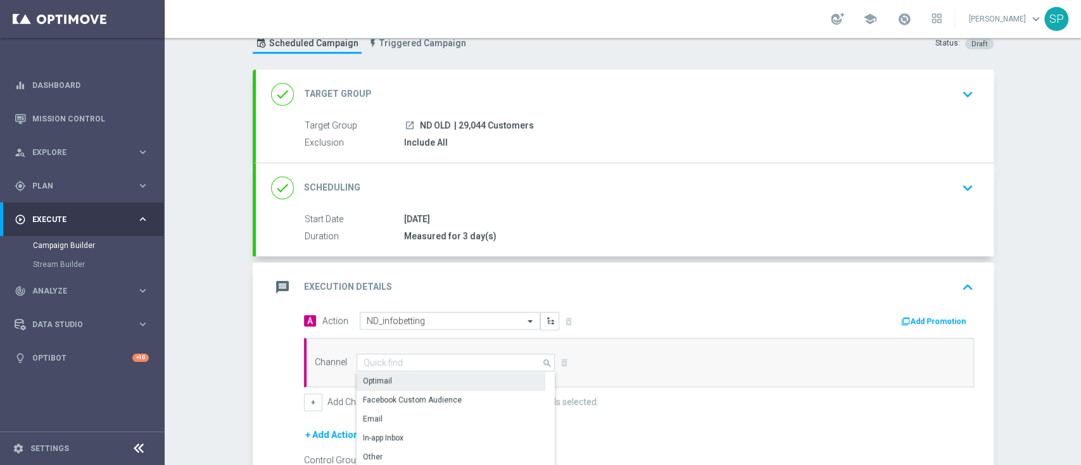
click at [470, 374] on div "Optimail" at bounding box center [450, 381] width 189 height 18
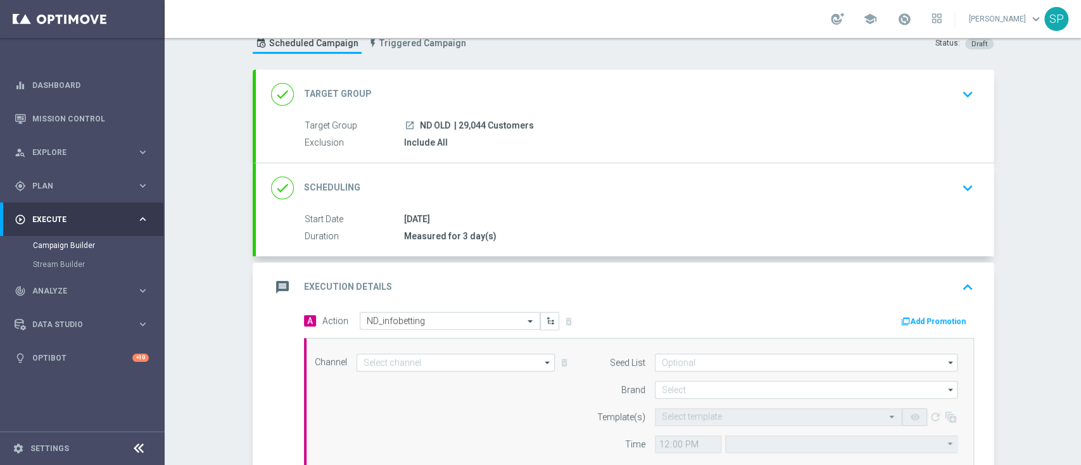
type input "Optimail"
type input "Central European Time ([GEOGRAPHIC_DATA]) (UTC +02:00)"
type input "Sisal Marketing"
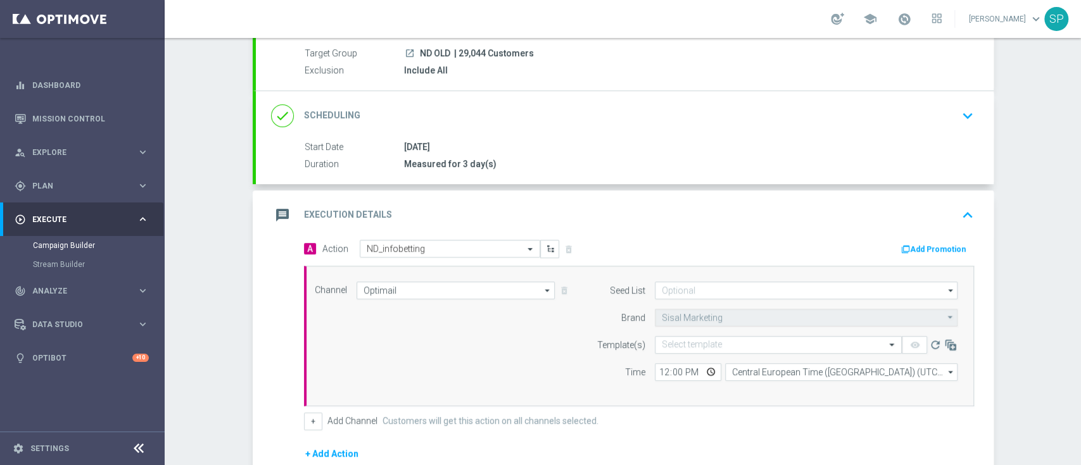
scroll to position [116, 0]
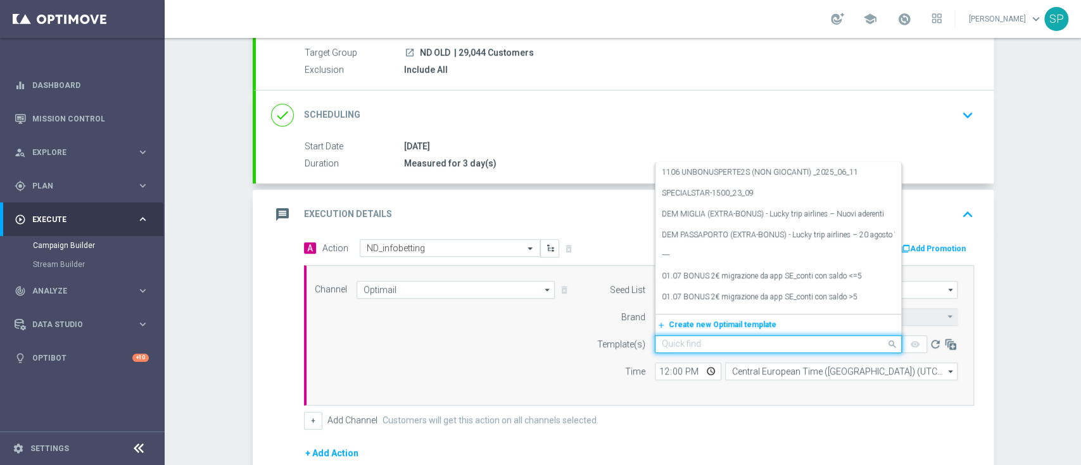
click at [721, 342] on input "text" at bounding box center [766, 344] width 208 height 11
paste input "MYCOMBO__INFOND_011"
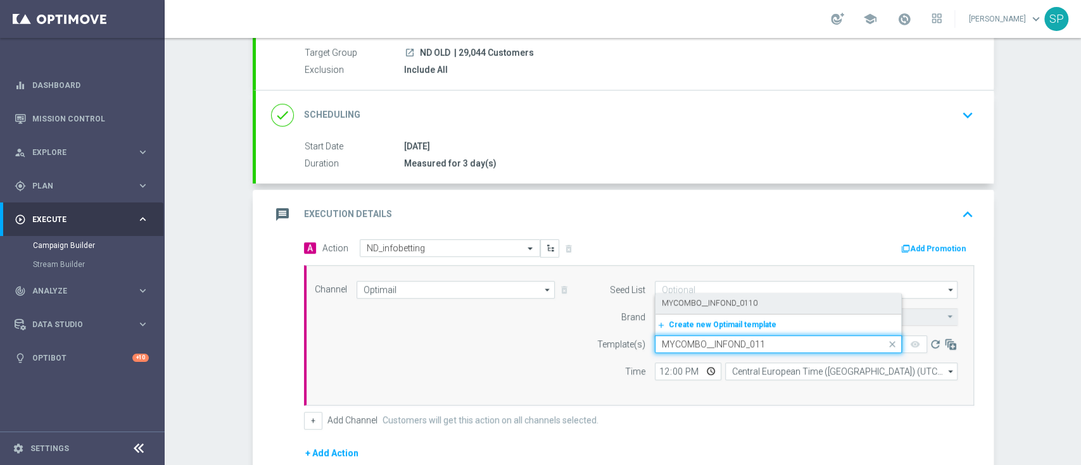
click at [730, 296] on div "MYCOMBO__INFOND_0110" at bounding box center [778, 303] width 233 height 21
type input "MYCOMBO__INFOND_011"
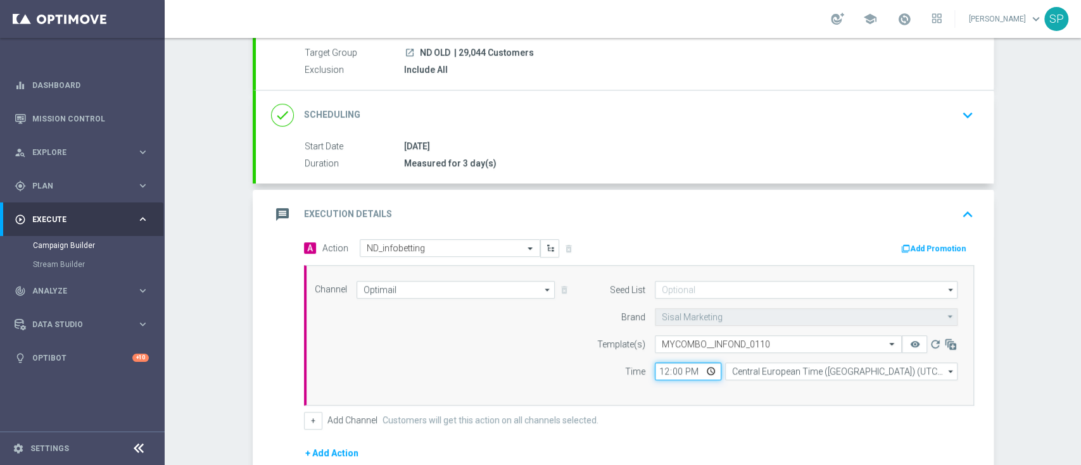
click at [659, 372] on input "12:00" at bounding box center [688, 372] width 66 height 18
type input "17:30"
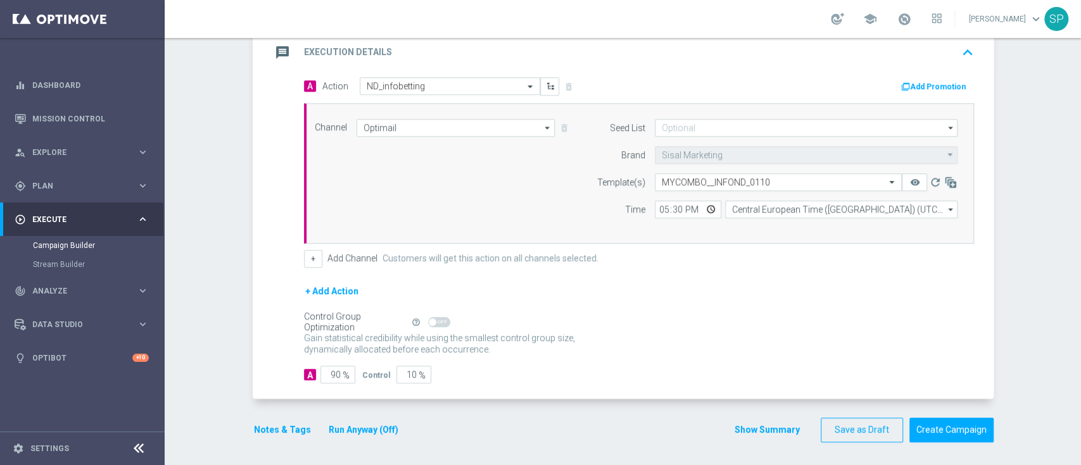
click at [260, 428] on button "Notes & Tags" at bounding box center [283, 430] width 60 height 16
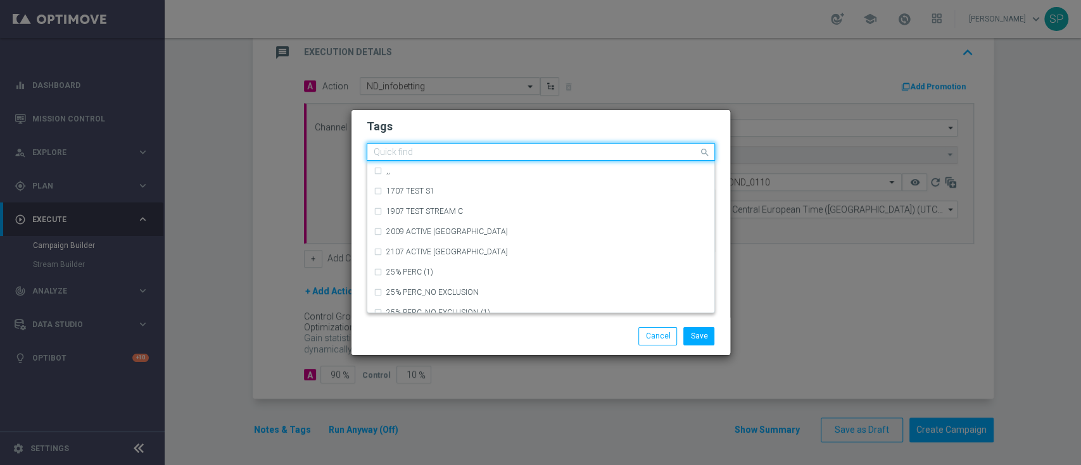
click at [487, 148] on input "text" at bounding box center [536, 153] width 325 height 11
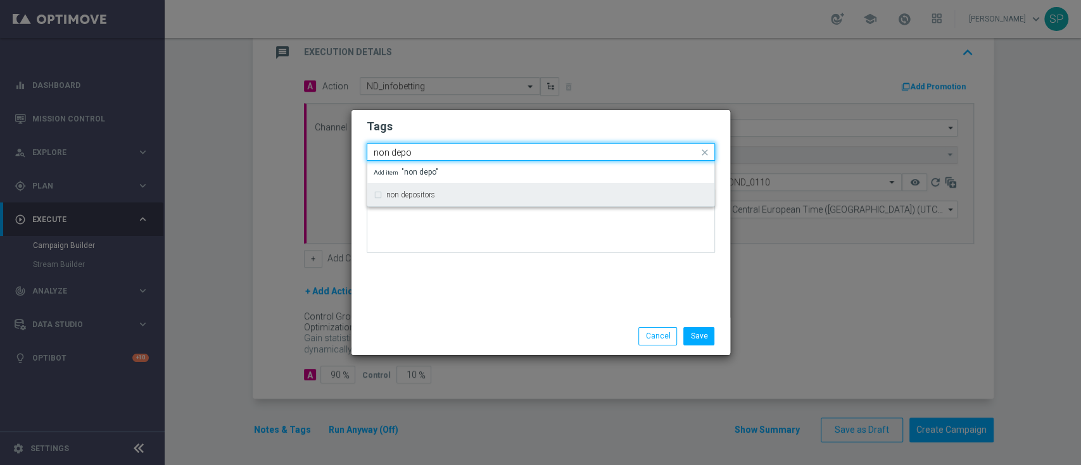
type input "non depo"
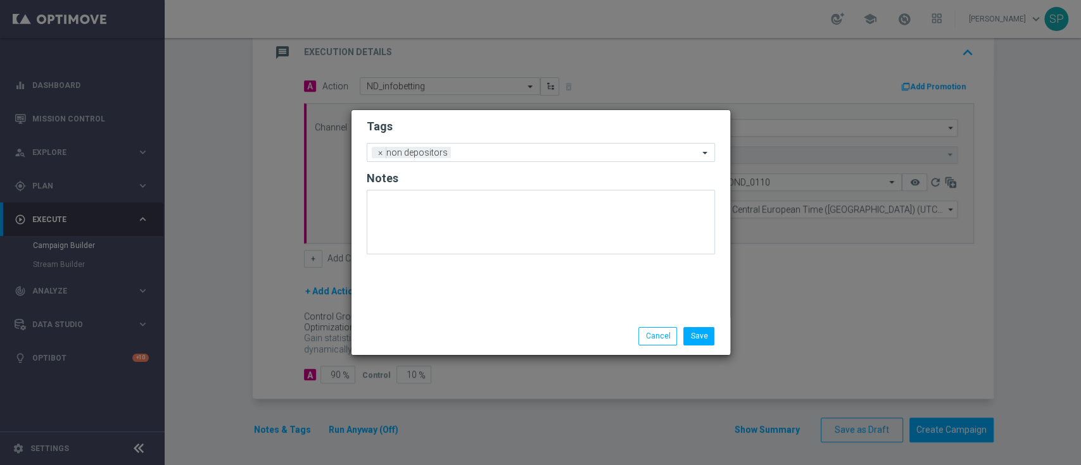
click at [514, 132] on h2 "Tags" at bounding box center [541, 126] width 348 height 15
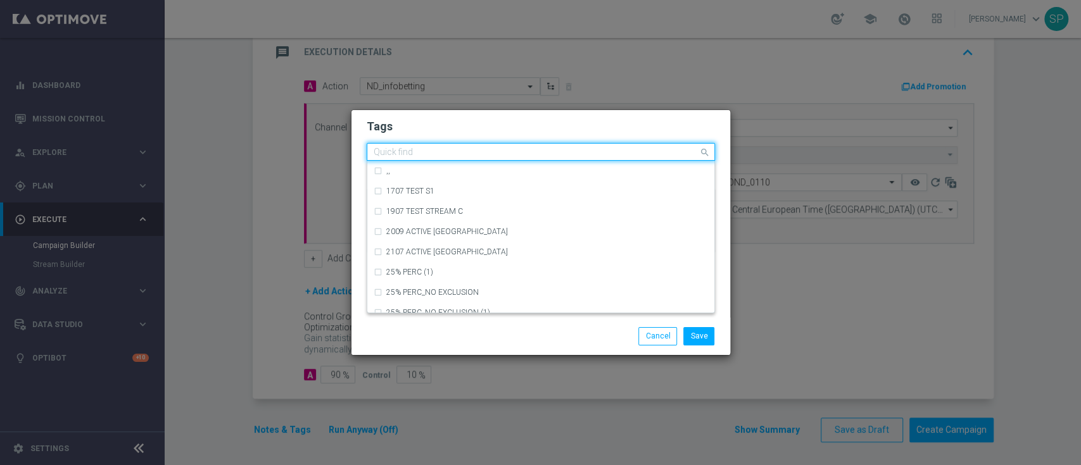
click at [522, 146] on div "Quick find × non depositors" at bounding box center [532, 152] width 331 height 16
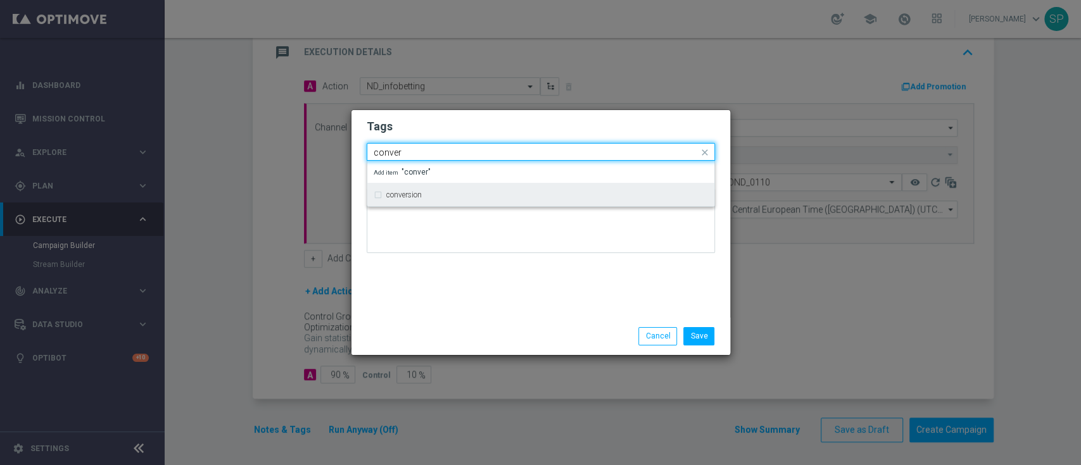
type input "conver"
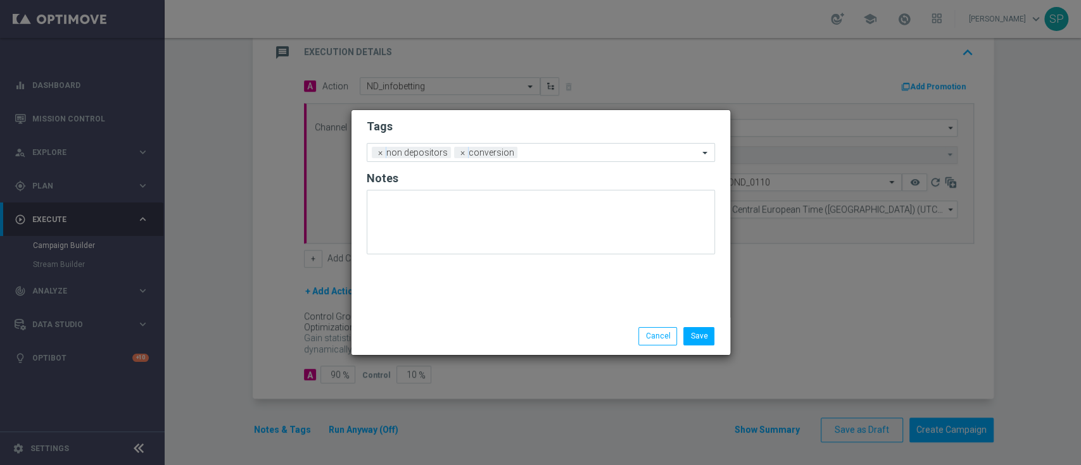
click at [542, 130] on h2 "Tags" at bounding box center [541, 126] width 348 height 15
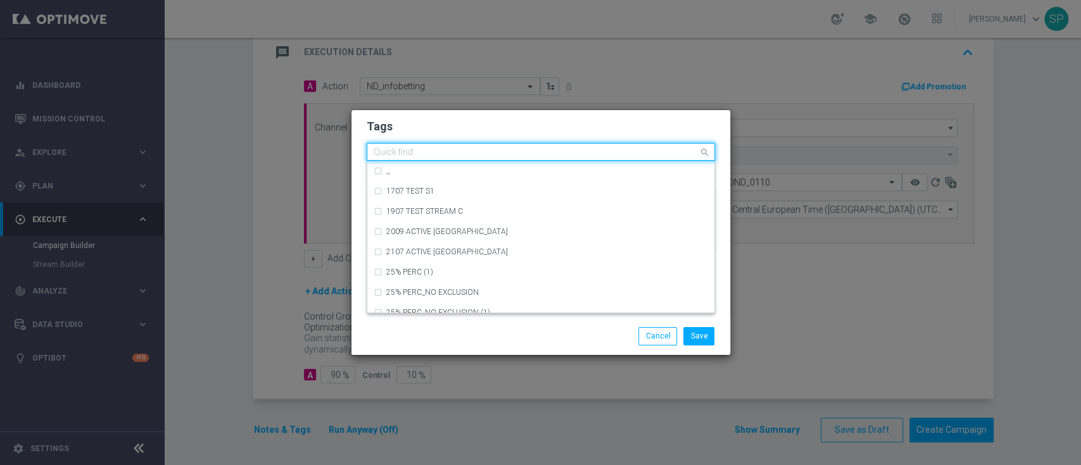
click at [552, 149] on input "text" at bounding box center [536, 153] width 325 height 11
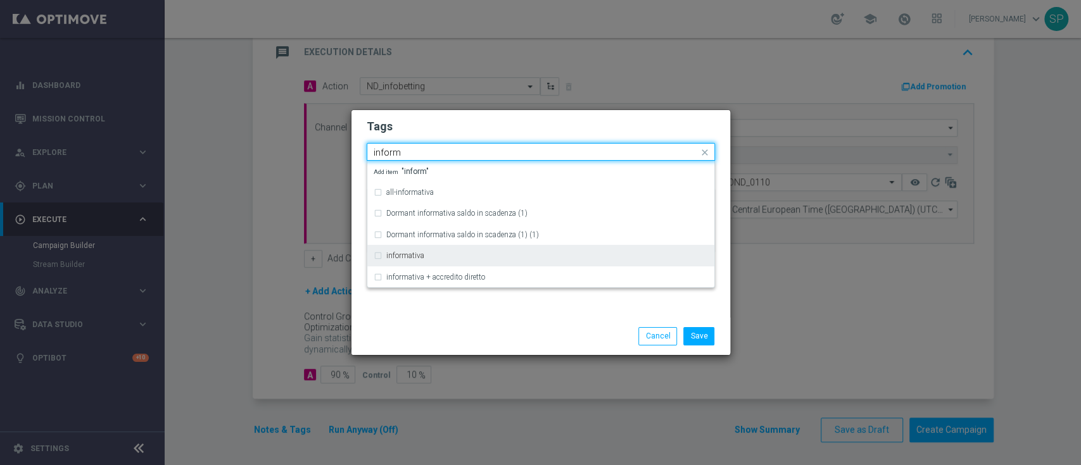
type input "inform"
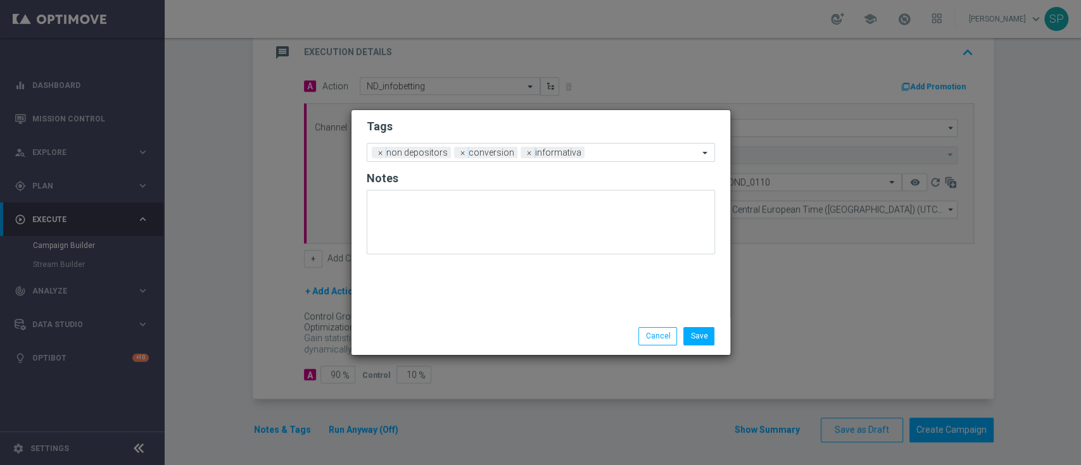
click at [591, 122] on h2 "Tags" at bounding box center [541, 126] width 348 height 15
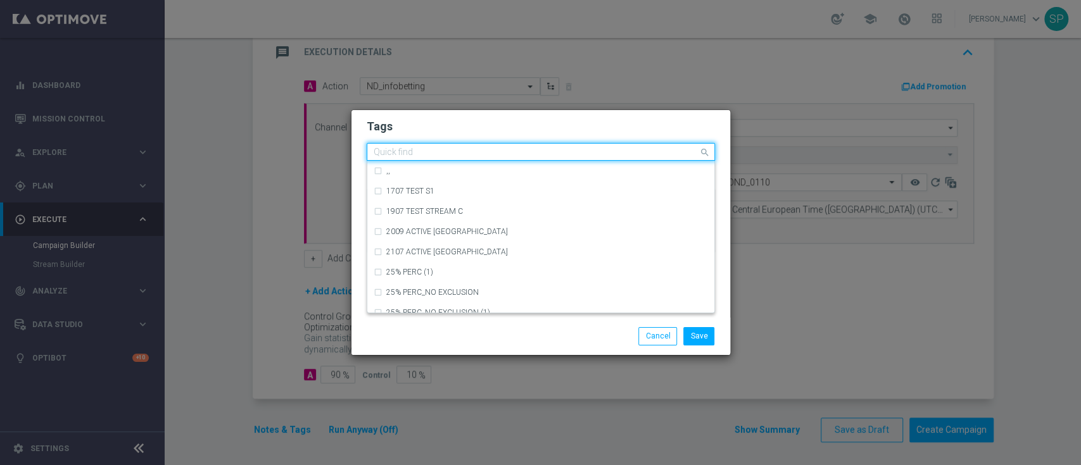
click at [607, 149] on input "text" at bounding box center [536, 153] width 325 height 11
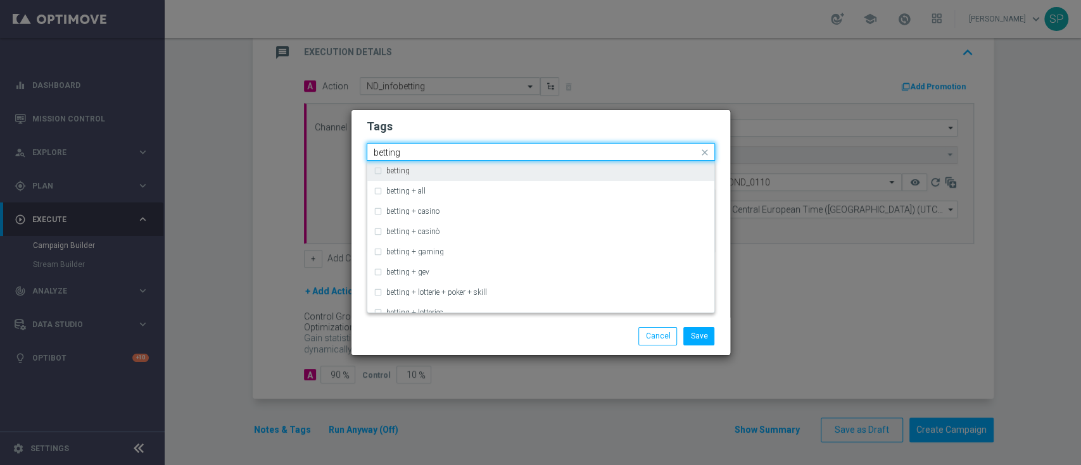
click at [615, 179] on div "betting" at bounding box center [541, 171] width 334 height 20
type input "betting"
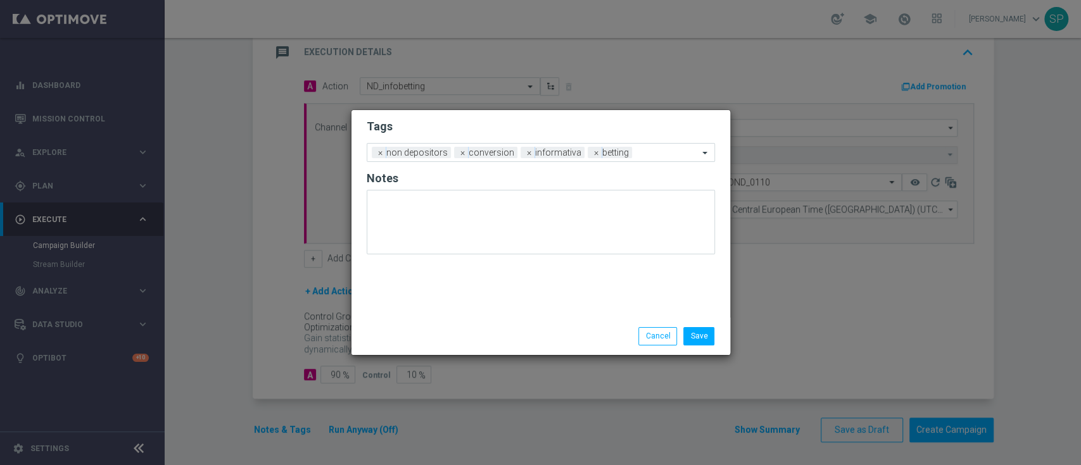
click at [625, 131] on h2 "Tags" at bounding box center [541, 126] width 348 height 15
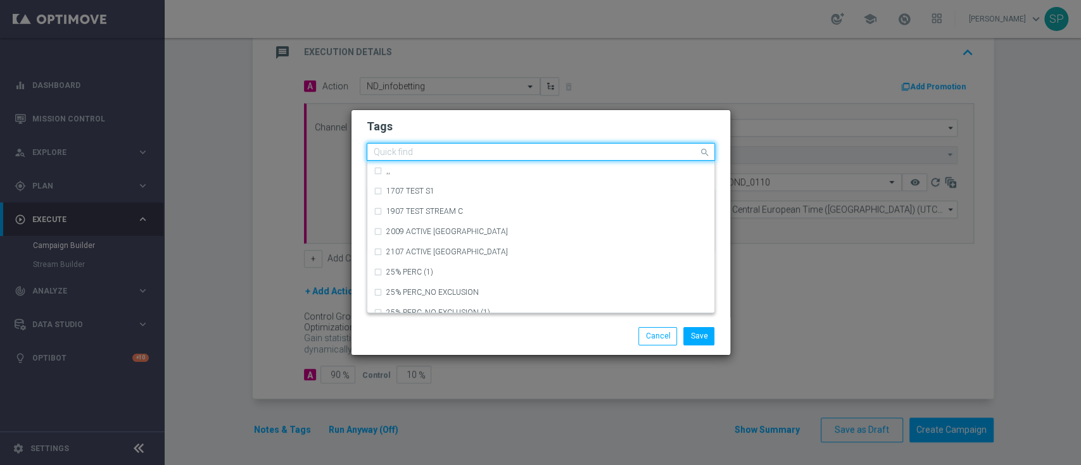
click at [659, 160] on div at bounding box center [535, 154] width 327 height 13
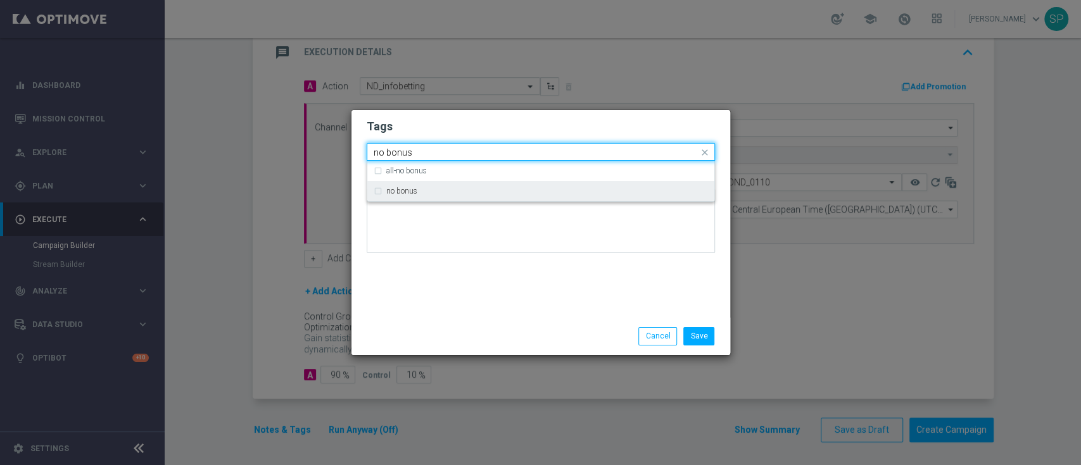
click at [656, 193] on div "no bonus" at bounding box center [547, 191] width 322 height 8
type input "no bonus"
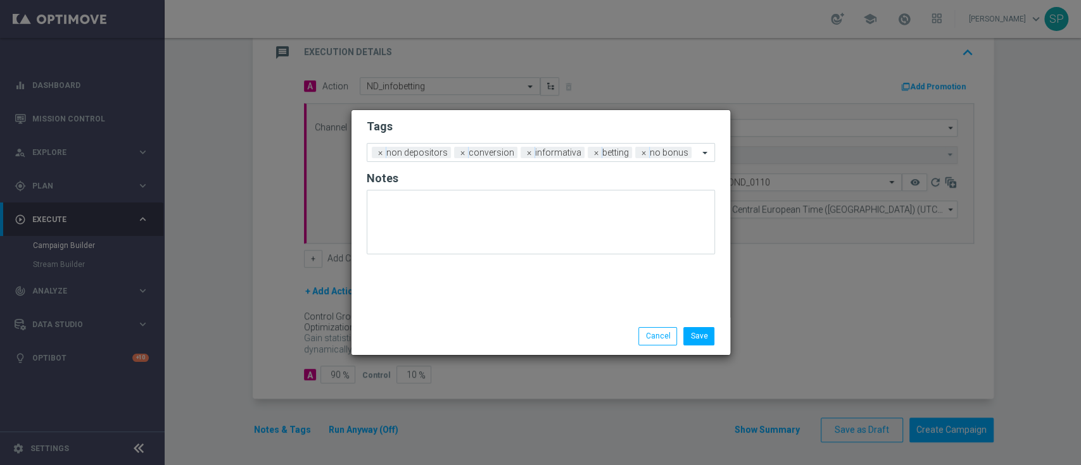
click at [667, 280] on div "Tags Add a new tag × non depositors × conversion × informativa × betting × no b…" at bounding box center [540, 214] width 379 height 208
click at [704, 336] on button "Save" at bounding box center [698, 336] width 31 height 18
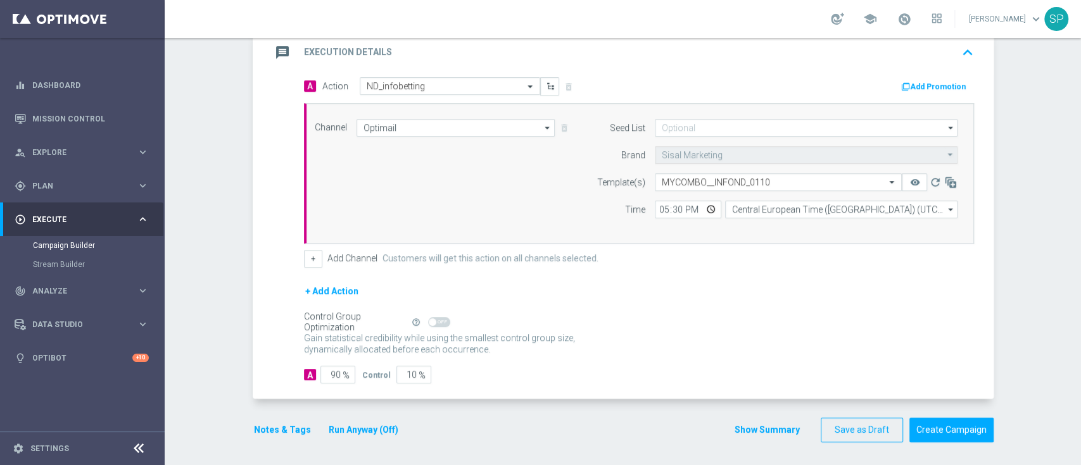
click at [381, 422] on button "Run Anyway (Off)" at bounding box center [363, 430] width 72 height 16
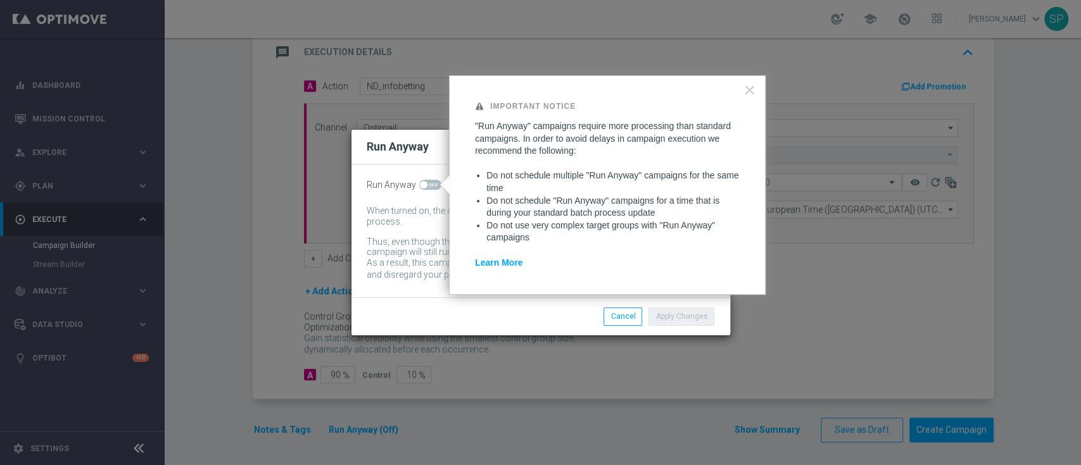
click at [422, 185] on span at bounding box center [424, 185] width 8 height 8
click at [422, 185] on input "checkbox" at bounding box center [430, 185] width 22 height 10
checkbox input "true"
click at [684, 318] on button "Apply Changes" at bounding box center [681, 317] width 66 height 18
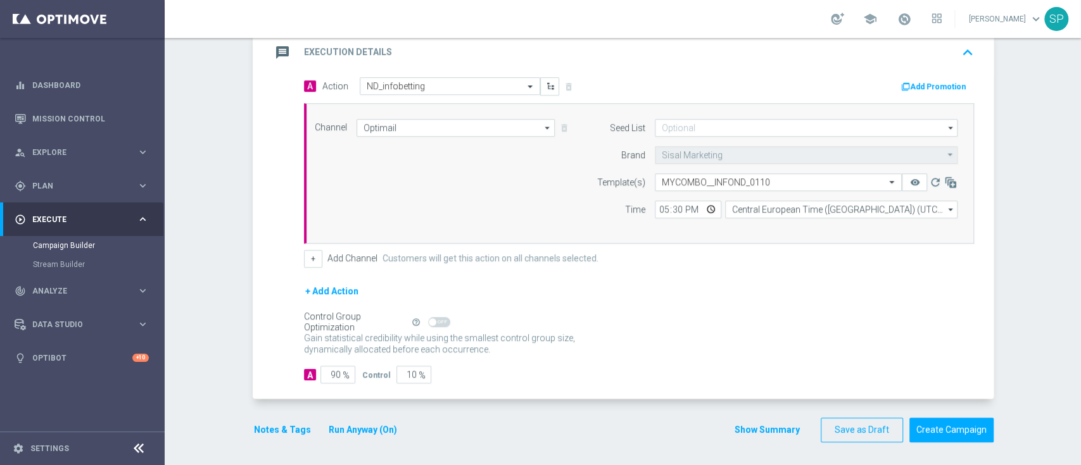
click at [757, 431] on button "Show Summary" at bounding box center [767, 430] width 66 height 15
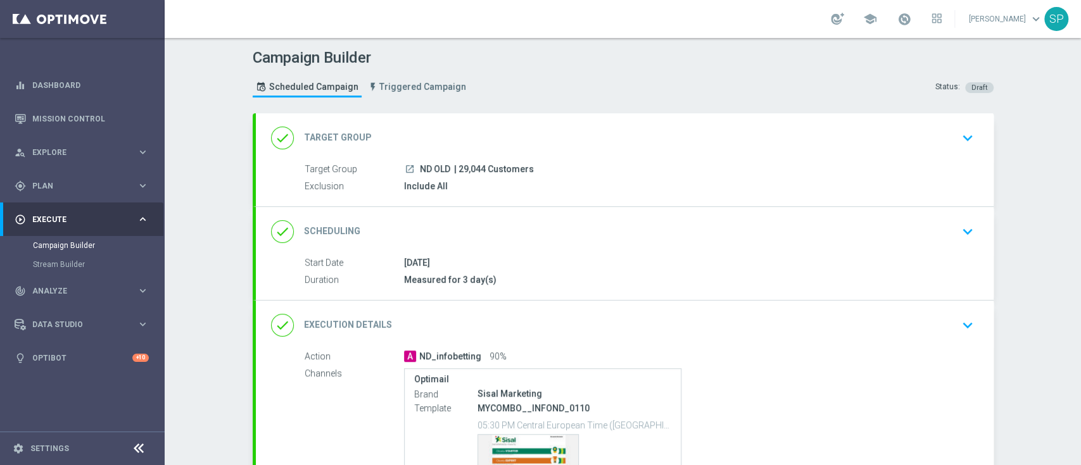
scroll to position [151, 0]
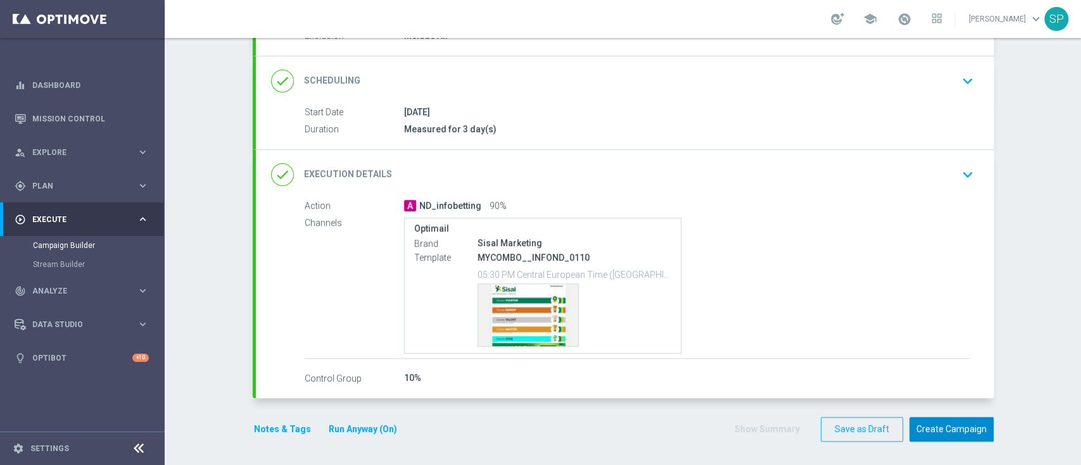
click at [934, 422] on button "Create Campaign" at bounding box center [951, 429] width 84 height 25
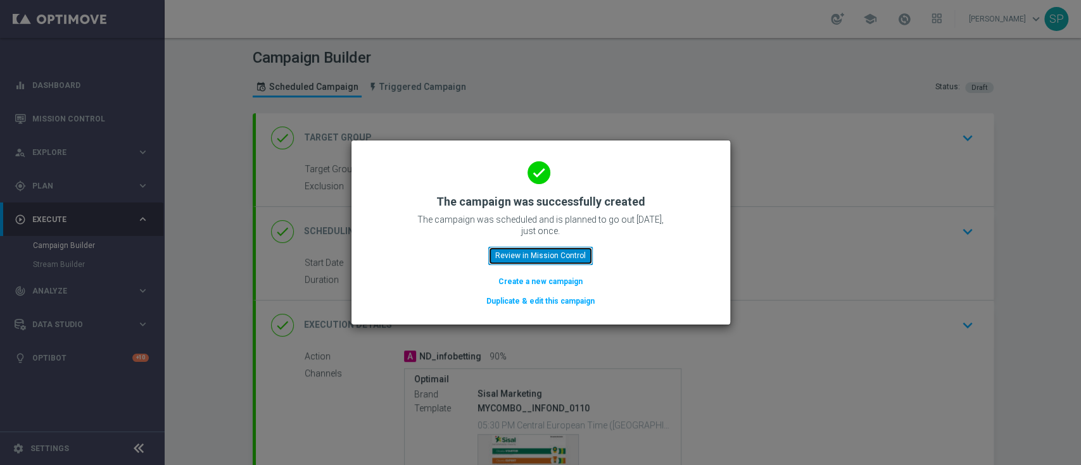
click at [562, 263] on button "Review in Mission Control" at bounding box center [540, 256] width 104 height 18
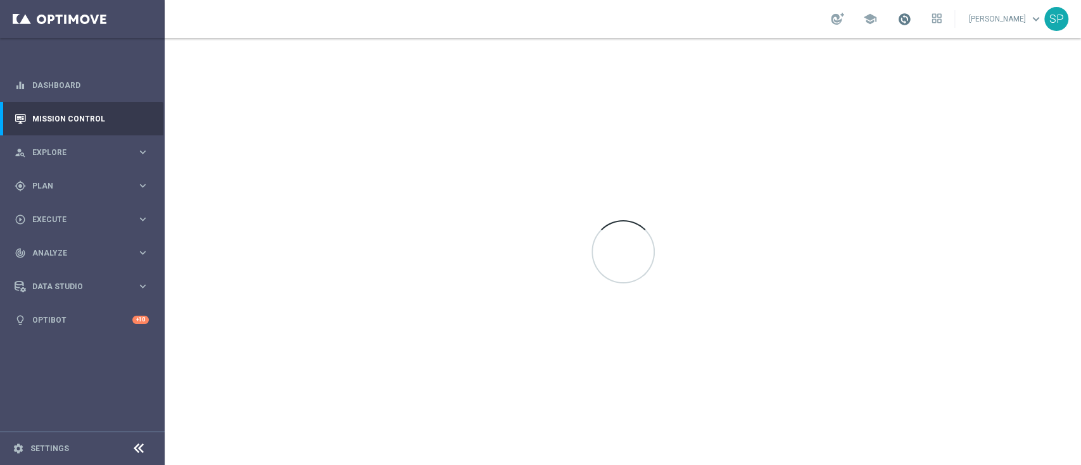
click at [906, 20] on span at bounding box center [904, 19] width 14 height 14
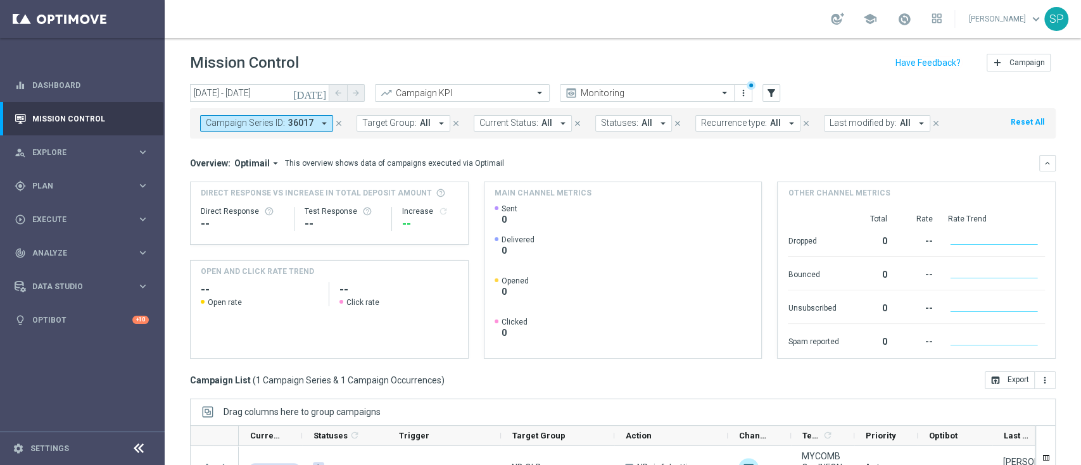
click at [340, 127] on icon "close" at bounding box center [338, 123] width 9 height 9
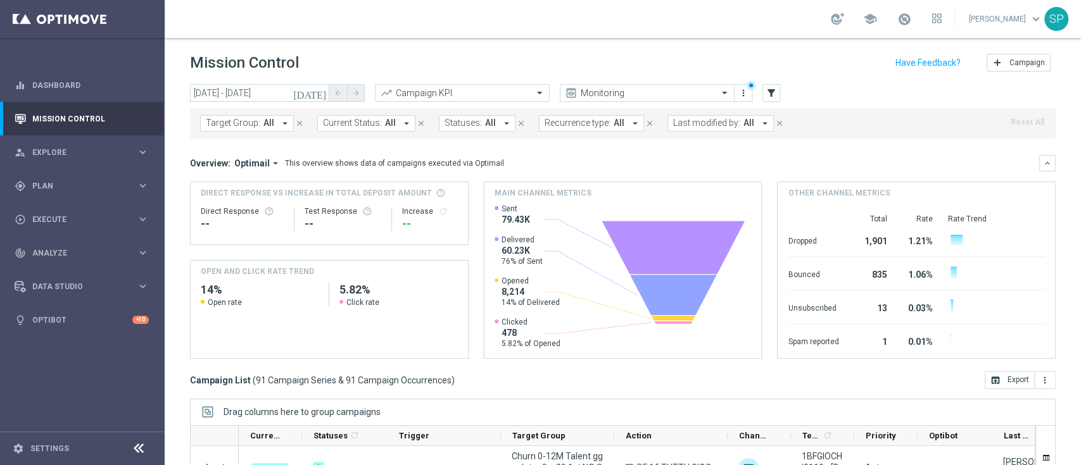
click at [691, 115] on button "Last modified by: All arrow_drop_down" at bounding box center [720, 123] width 106 height 16
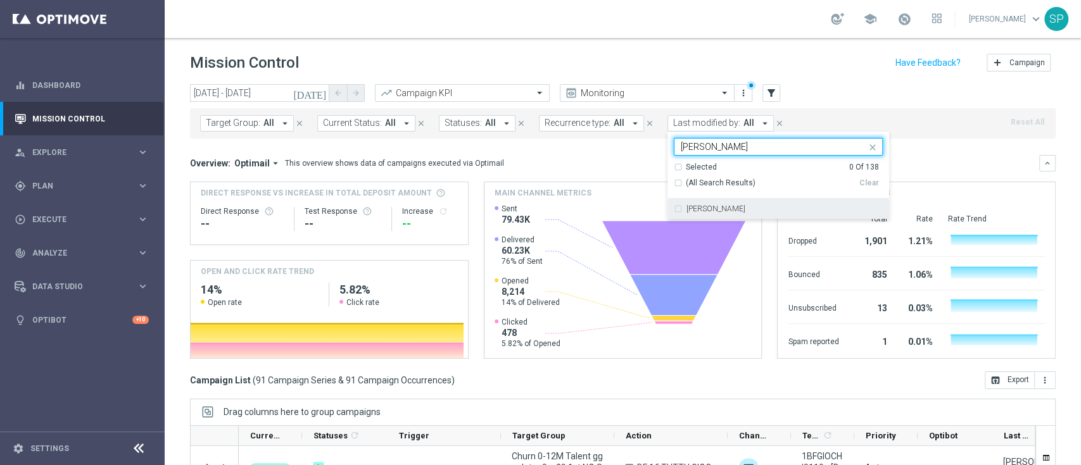
click at [741, 218] on div "[PERSON_NAME]" at bounding box center [778, 209] width 209 height 20
type input "[PERSON_NAME]"
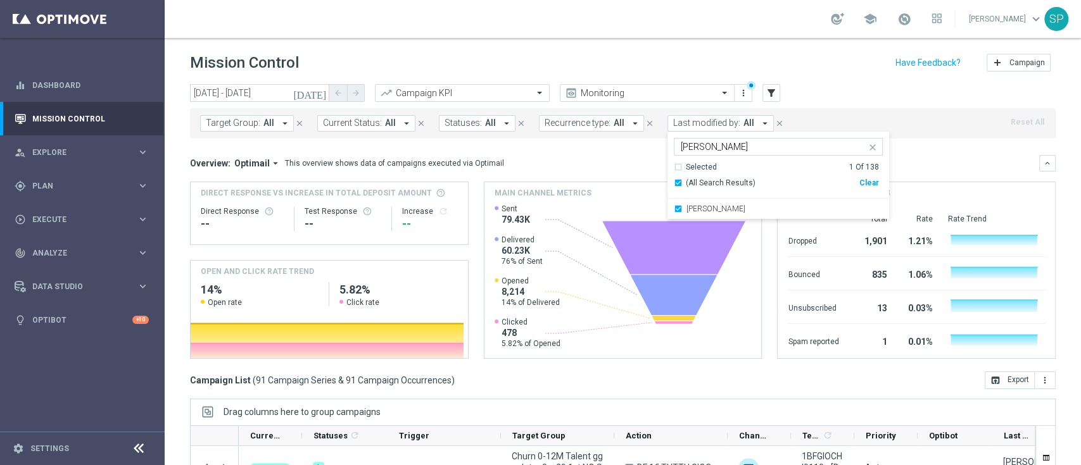
click at [687, 41] on header "Mission Control add Campaign" at bounding box center [623, 61] width 916 height 46
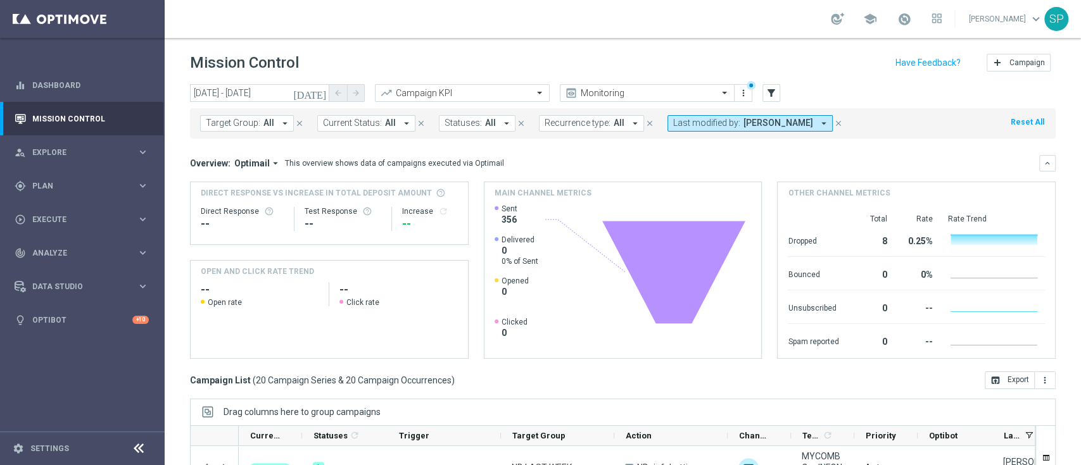
scroll to position [167, 0]
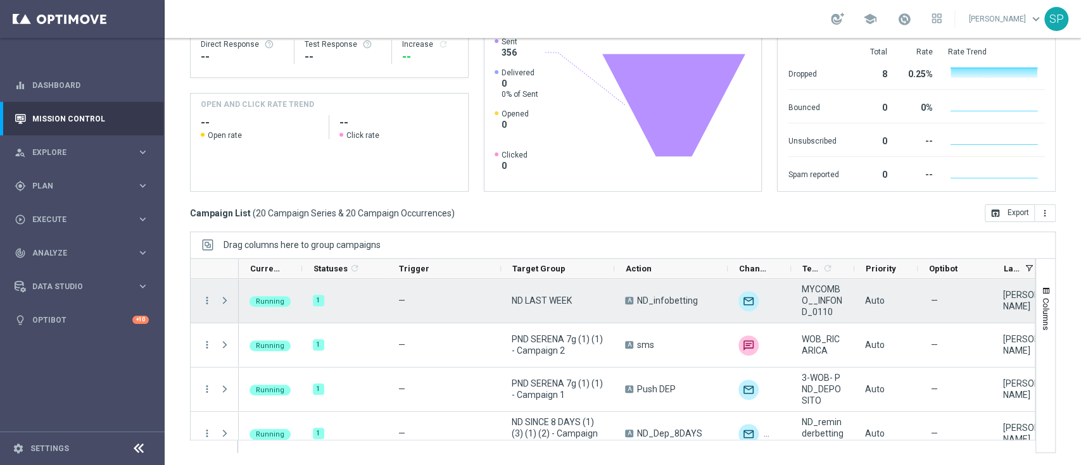
click at [225, 302] on span at bounding box center [224, 301] width 11 height 10
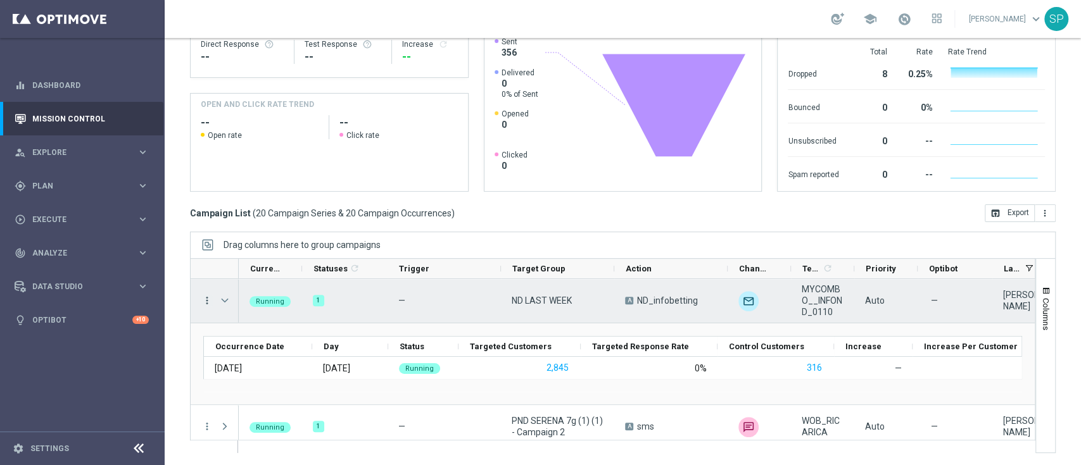
click at [208, 303] on icon "more_vert" at bounding box center [206, 300] width 11 height 11
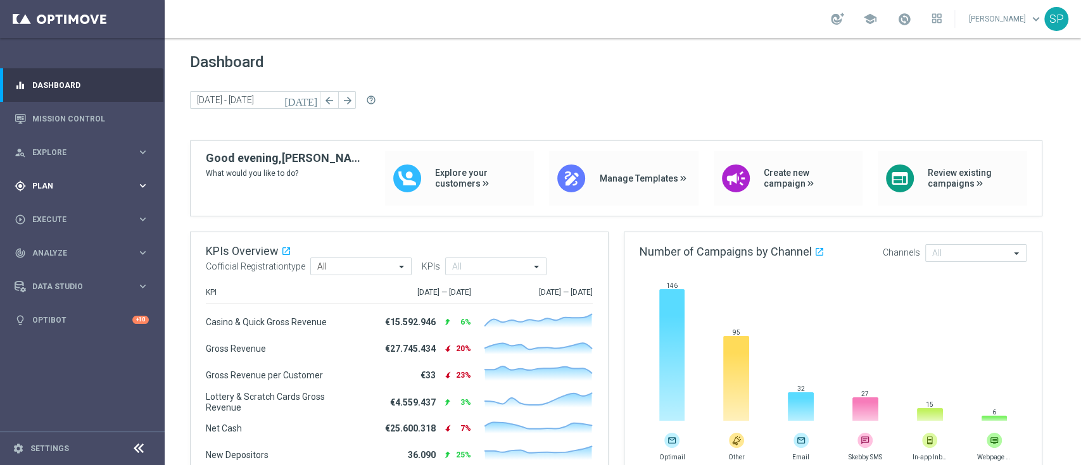
click at [146, 185] on icon "keyboard_arrow_right" at bounding box center [143, 186] width 12 height 12
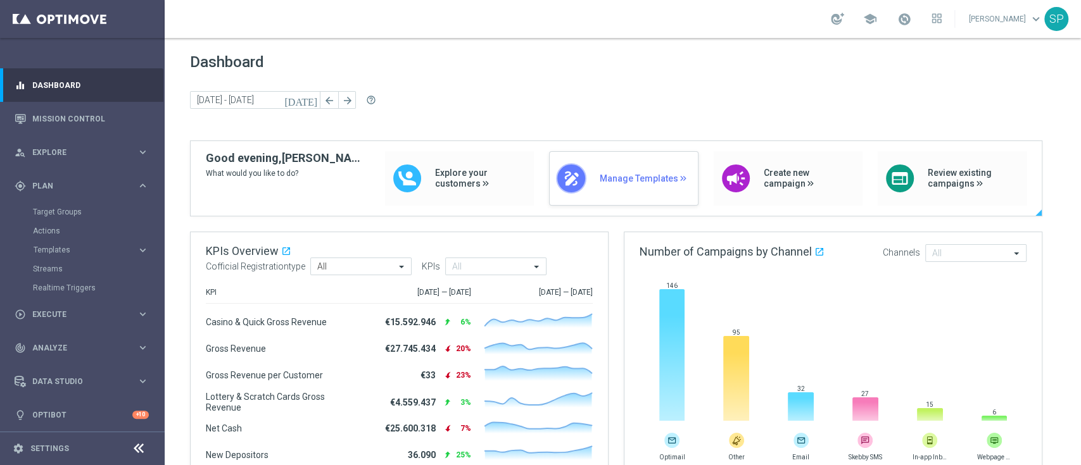
click at [576, 179] on div "draw Manage Templates" at bounding box center [623, 178] width 149 height 54
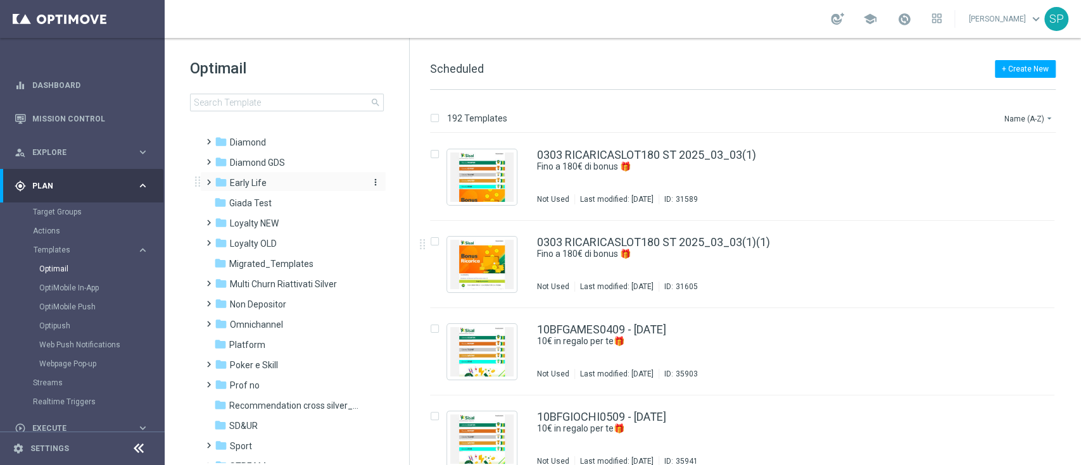
scroll to position [148, 0]
click at [305, 304] on div "folder Non Depositor" at bounding box center [288, 304] width 146 height 15
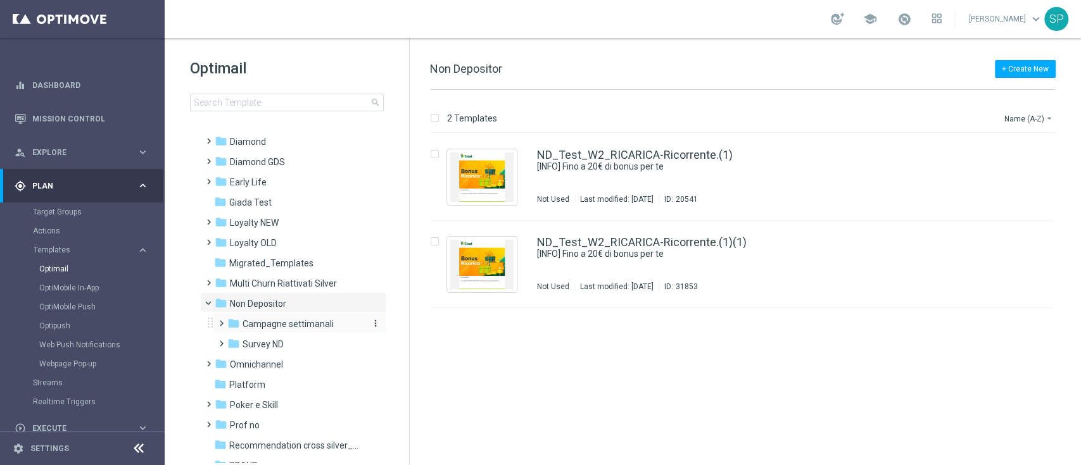
click at [301, 322] on span "Campagne settimanali" at bounding box center [287, 323] width 91 height 11
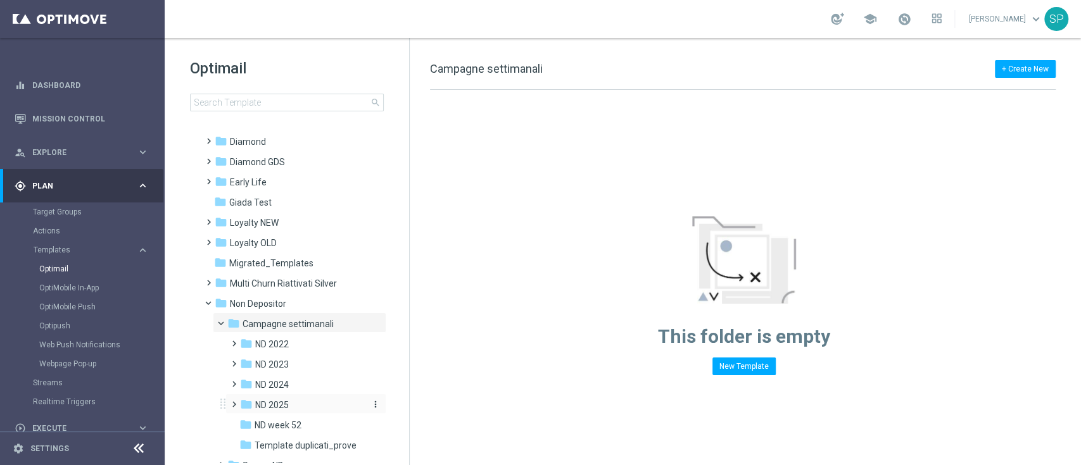
click at [262, 406] on span "ND 2025" at bounding box center [272, 405] width 34 height 11
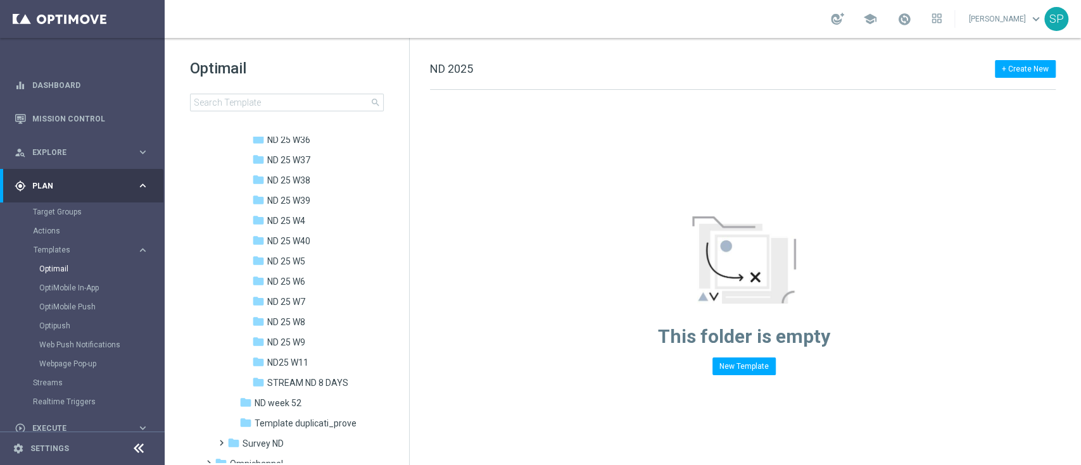
scroll to position [966, 0]
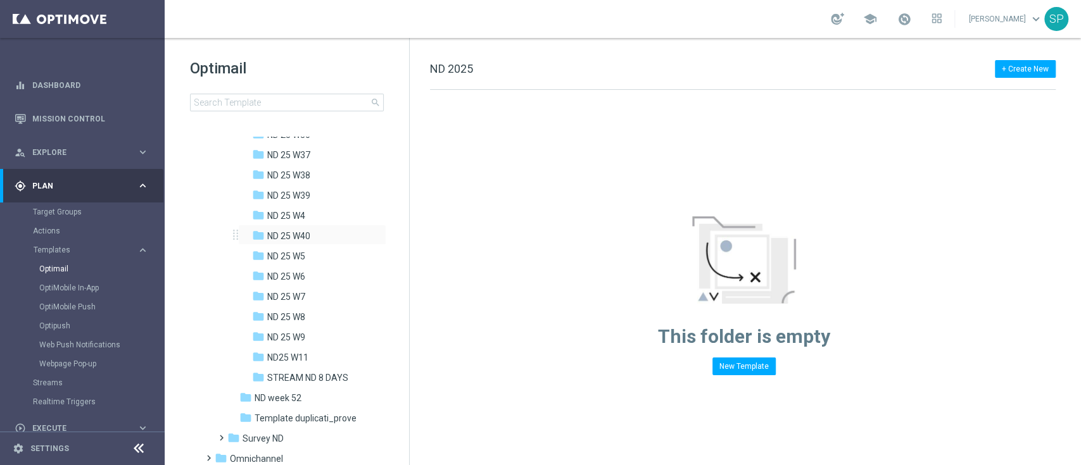
click at [317, 228] on div "folder ND 25 W40 more_vert" at bounding box center [312, 235] width 148 height 20
click at [302, 228] on div "folder ND 25 W40 more_vert" at bounding box center [312, 235] width 148 height 20
click at [305, 242] on div "folder ND 25 W40" at bounding box center [309, 236] width 114 height 15
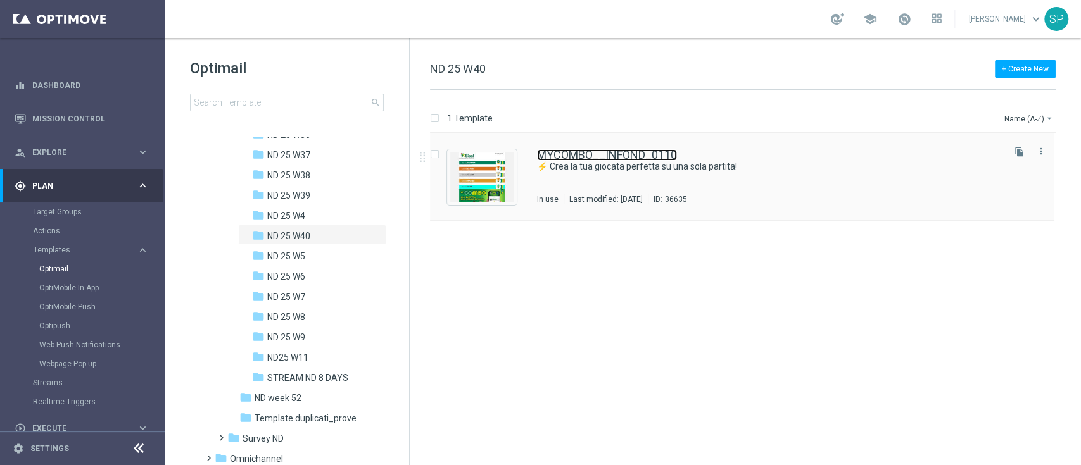
click at [666, 149] on link "MYCOMBO__INFOND_0110" at bounding box center [607, 154] width 140 height 11
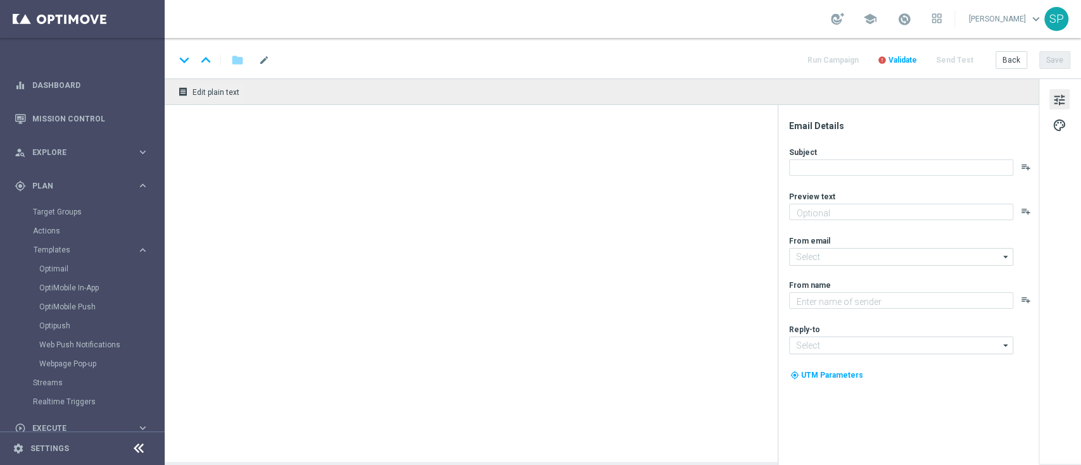
type textarea "Prova My Combo"
type input "[EMAIL_ADDRESS][DOMAIN_NAME]"
type textarea "SISAL"
type input "[EMAIL_ADDRESS][DOMAIN_NAME]"
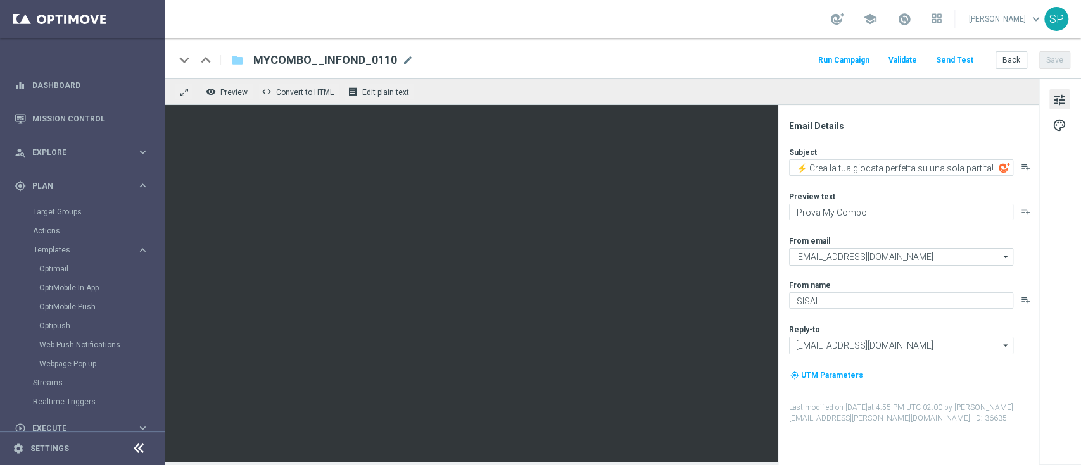
drag, startPoint x: 253, startPoint y: 62, endPoint x: 389, endPoint y: 52, distance: 136.5
click at [389, 52] on div "MYCOMBO__INFOND_0110 MYCOMBO__INFOND_0110 mode_edit" at bounding box center [328, 60] width 170 height 16
copy span "MYCOMBO__INFOND_011"
